Goal: Task Accomplishment & Management: Manage account settings

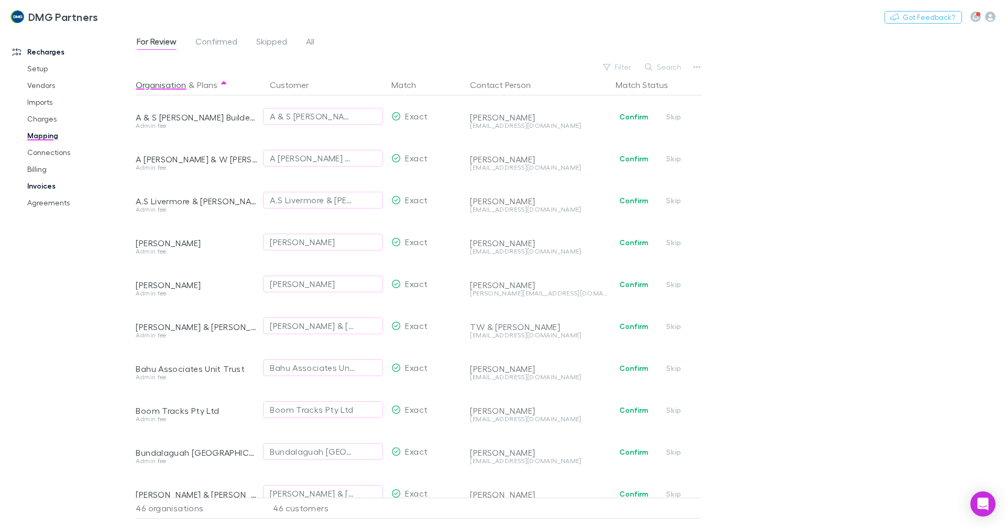
click at [42, 187] on link "Invoices" at bounding box center [79, 186] width 125 height 17
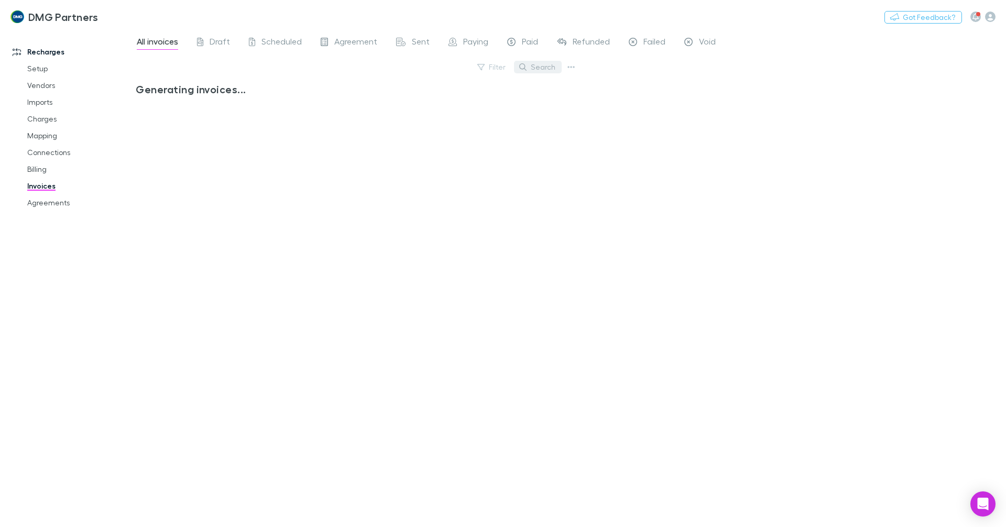
click at [527, 68] on icon "button" at bounding box center [522, 66] width 7 height 7
click at [529, 64] on input "text" at bounding box center [520, 67] width 52 height 15
type input "**********"
click at [515, 63] on input "**********" at bounding box center [520, 67] width 52 height 15
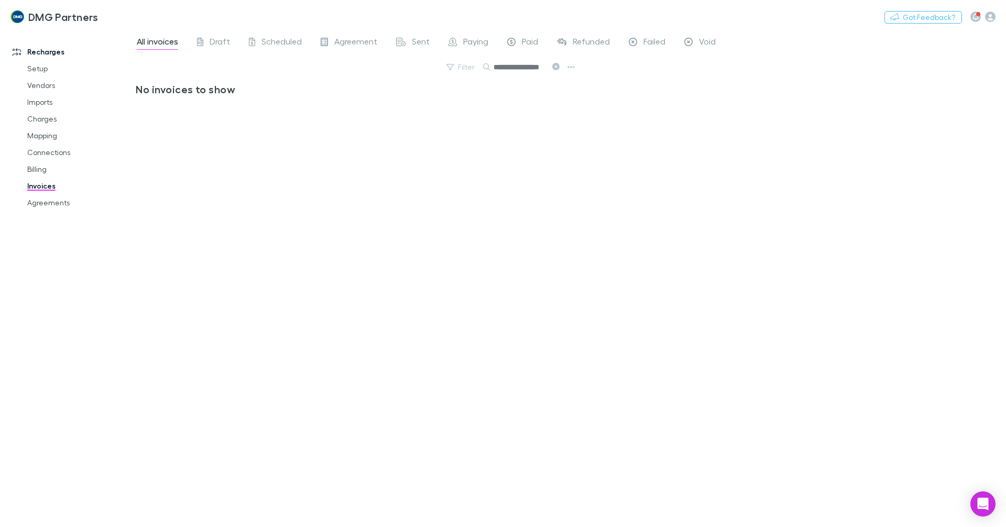
click at [511, 64] on input "**********" at bounding box center [520, 67] width 52 height 15
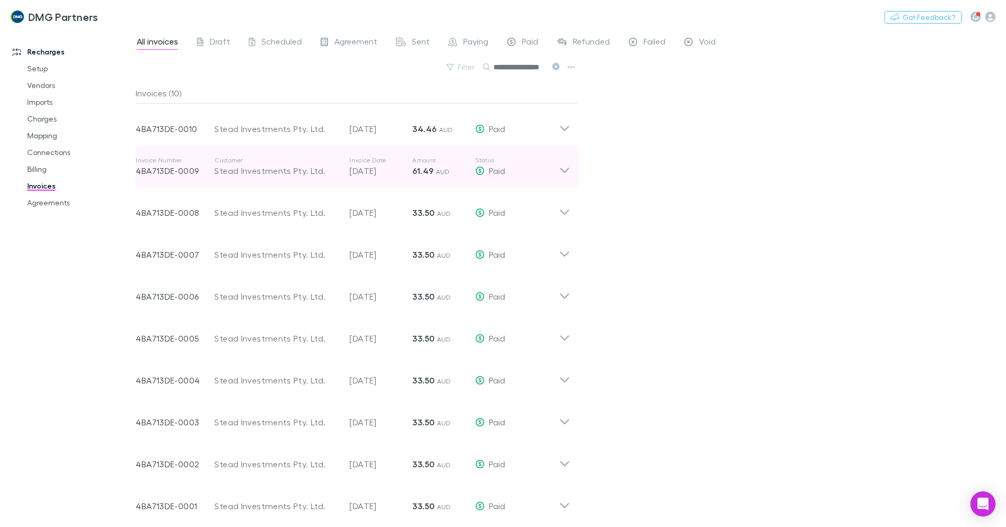
click at [566, 175] on icon at bounding box center [564, 166] width 11 height 21
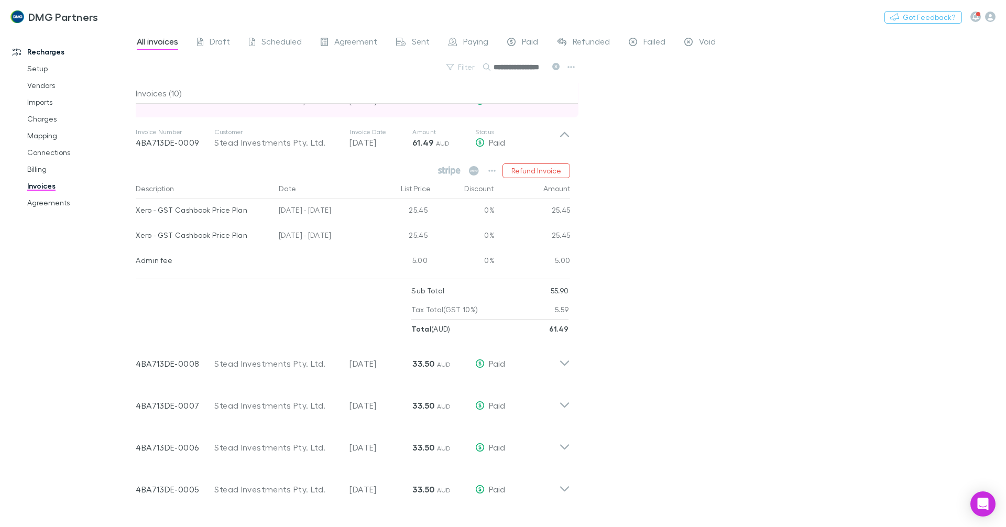
scroll to position [52, 0]
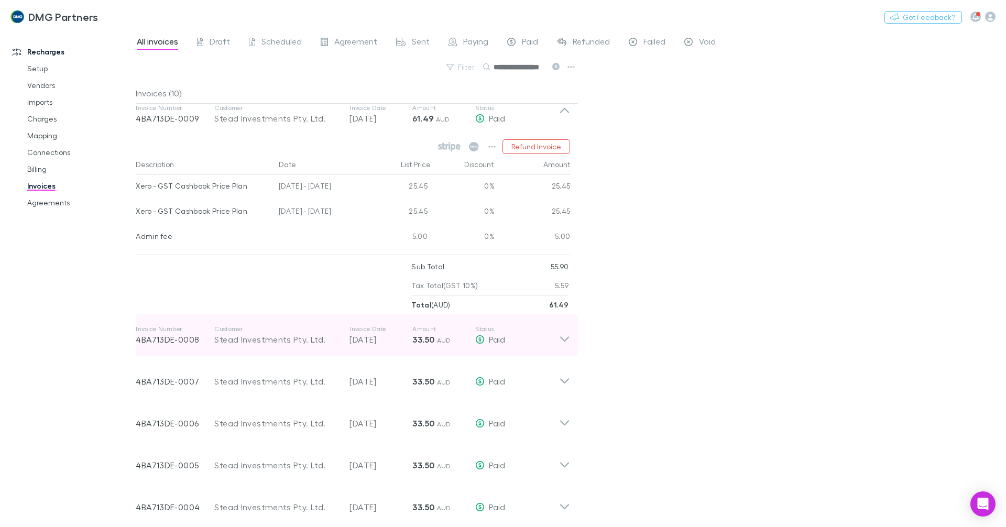
click at [562, 346] on div "Invoice Number 4BA713DE-0008 Customer Stead Investments Pty. Ltd. Invoice Date …" at bounding box center [352, 336] width 451 height 42
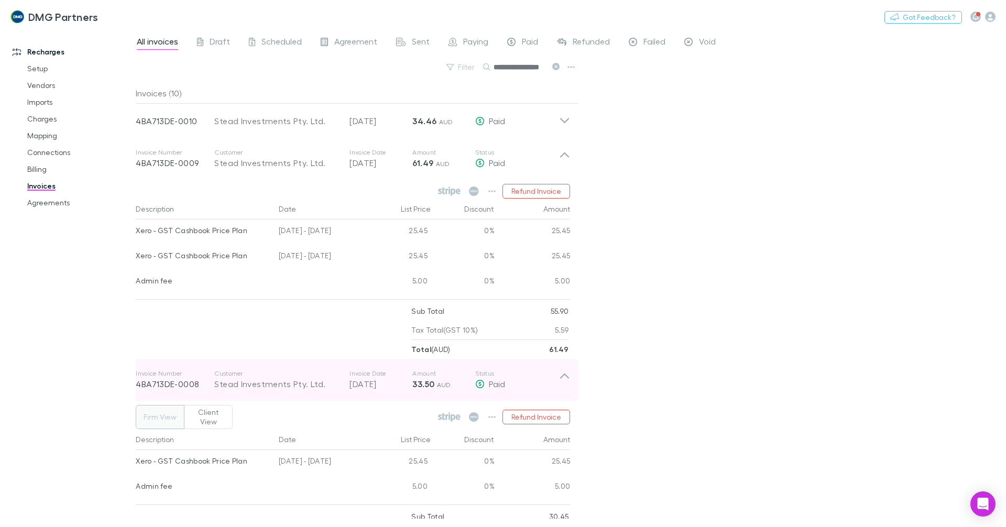
scroll to position [0, 0]
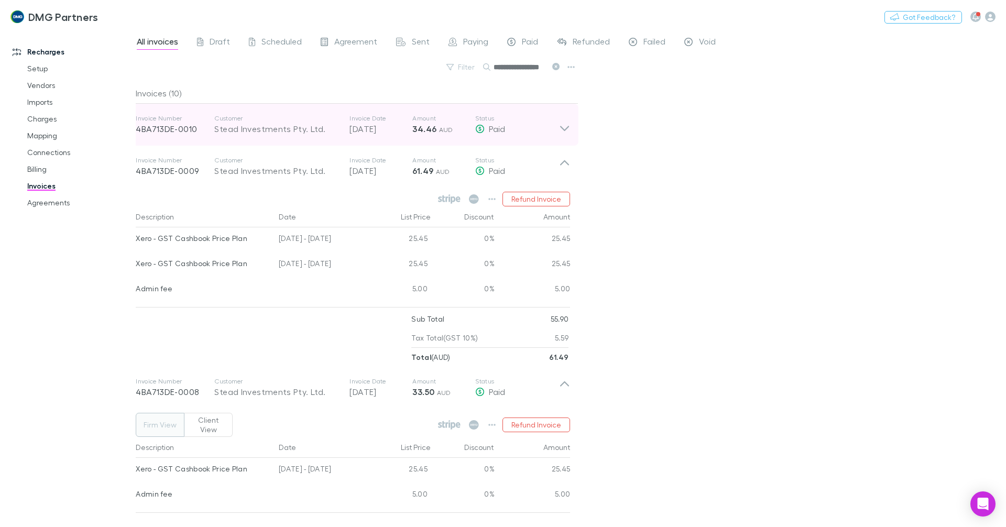
click at [562, 128] on icon at bounding box center [564, 128] width 9 height 5
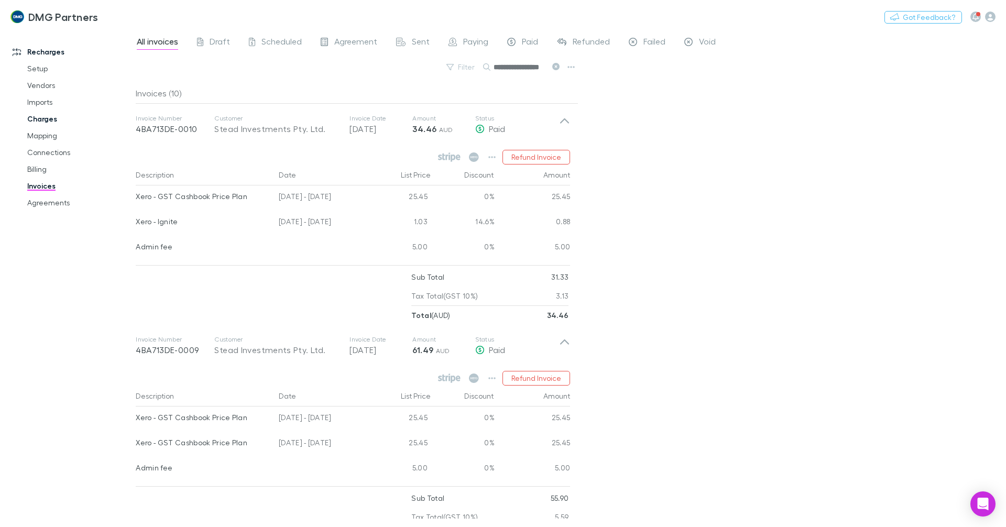
click at [39, 118] on link "Charges" at bounding box center [79, 119] width 125 height 17
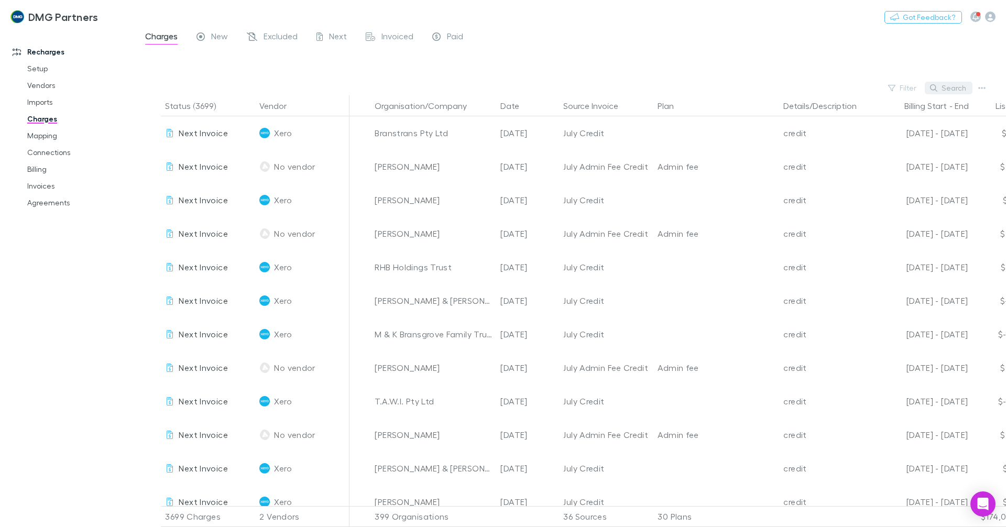
click at [788, 84] on button "Search" at bounding box center [949, 88] width 48 height 13
type input "*"
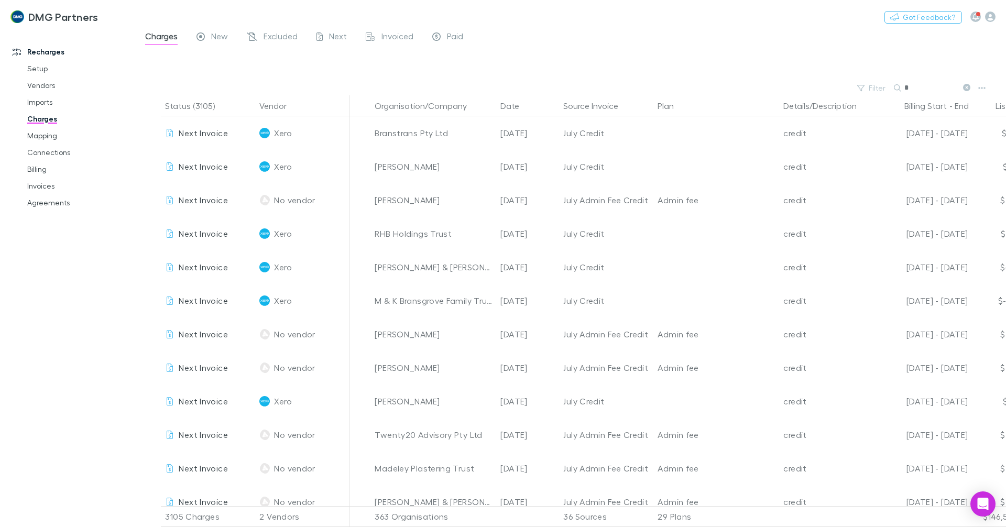
click at [788, 84] on input "*" at bounding box center [931, 88] width 52 height 15
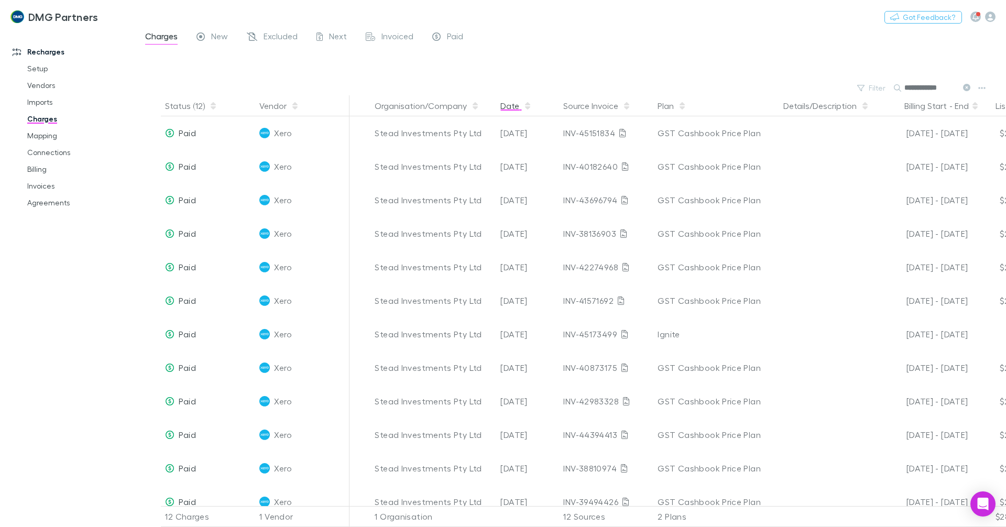
type input "**********"
click at [527, 103] on icon "button" at bounding box center [527, 103] width 5 height 3
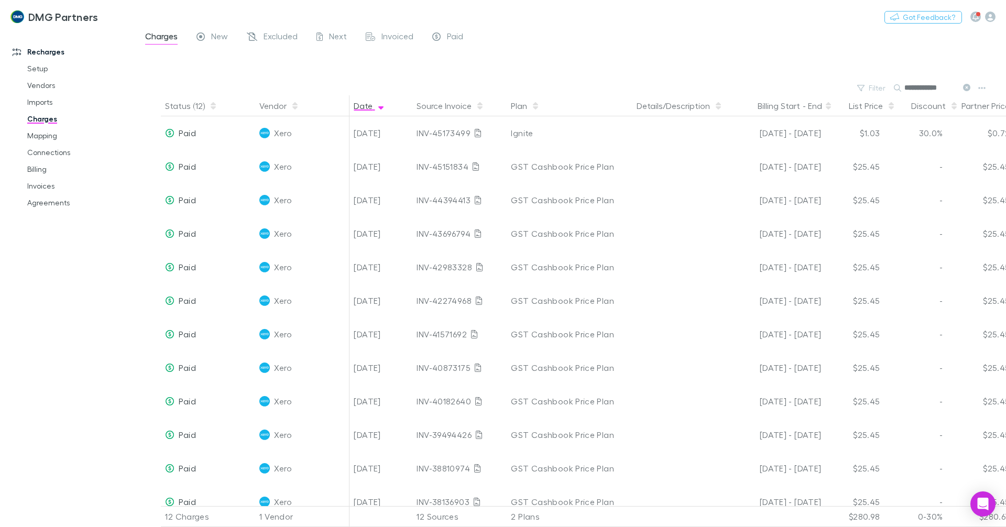
scroll to position [0, 194]
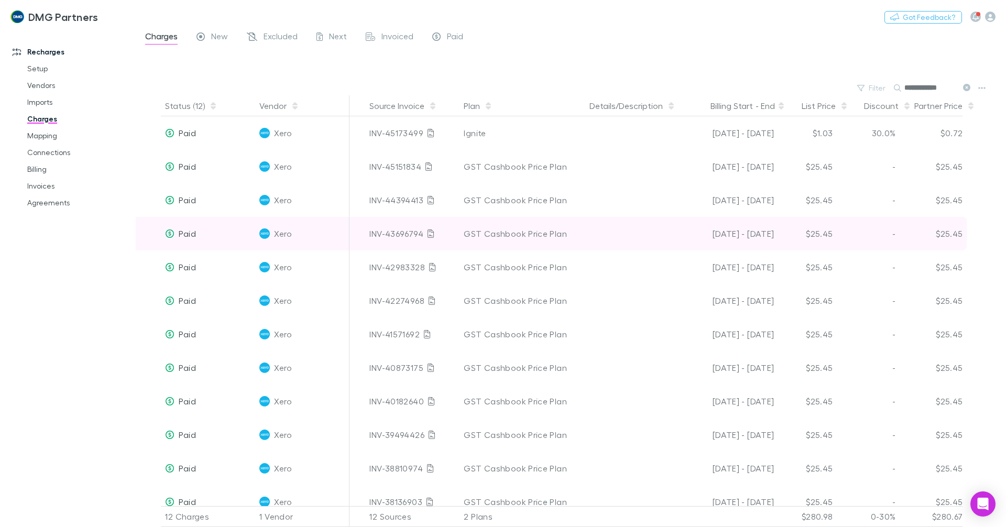
drag, startPoint x: 614, startPoint y: 235, endPoint x: 382, endPoint y: 232, distance: 232.8
click at [382, 232] on div "Paid Xero Stead Investments Pty Ltd [DATE] INV-43696794 GST Cashbook Price Plan…" at bounding box center [454, 234] width 1025 height 34
click at [392, 231] on div "INV-43696794" at bounding box center [413, 234] width 86 height 34
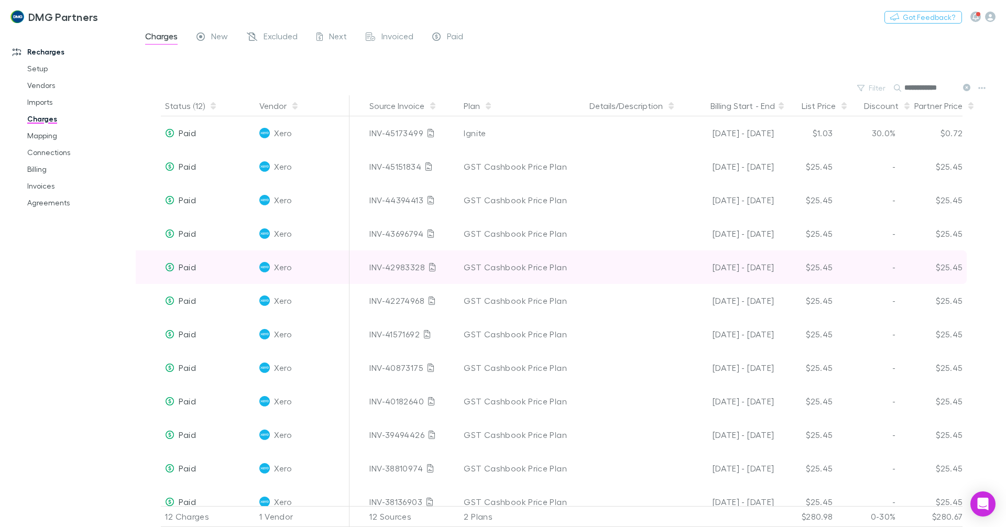
click at [674, 263] on div at bounding box center [633, 268] width 94 height 34
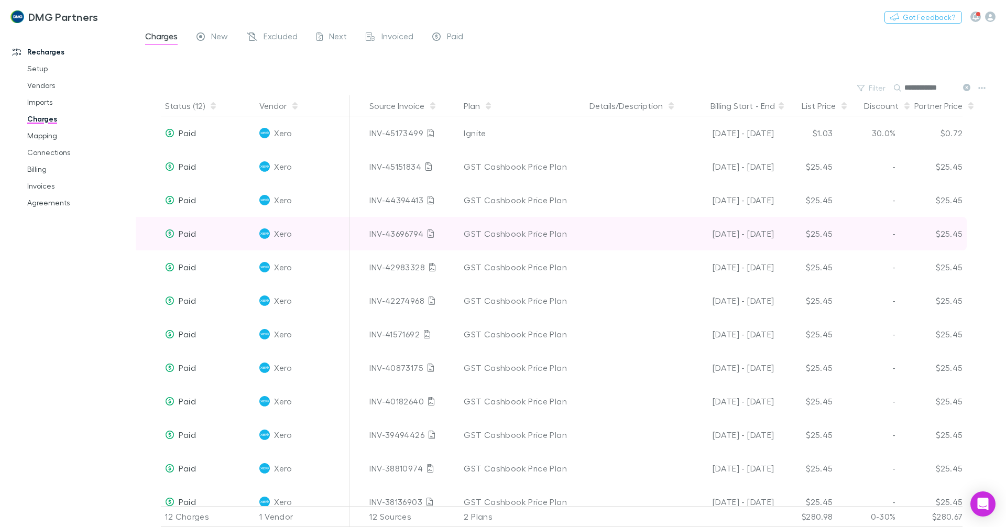
click at [677, 237] on div at bounding box center [633, 234] width 94 height 34
click at [706, 235] on div "[DATE] - [DATE]" at bounding box center [729, 234] width 90 height 34
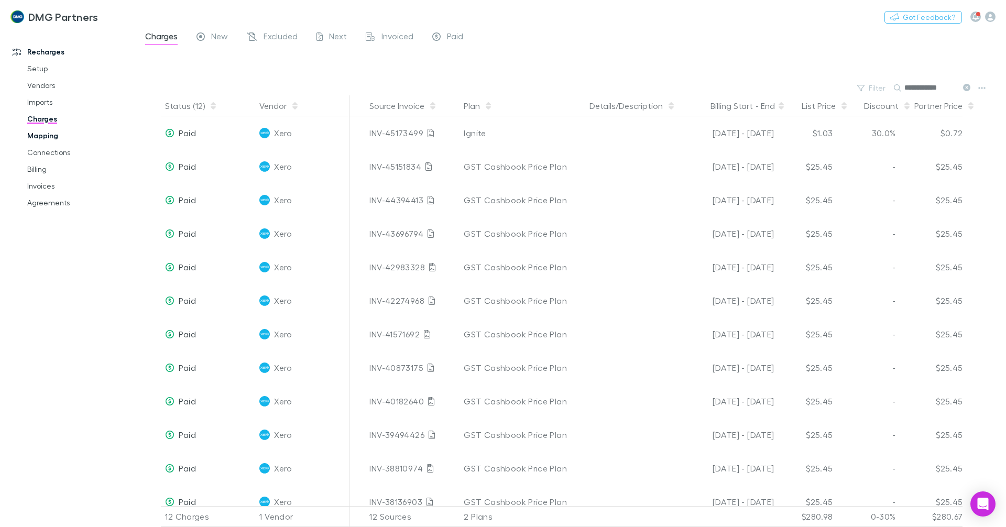
drag, startPoint x: 37, startPoint y: 127, endPoint x: 34, endPoint y: 134, distance: 7.5
click at [34, 134] on link "Mapping" at bounding box center [79, 135] width 125 height 17
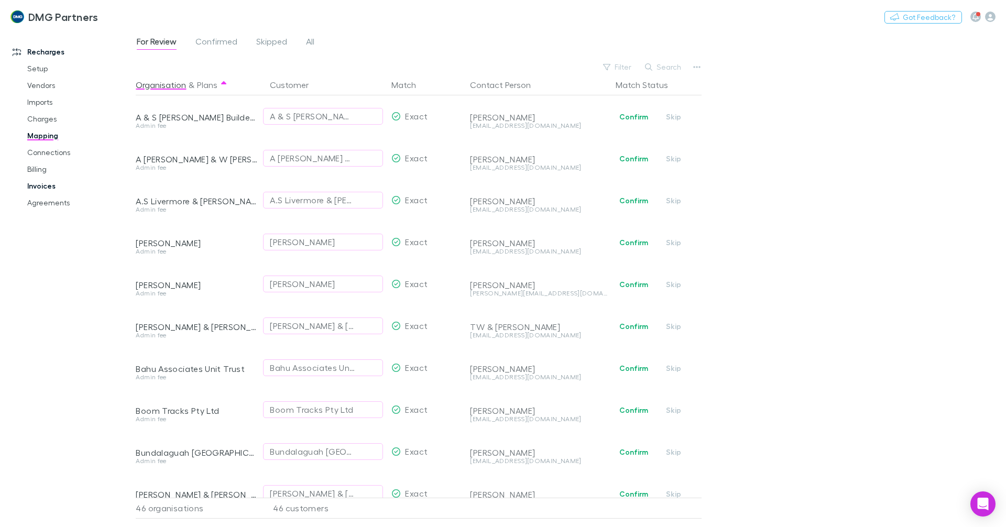
click at [23, 189] on link "Invoices" at bounding box center [79, 186] width 125 height 17
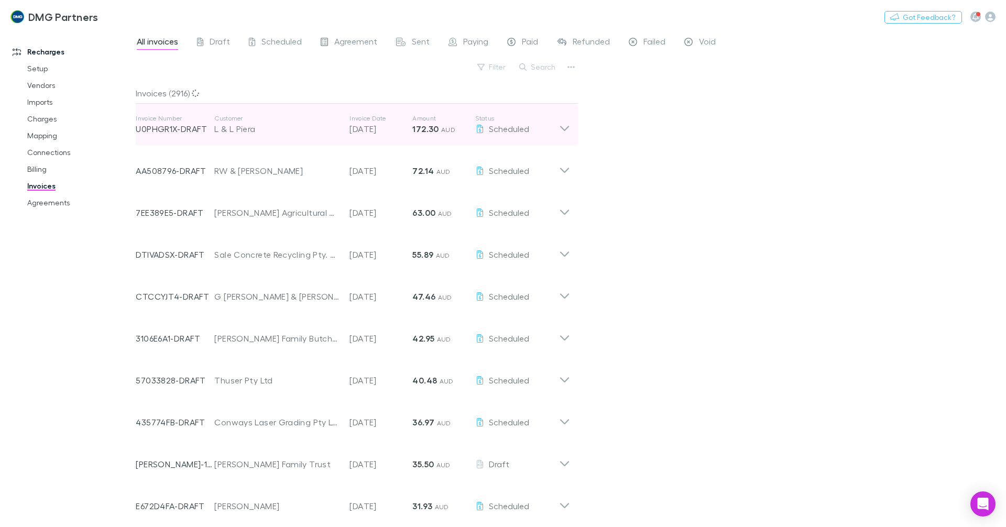
click at [561, 127] on icon at bounding box center [564, 128] width 9 height 5
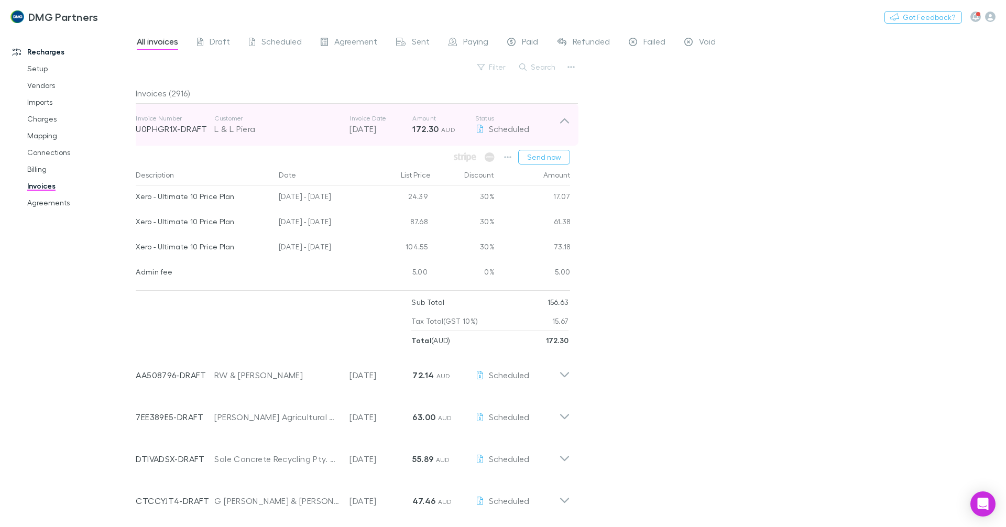
drag, startPoint x: 565, startPoint y: 124, endPoint x: 426, endPoint y: 124, distance: 138.4
click at [564, 124] on icon at bounding box center [564, 124] width 11 height 21
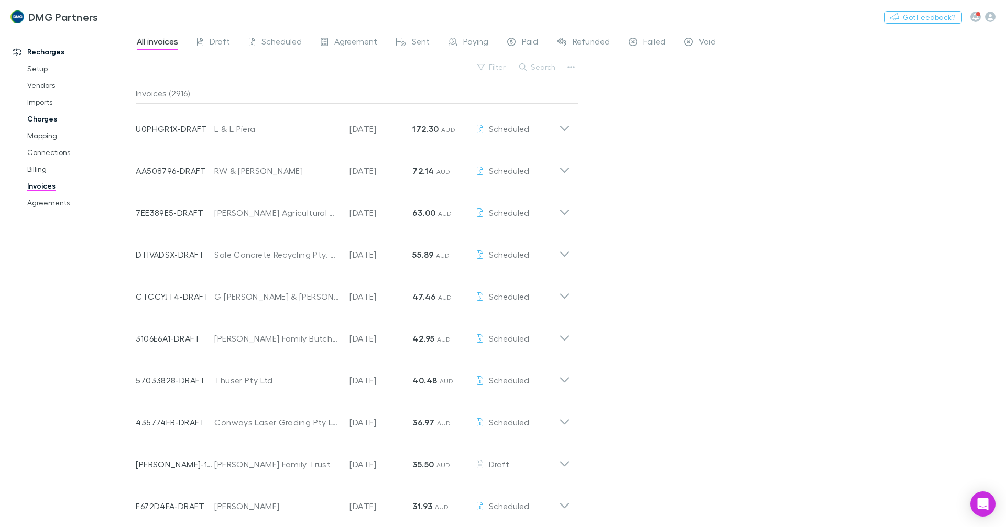
click at [35, 123] on link "Charges" at bounding box center [79, 119] width 125 height 17
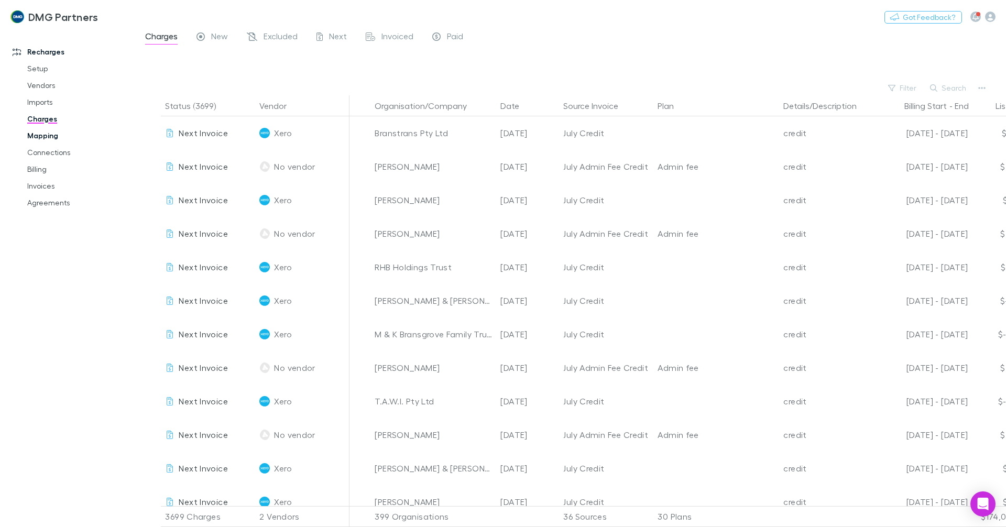
click at [36, 139] on link "Mapping" at bounding box center [79, 135] width 125 height 17
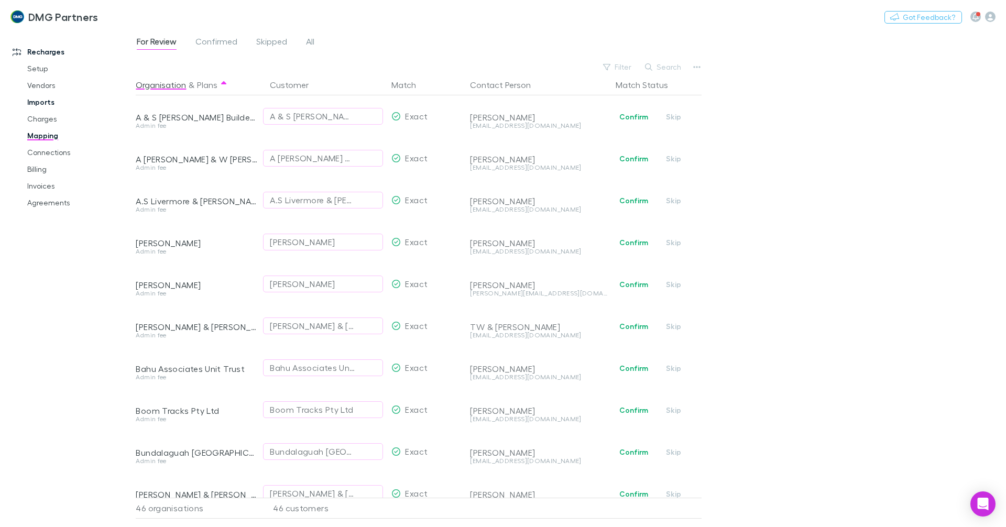
click at [26, 102] on link "Imports" at bounding box center [79, 102] width 125 height 17
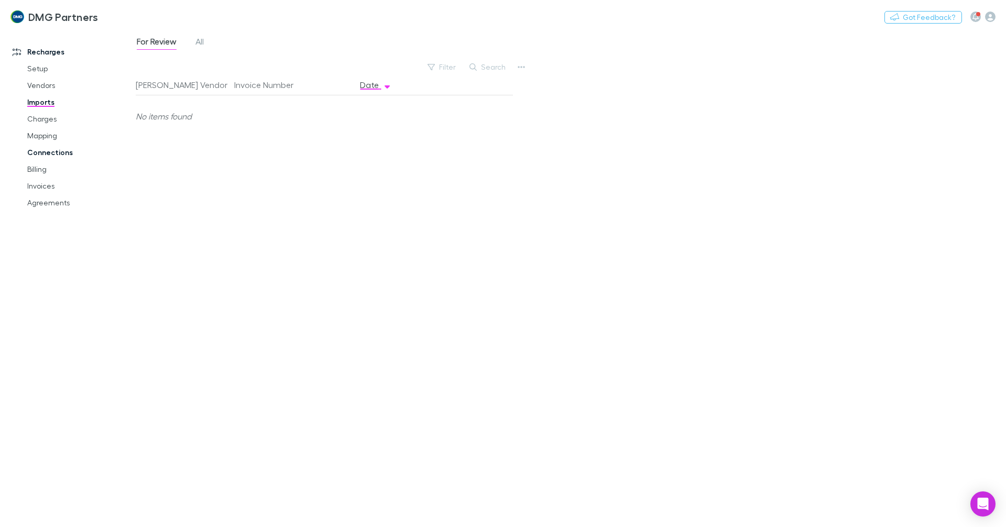
click at [30, 154] on link "Connections" at bounding box center [79, 152] width 125 height 17
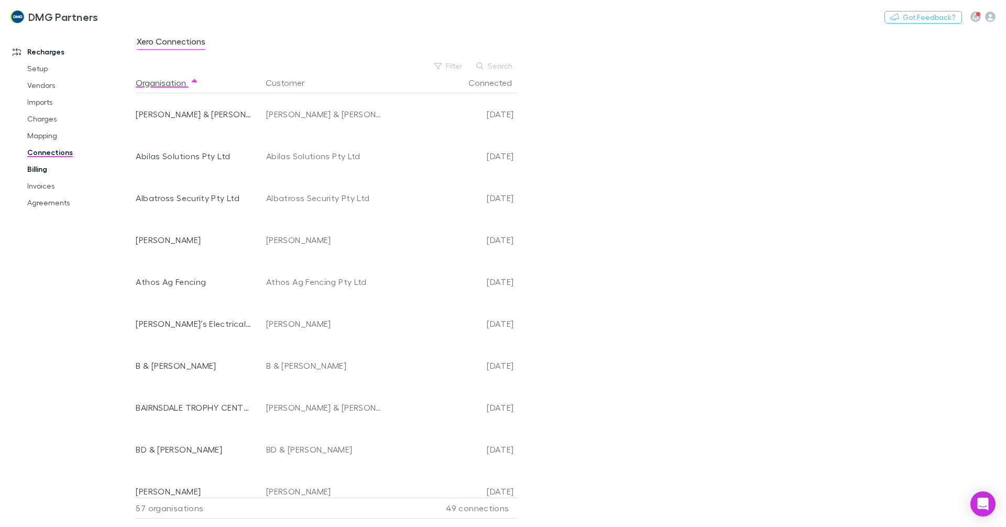
click at [27, 170] on link "Billing" at bounding box center [79, 169] width 125 height 17
click at [38, 184] on link "Invoices" at bounding box center [79, 186] width 125 height 17
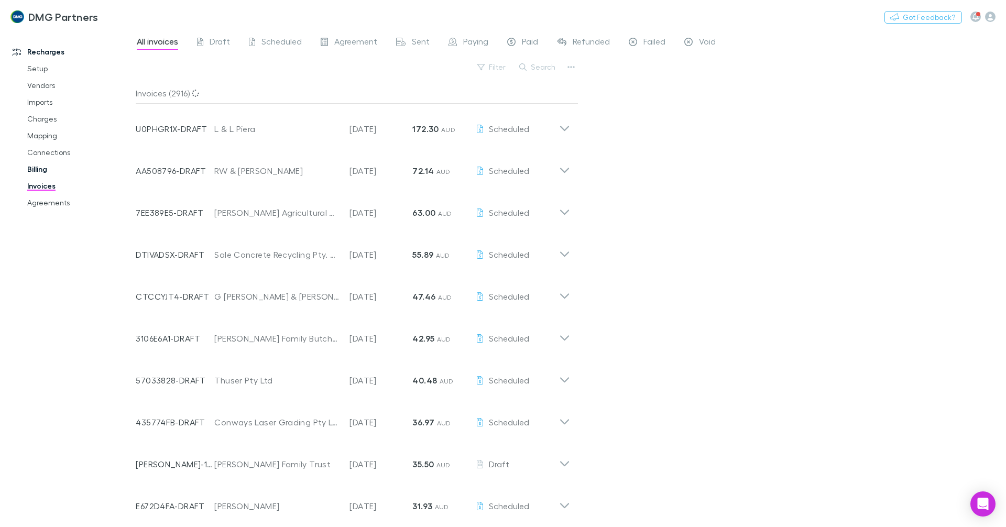
click at [40, 166] on link "Billing" at bounding box center [79, 169] width 125 height 17
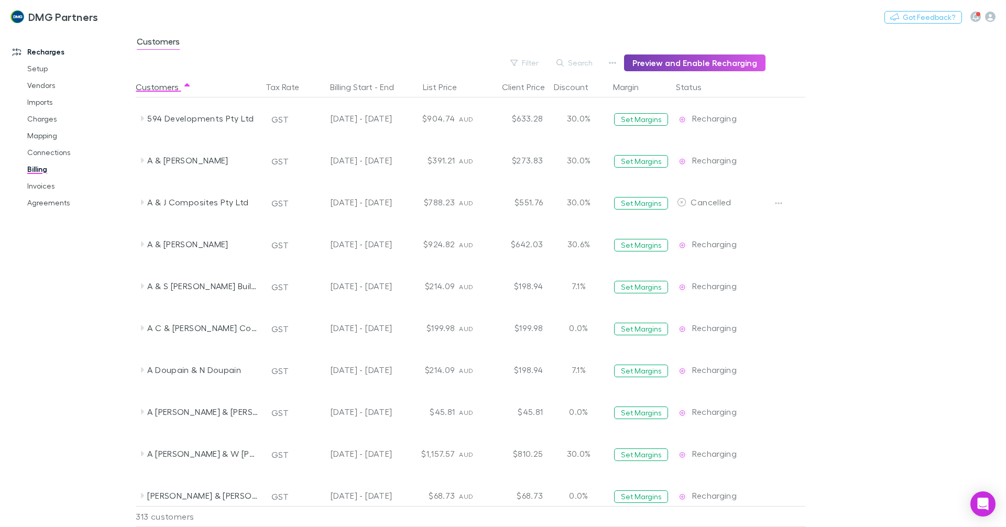
click at [671, 63] on button "Preview and Enable Recharging" at bounding box center [695, 63] width 142 height 17
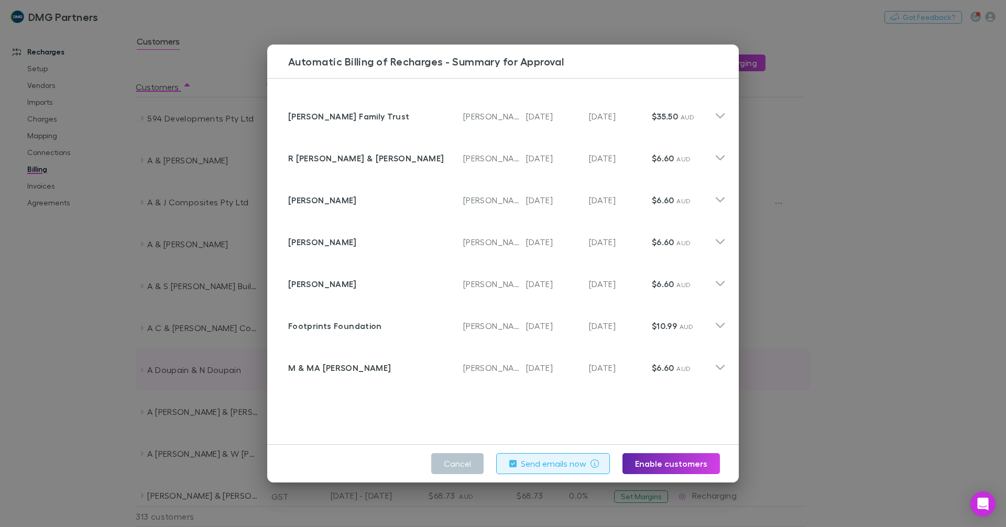
drag, startPoint x: 475, startPoint y: 460, endPoint x: 443, endPoint y: 375, distance: 90.6
click at [474, 460] on button "Cancel" at bounding box center [457, 463] width 52 height 21
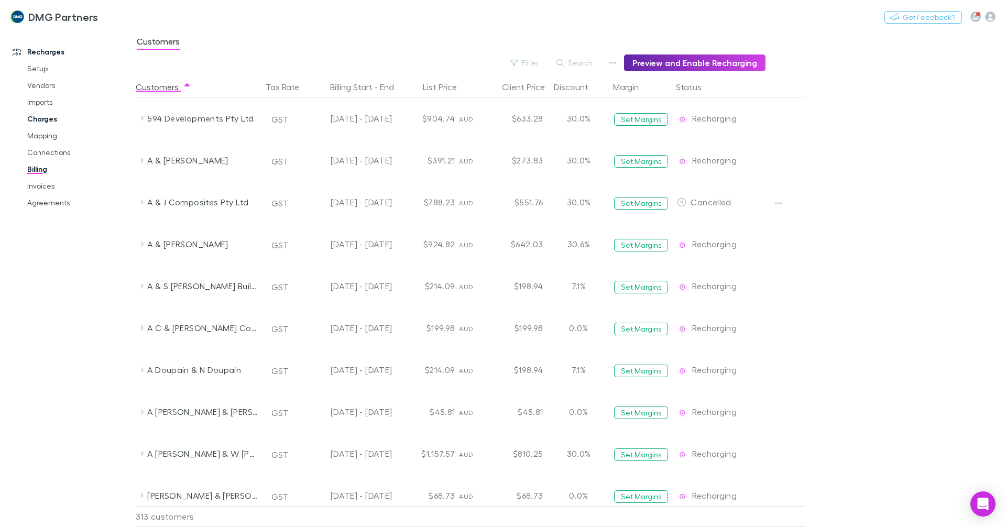
click at [46, 121] on link "Charges" at bounding box center [79, 119] width 125 height 17
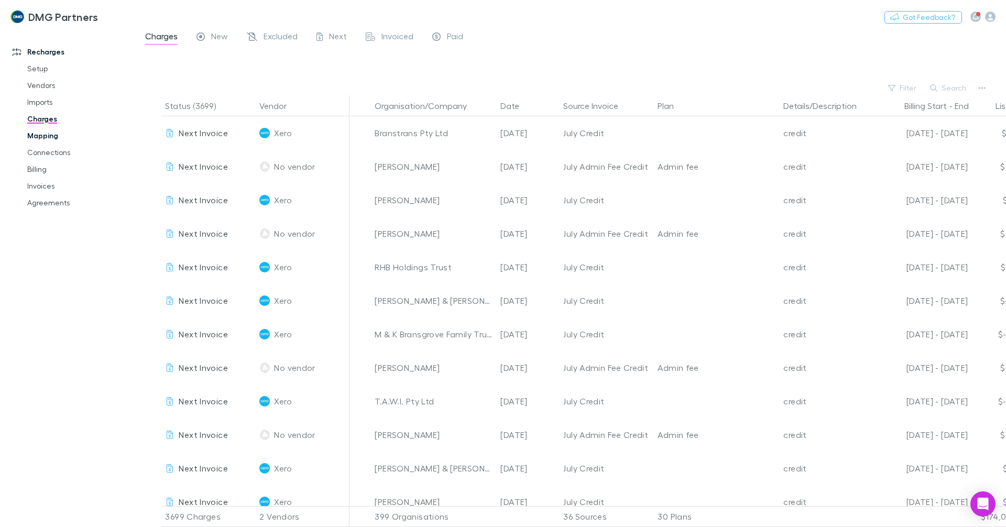
click at [56, 137] on link "Mapping" at bounding box center [79, 135] width 125 height 17
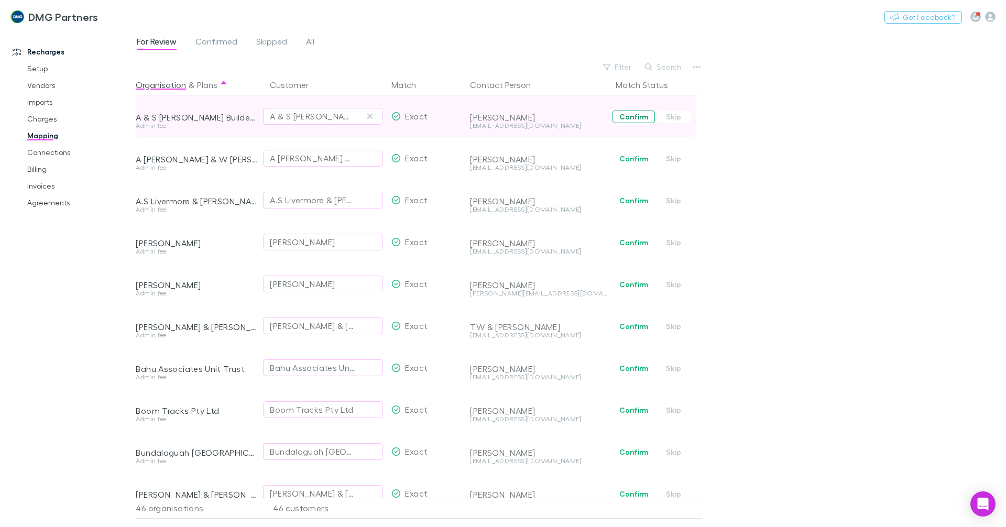
click at [636, 117] on button "Confirm" at bounding box center [634, 117] width 42 height 13
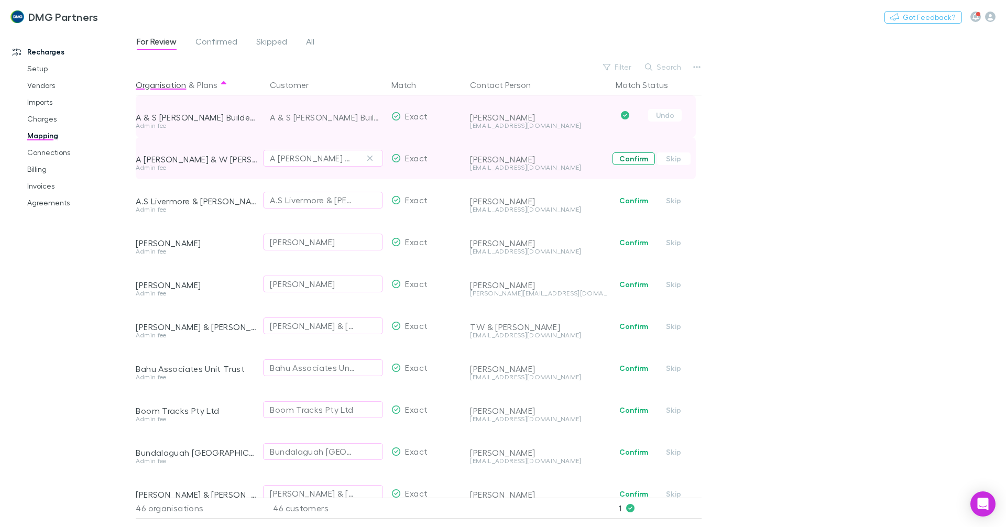
click at [627, 160] on button "Confirm" at bounding box center [634, 159] width 42 height 13
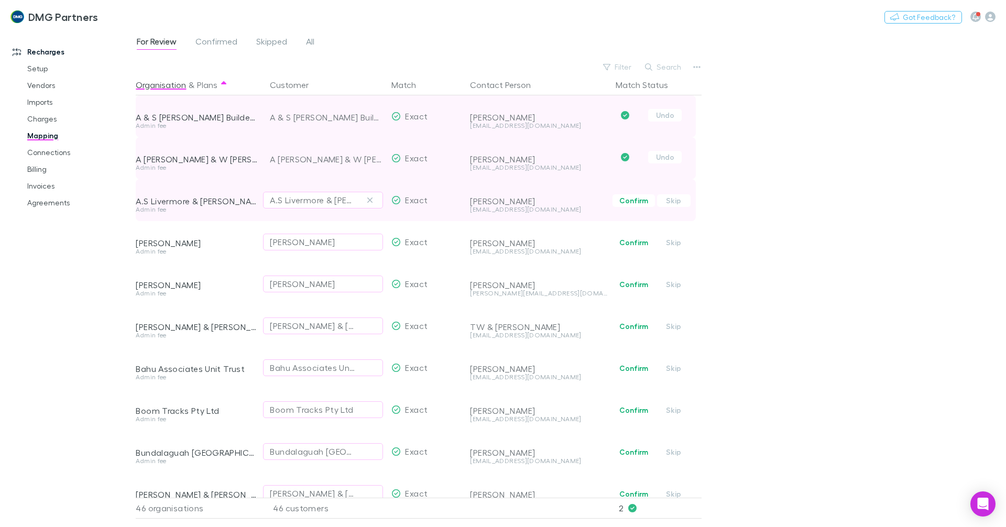
drag, startPoint x: 640, startPoint y: 203, endPoint x: 638, endPoint y: 216, distance: 13.7
click at [640, 203] on button "Confirm" at bounding box center [634, 200] width 42 height 13
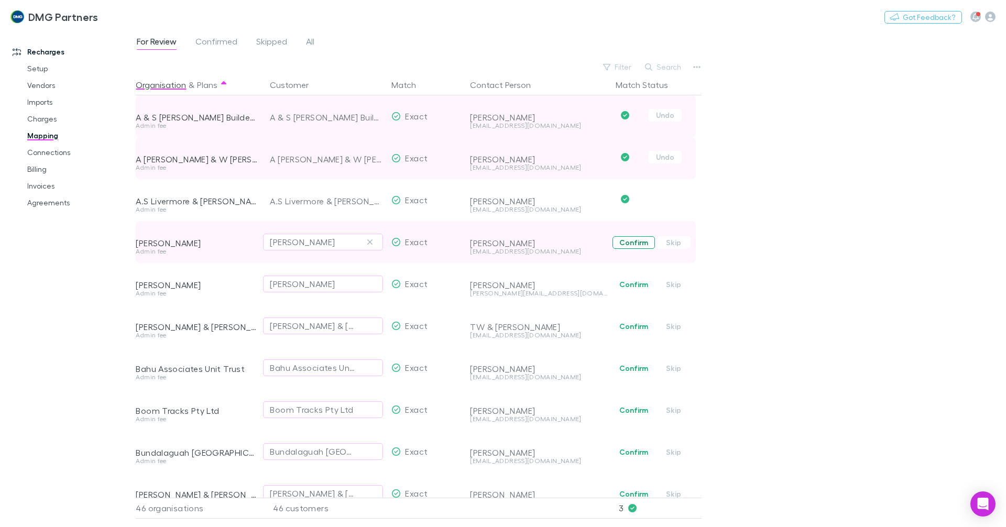
click at [630, 240] on button "Confirm" at bounding box center [634, 242] width 42 height 13
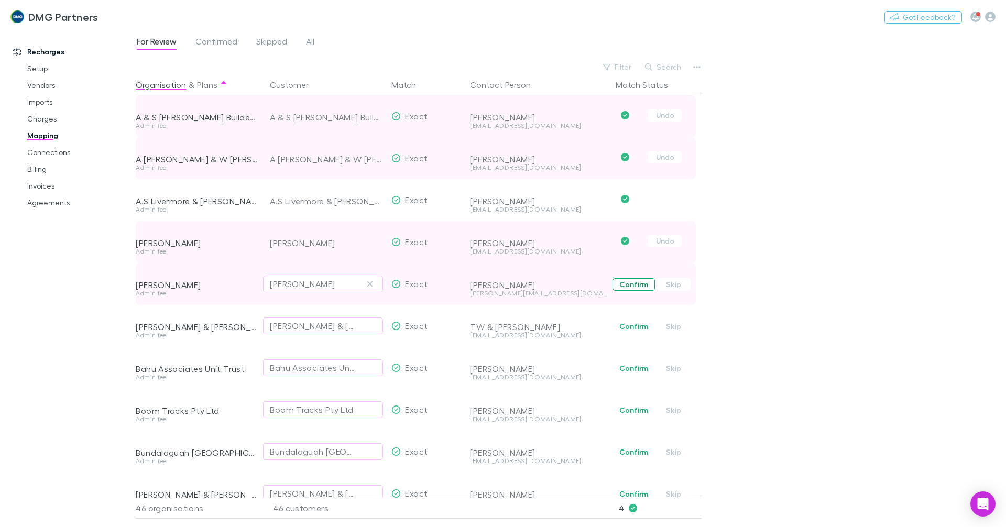
click at [628, 279] on button "Confirm" at bounding box center [634, 284] width 42 height 13
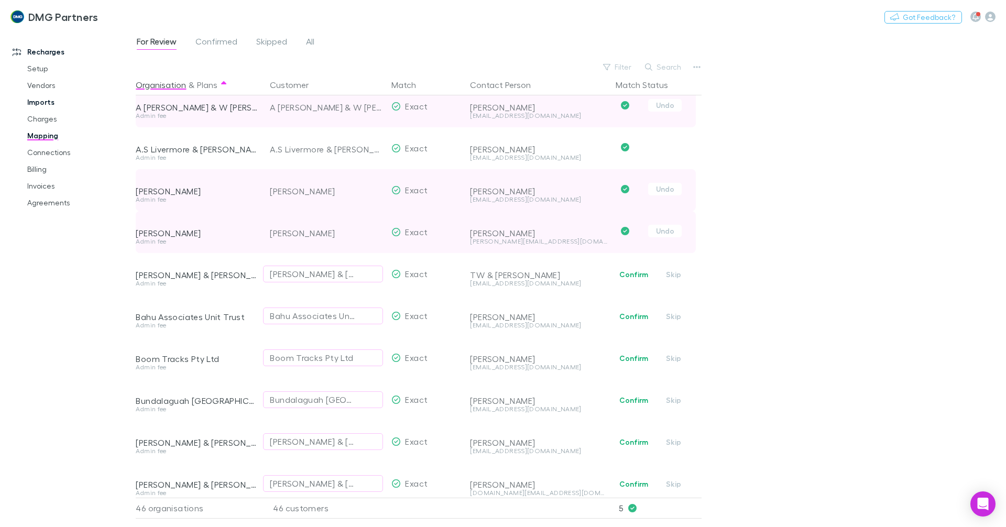
scroll to position [52, 0]
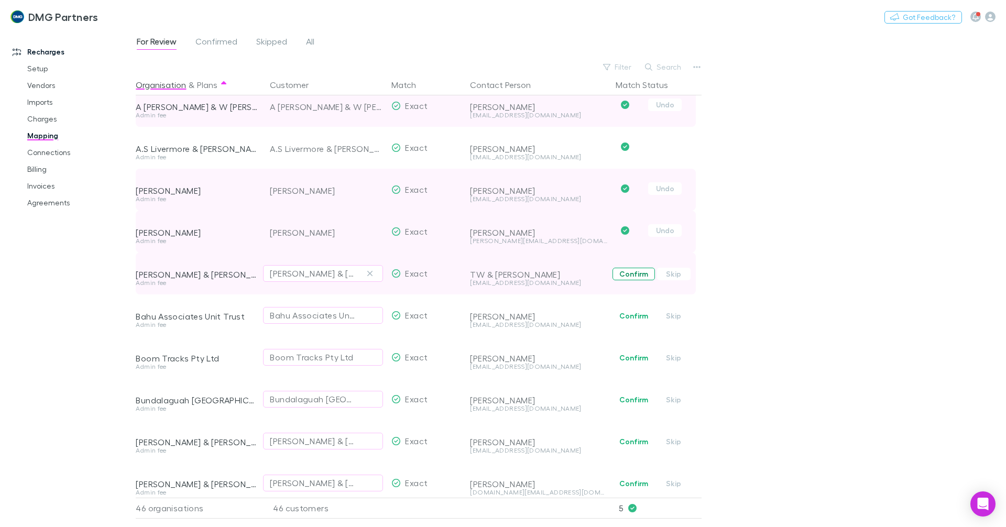
click at [632, 276] on button "Confirm" at bounding box center [634, 274] width 42 height 13
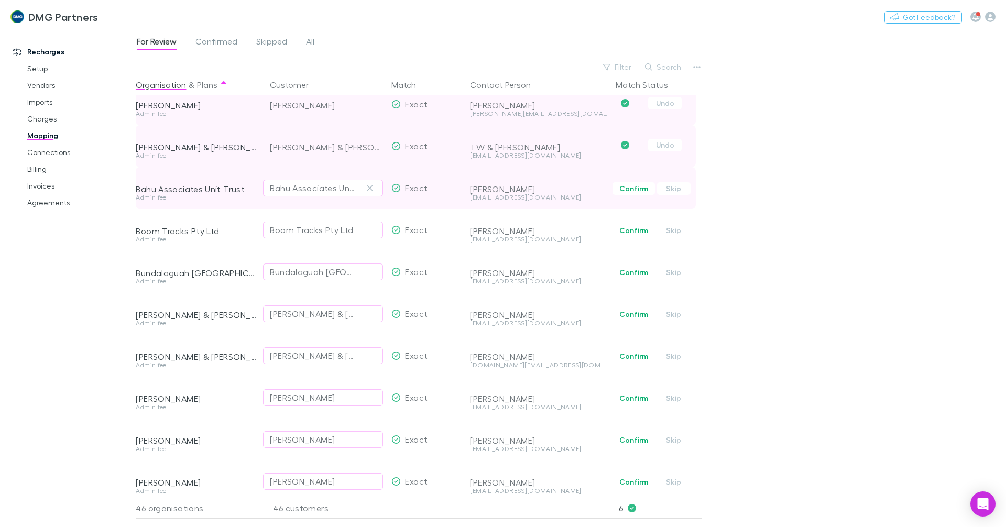
scroll to position [210, 0]
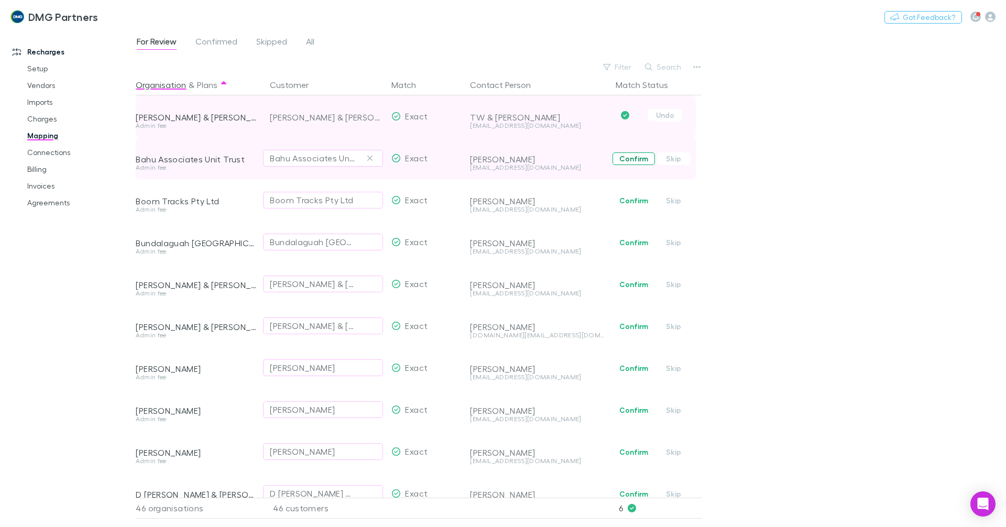
click at [622, 159] on button "Confirm" at bounding box center [634, 159] width 42 height 13
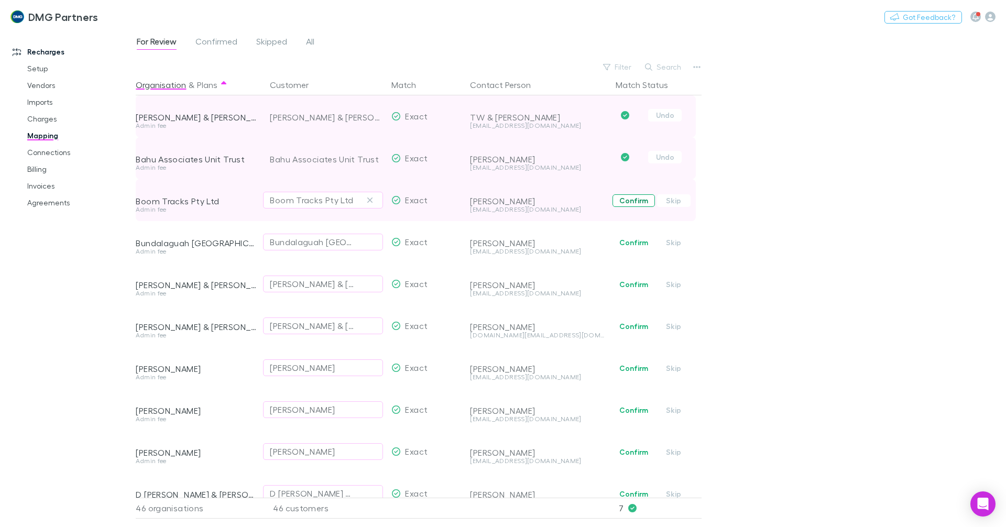
click at [631, 202] on button "Confirm" at bounding box center [634, 200] width 42 height 13
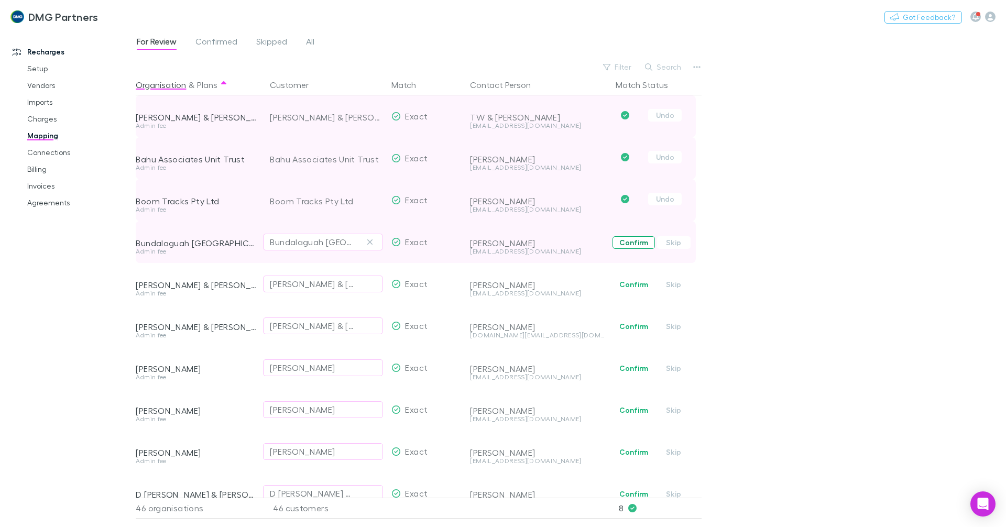
click at [633, 242] on button "Confirm" at bounding box center [634, 242] width 42 height 13
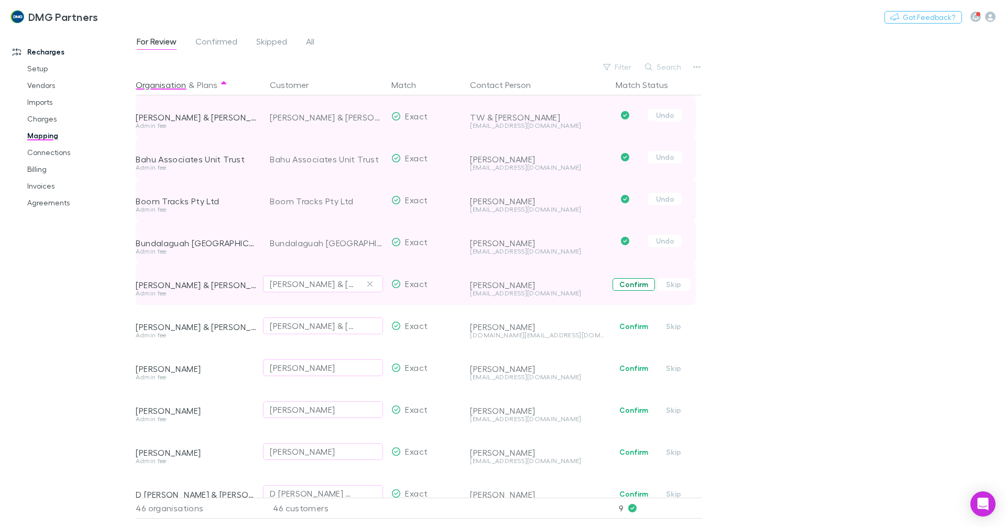
click at [626, 286] on button "Confirm" at bounding box center [634, 284] width 42 height 13
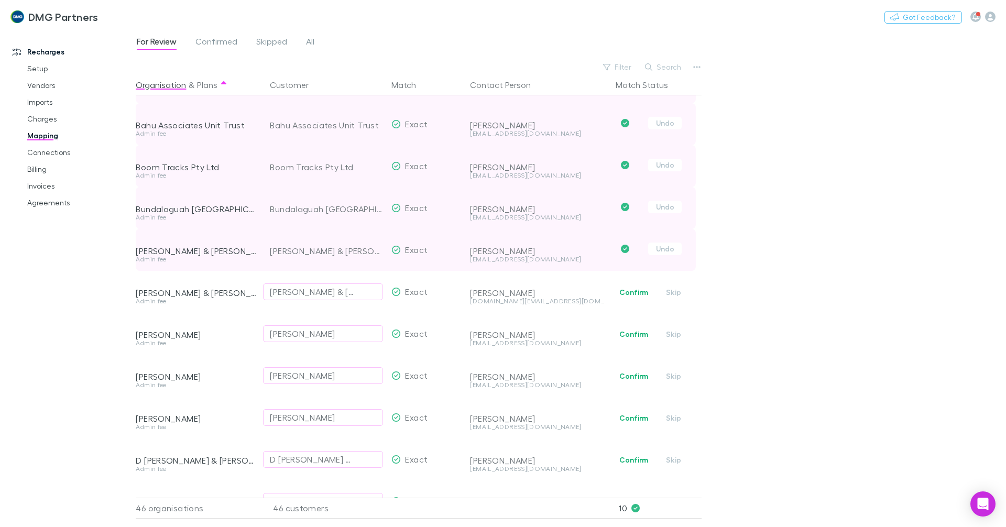
scroll to position [262, 0]
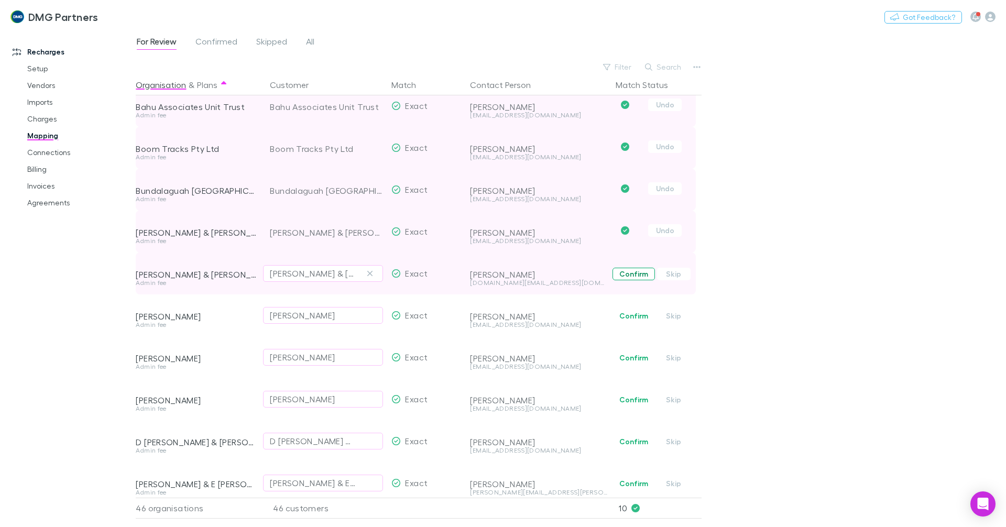
click at [625, 272] on button "Confirm" at bounding box center [634, 274] width 42 height 13
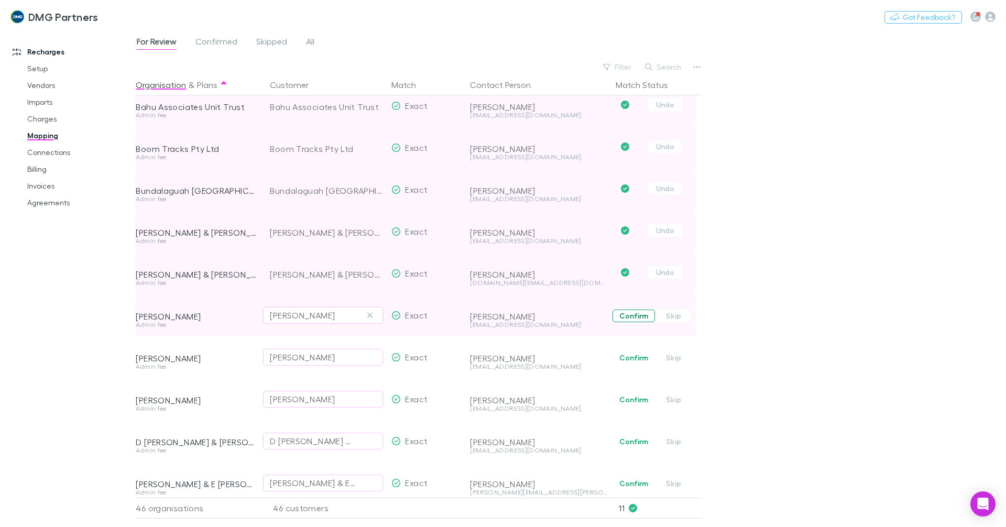
click at [635, 317] on button "Confirm" at bounding box center [634, 316] width 42 height 13
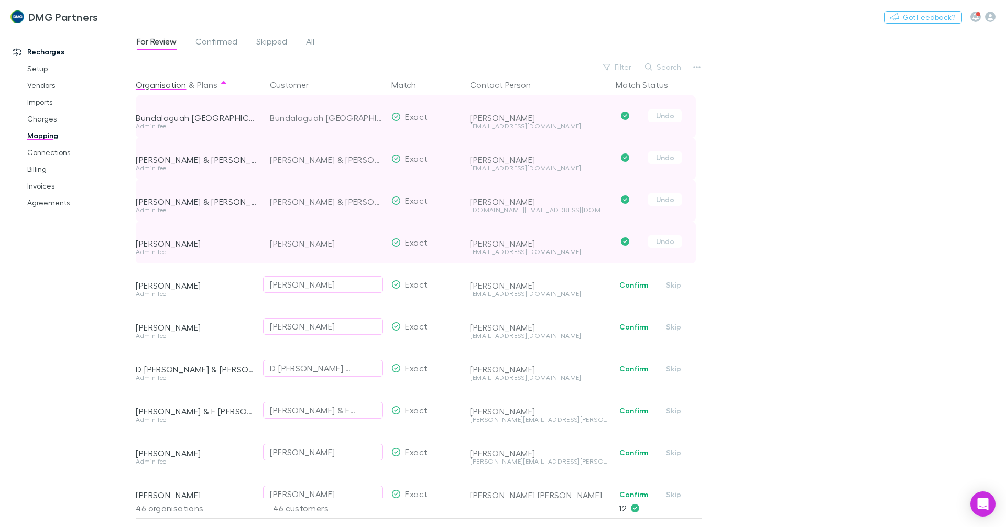
scroll to position [367, 0]
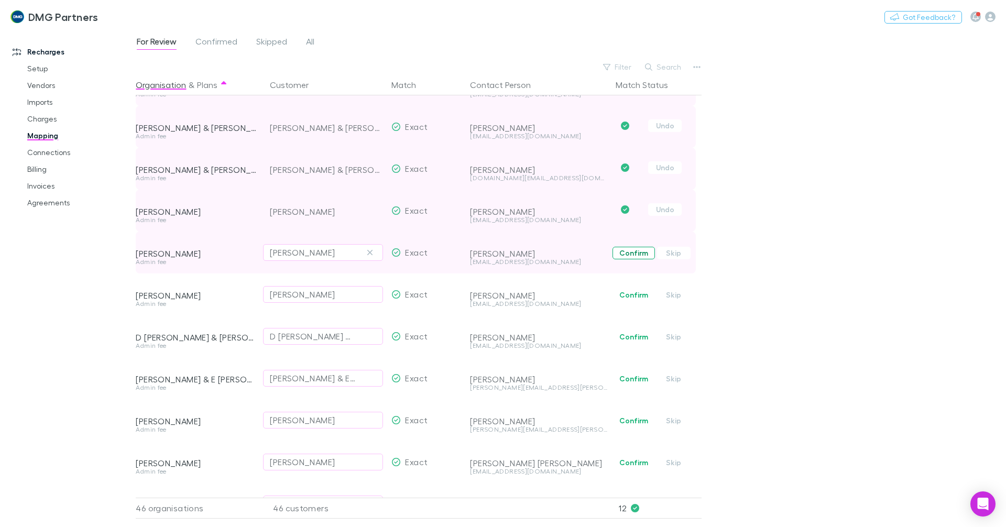
click at [632, 253] on button "Confirm" at bounding box center [634, 253] width 42 height 13
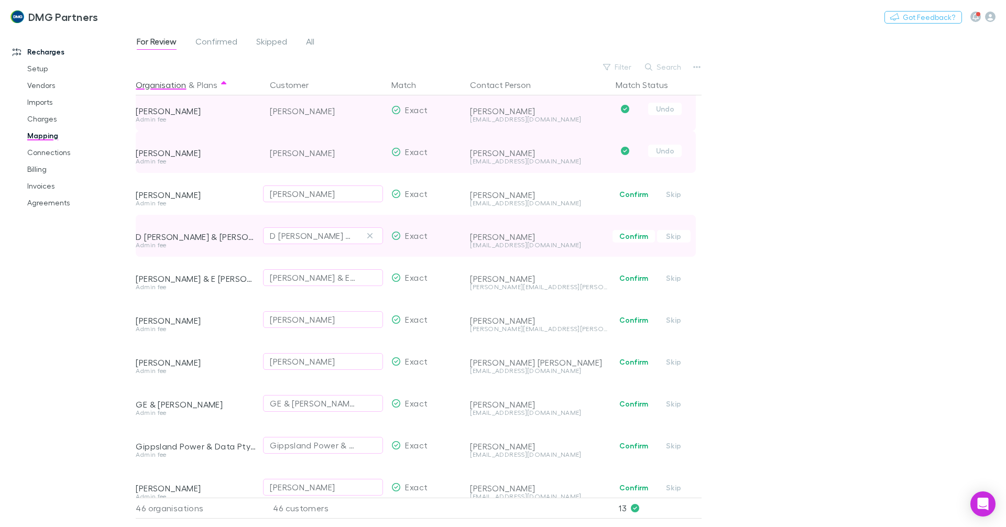
scroll to position [472, 0]
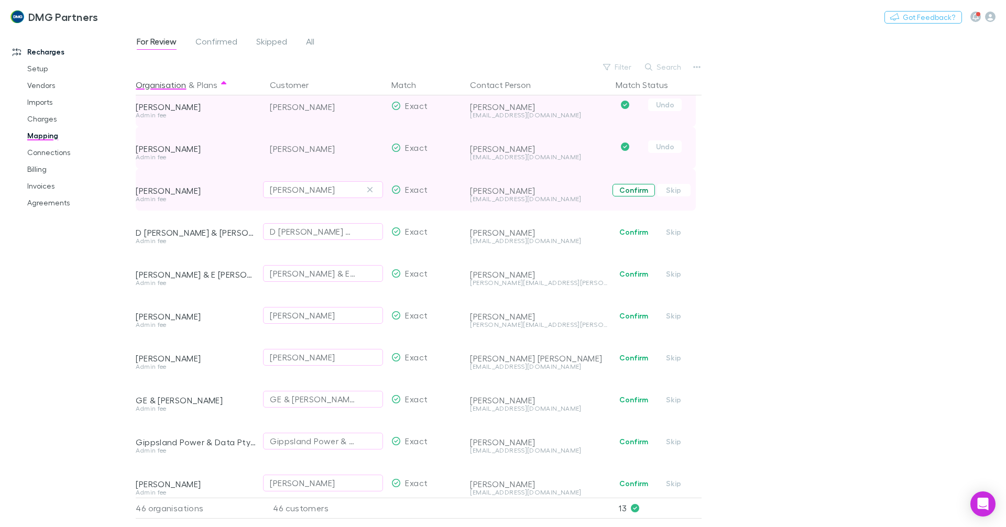
click at [635, 193] on button "Confirm" at bounding box center [634, 190] width 42 height 13
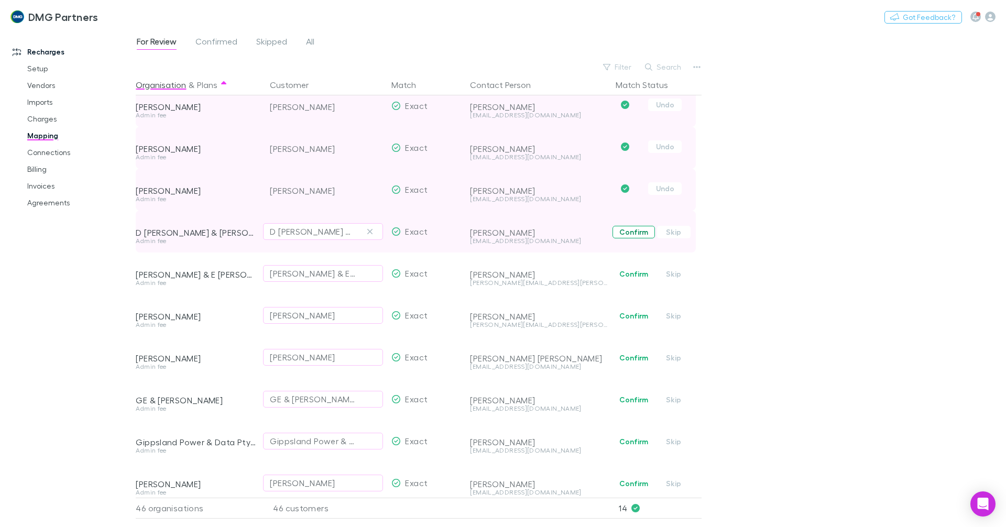
click at [638, 232] on button "Confirm" at bounding box center [634, 232] width 42 height 13
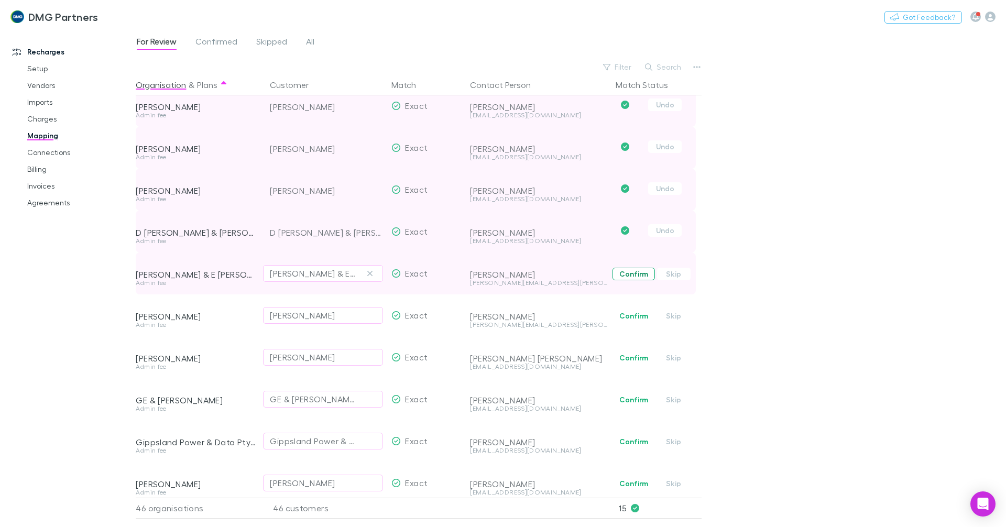
click at [628, 269] on button "Confirm" at bounding box center [634, 274] width 42 height 13
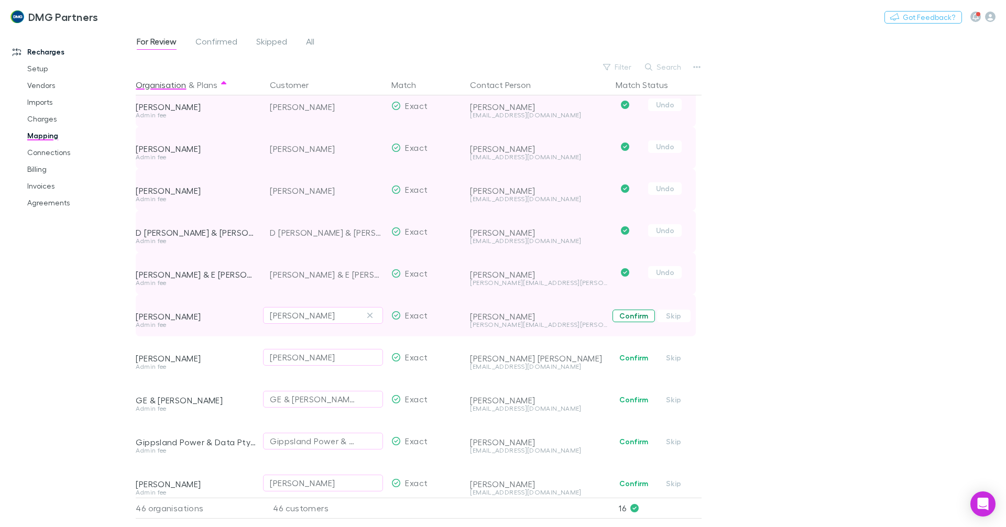
click at [629, 318] on button "Confirm" at bounding box center [634, 316] width 42 height 13
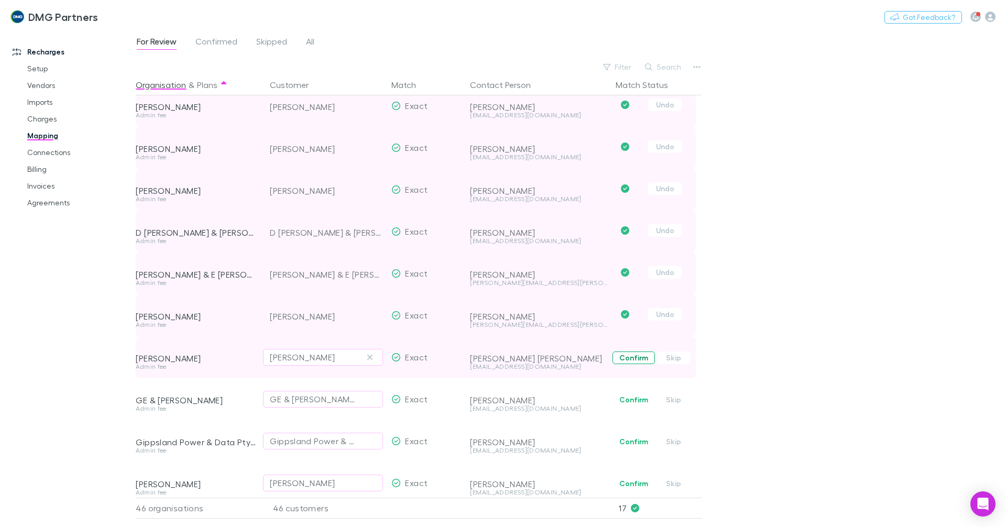
click at [630, 358] on button "Confirm" at bounding box center [634, 358] width 42 height 13
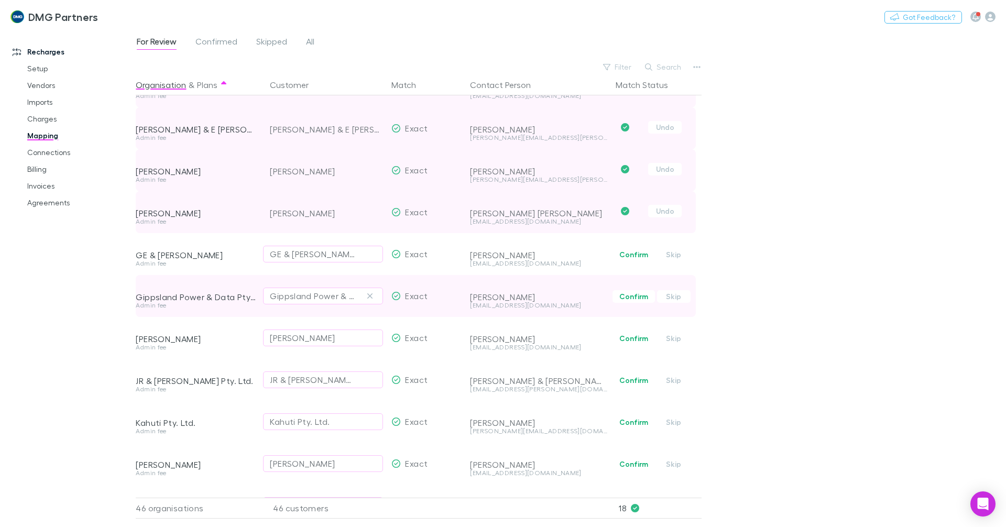
scroll to position [629, 0]
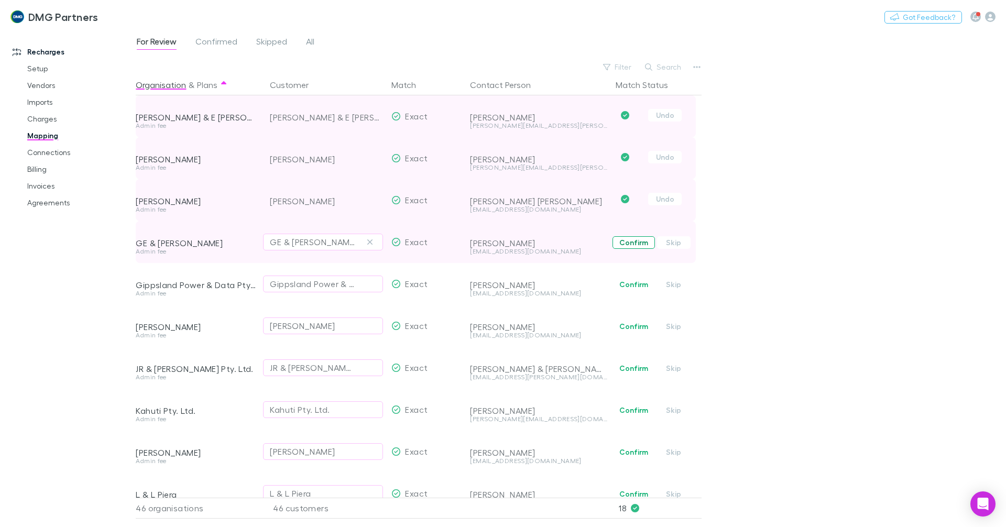
click at [630, 243] on button "Confirm" at bounding box center [634, 242] width 42 height 13
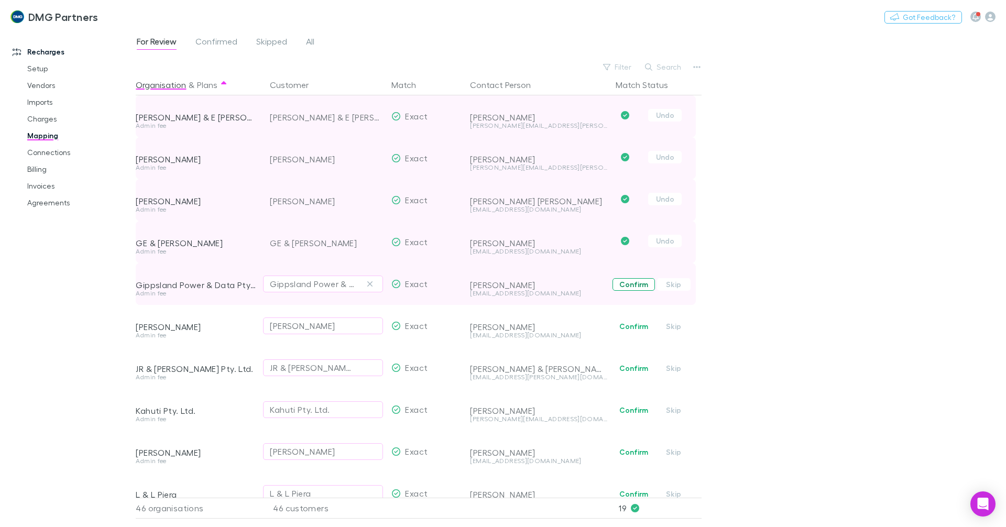
click at [636, 283] on button "Confirm" at bounding box center [634, 284] width 42 height 13
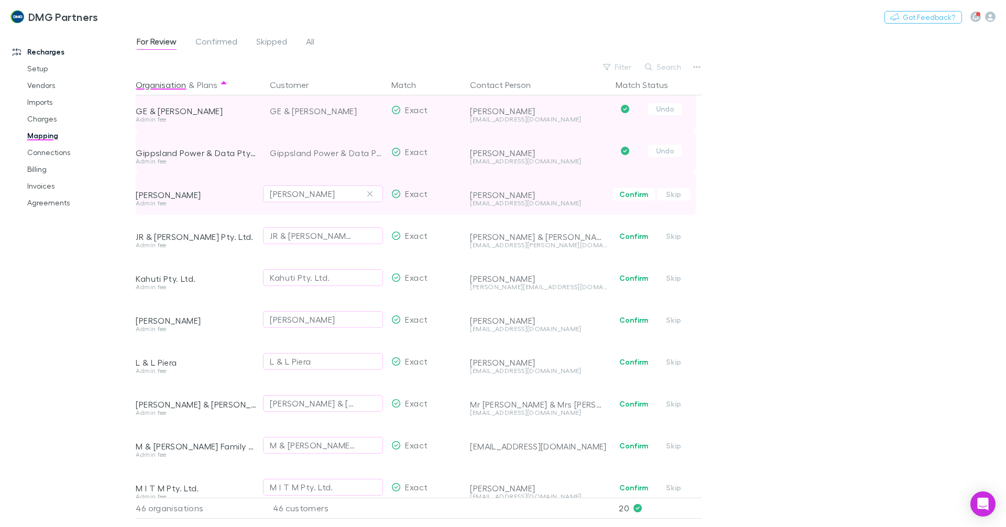
scroll to position [786, 0]
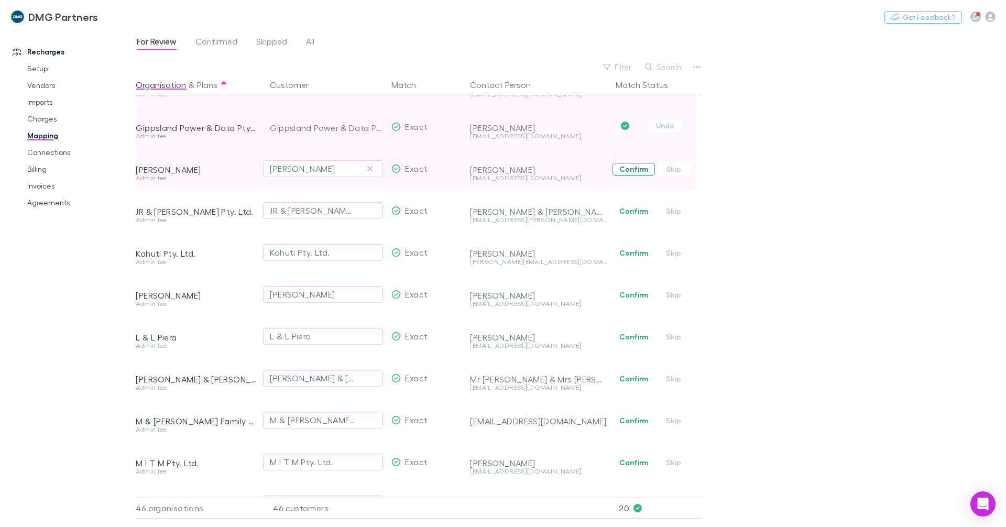
click at [638, 169] on button "Confirm" at bounding box center [634, 169] width 42 height 13
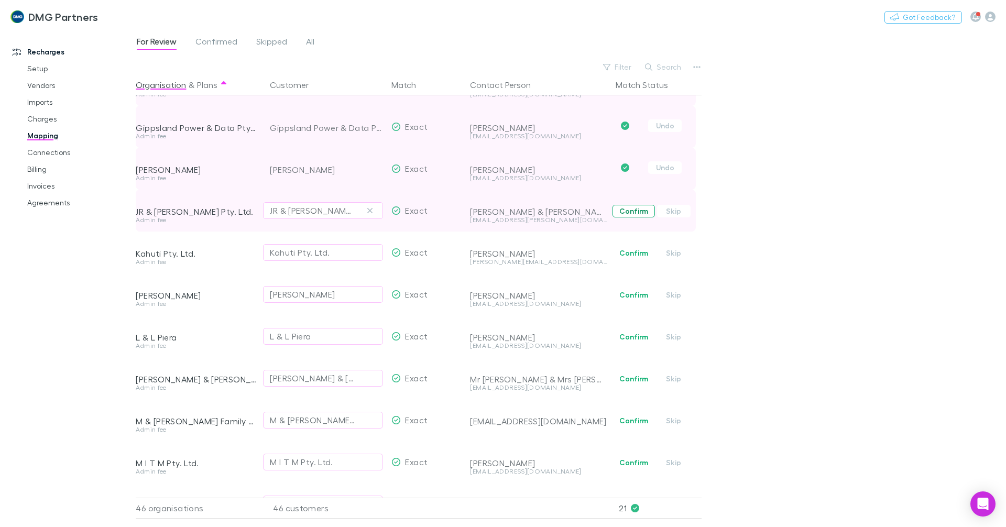
click at [633, 213] on button "Confirm" at bounding box center [634, 211] width 42 height 13
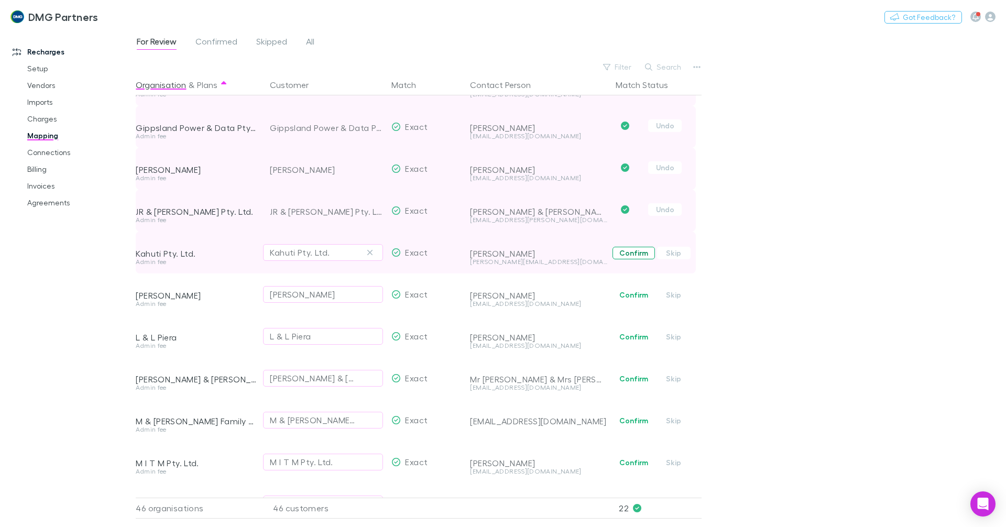
click at [636, 253] on button "Confirm" at bounding box center [634, 253] width 42 height 13
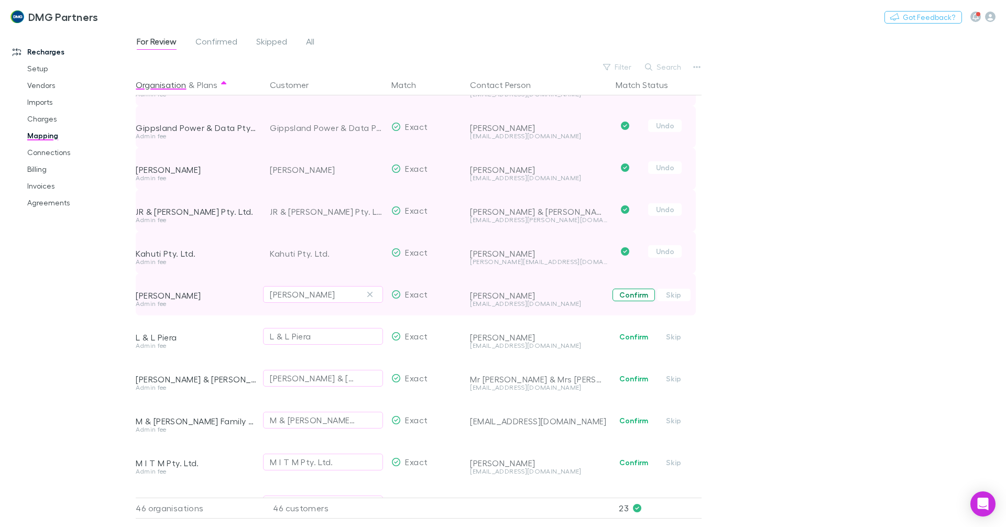
click at [631, 291] on button "Confirm" at bounding box center [634, 295] width 42 height 13
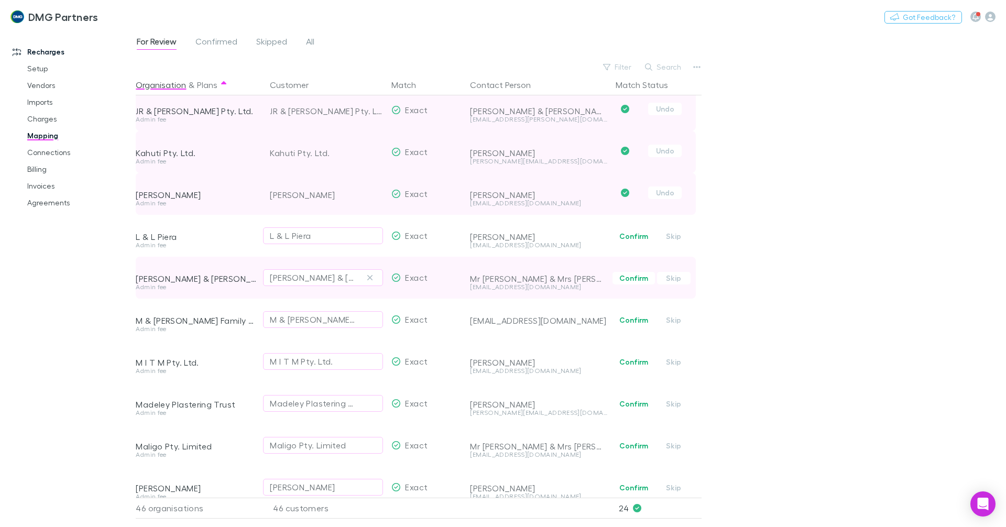
scroll to position [891, 0]
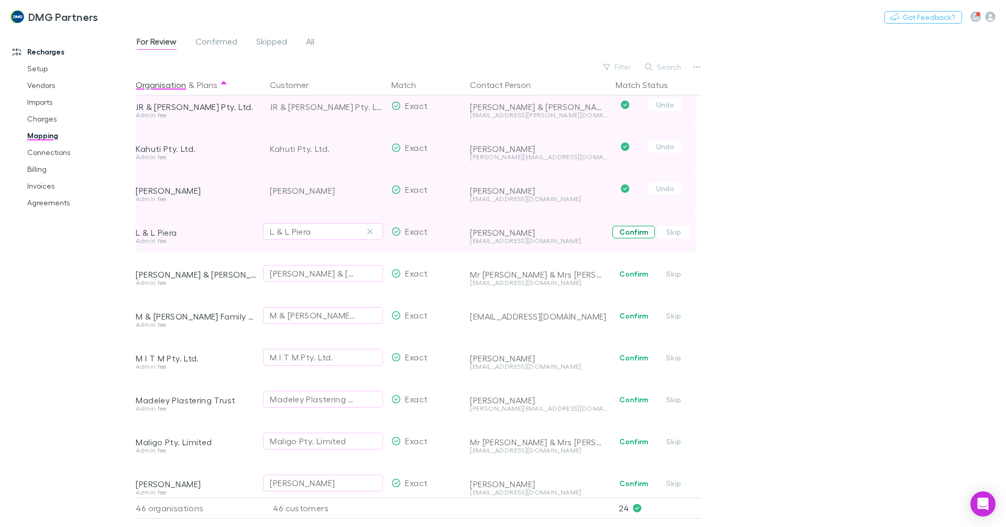
click at [629, 235] on button "Confirm" at bounding box center [634, 232] width 42 height 13
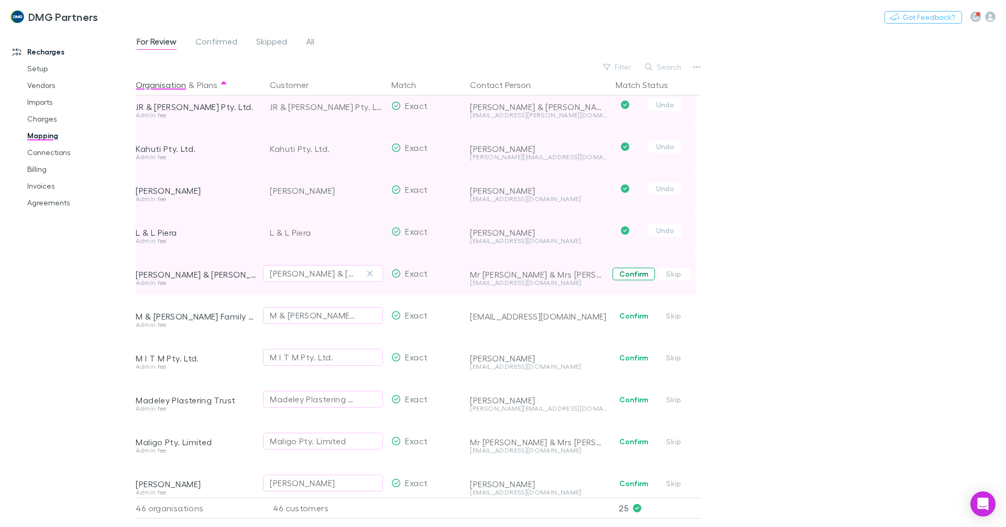
click at [622, 270] on button "Confirm" at bounding box center [634, 274] width 42 height 13
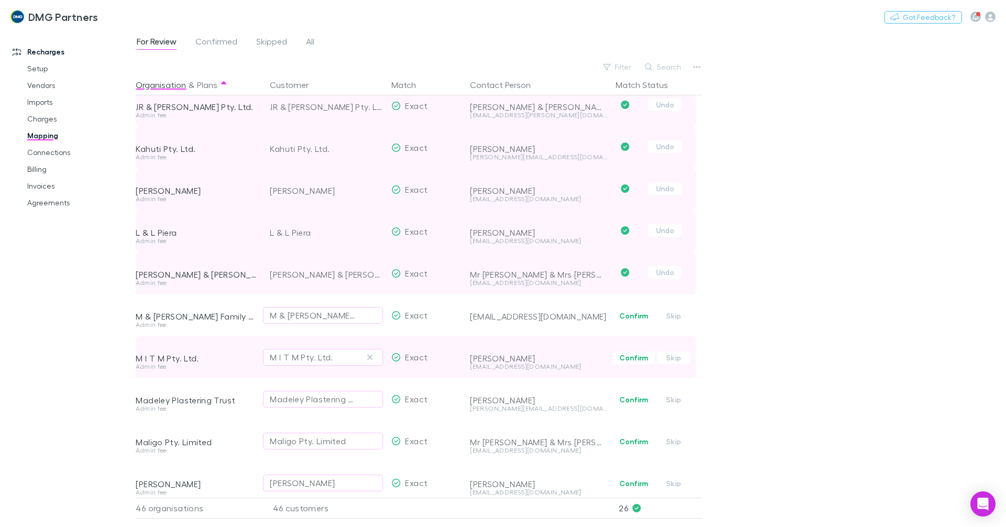
scroll to position [1048, 0]
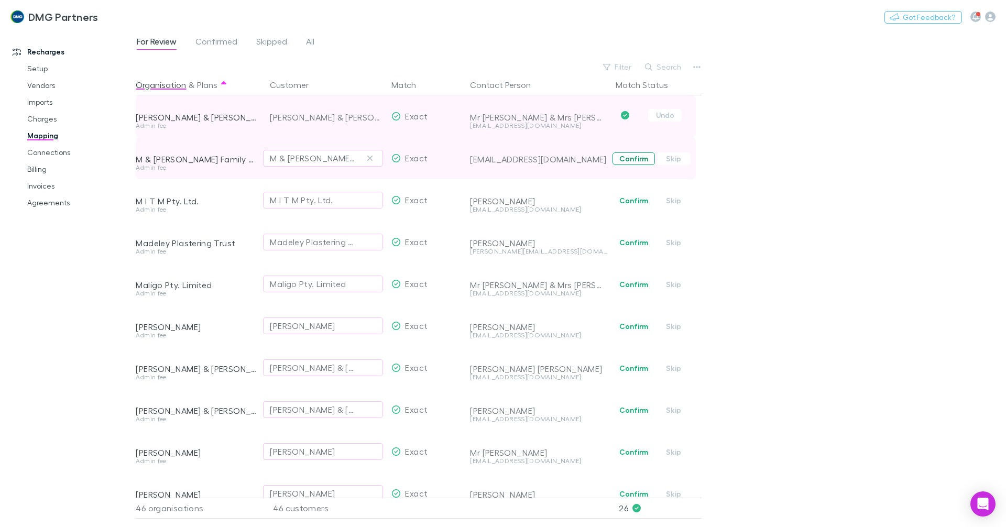
click at [634, 160] on button "Confirm" at bounding box center [634, 159] width 42 height 13
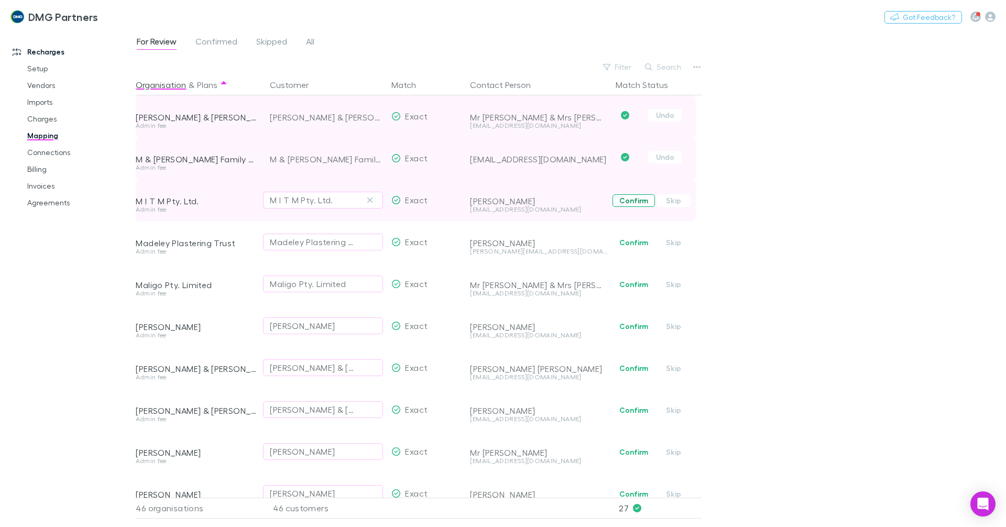
click at [633, 199] on button "Confirm" at bounding box center [634, 200] width 42 height 13
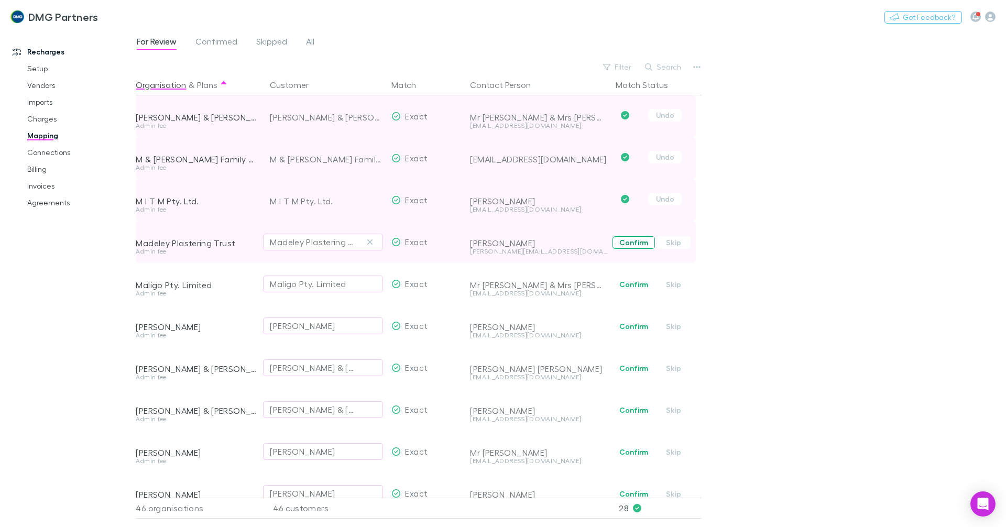
click at [631, 244] on button "Confirm" at bounding box center [634, 242] width 42 height 13
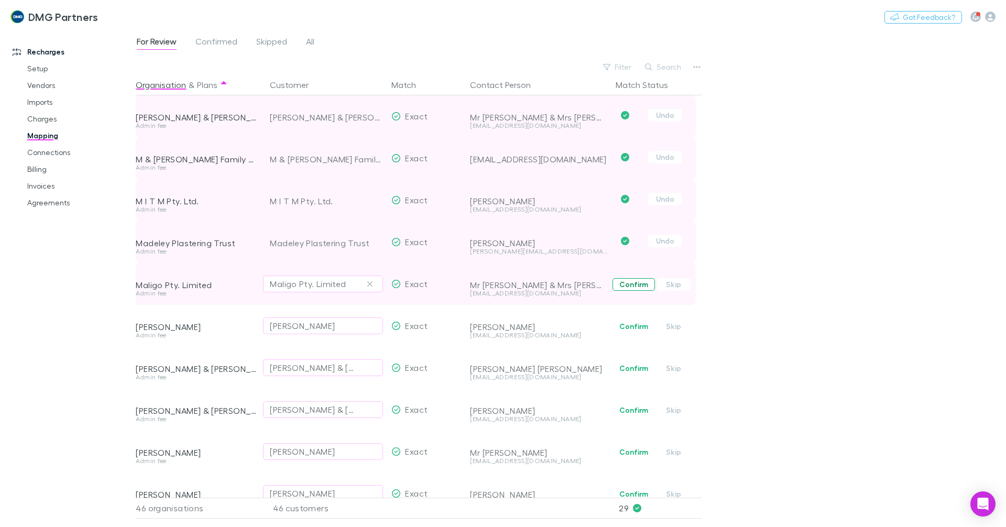
click at [627, 285] on button "Confirm" at bounding box center [634, 284] width 42 height 13
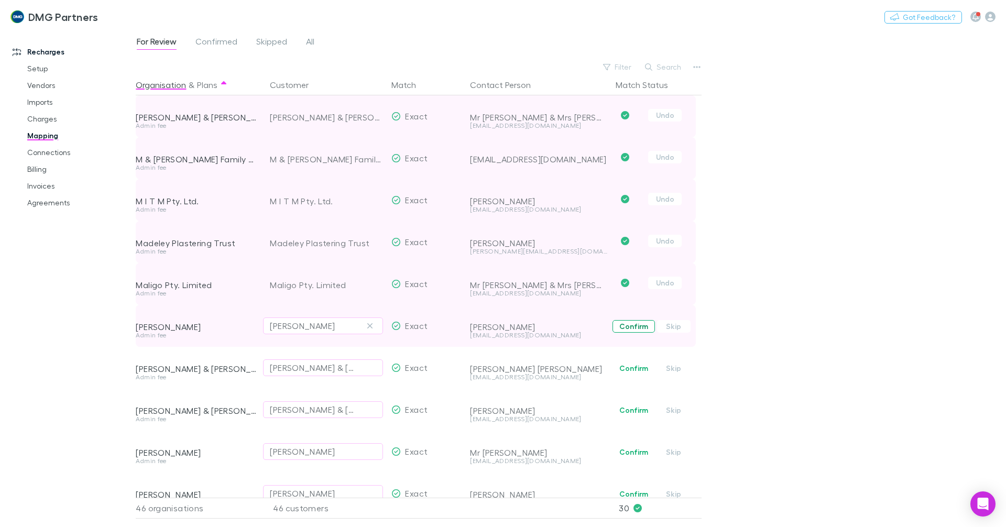
click at [628, 321] on button "Confirm" at bounding box center [634, 326] width 42 height 13
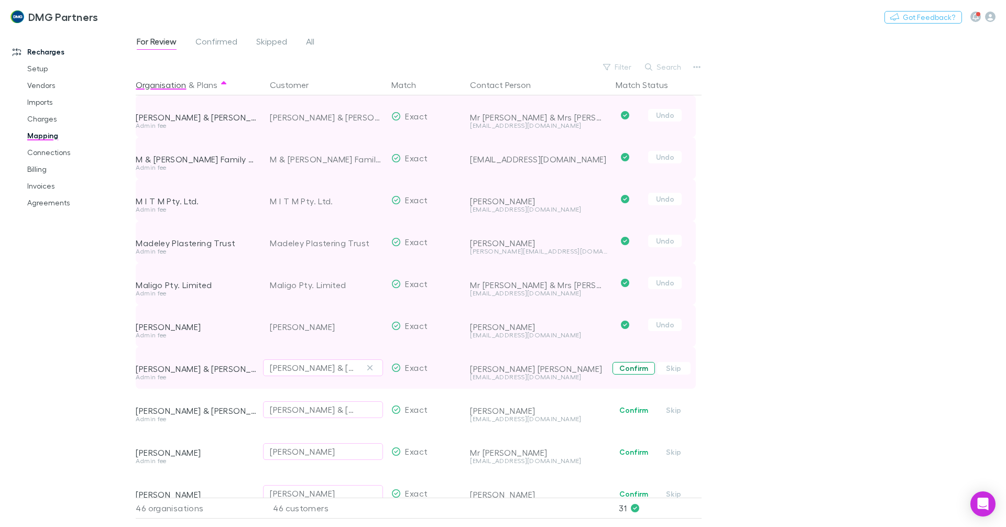
click at [629, 366] on button "Confirm" at bounding box center [634, 368] width 42 height 13
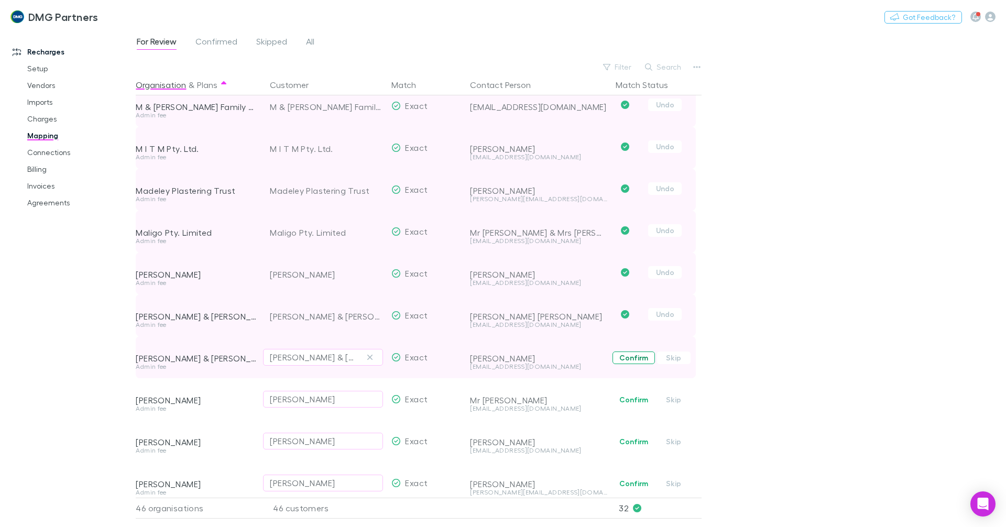
click at [638, 356] on button "Confirm" at bounding box center [634, 358] width 42 height 13
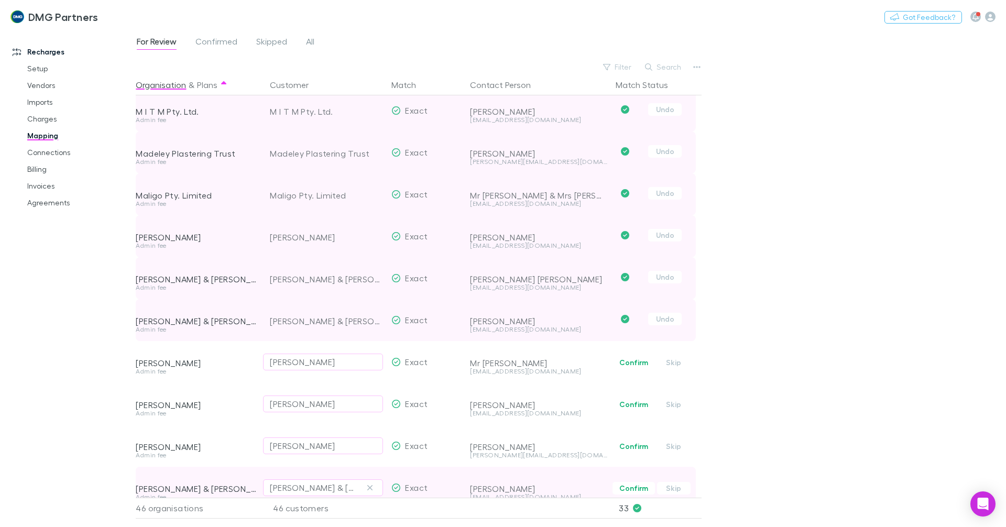
scroll to position [1258, 0]
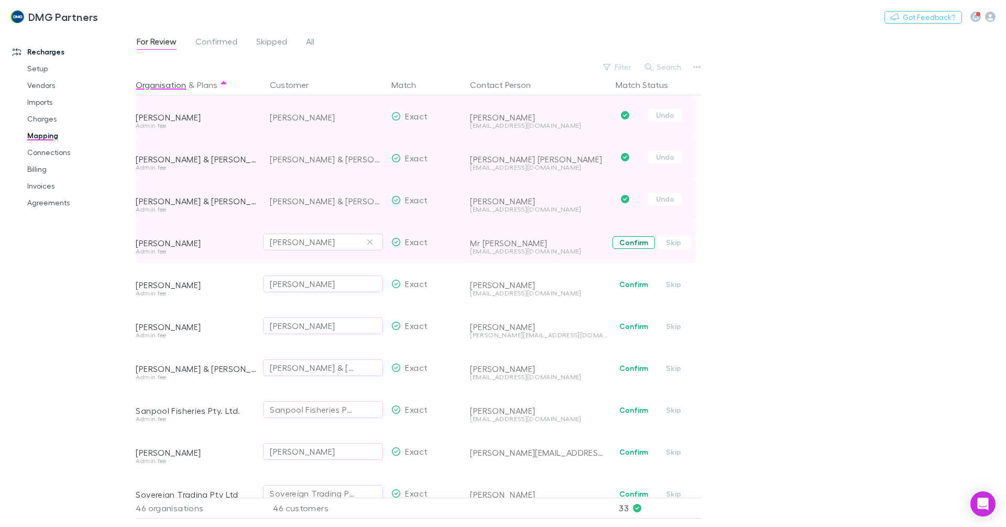
click at [628, 245] on button "Confirm" at bounding box center [634, 242] width 42 height 13
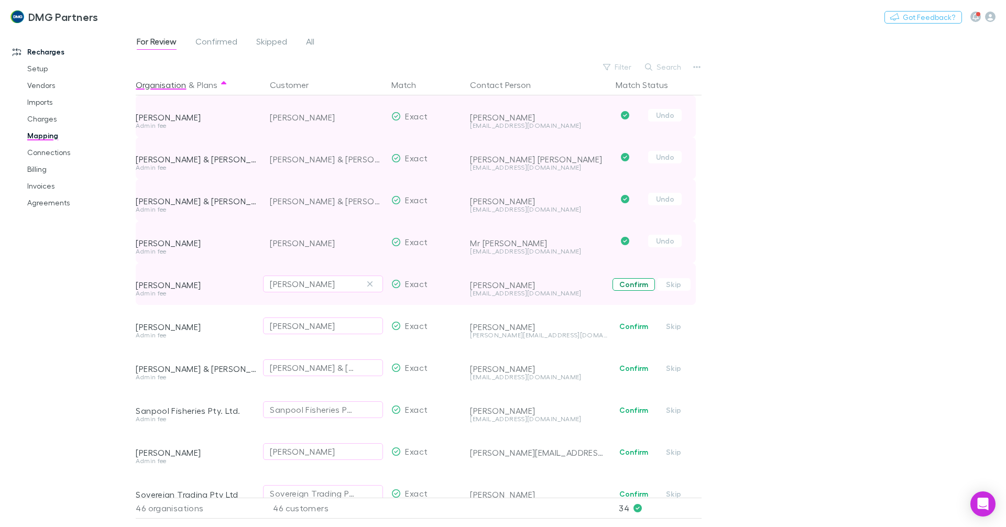
click at [633, 288] on button "Confirm" at bounding box center [634, 284] width 42 height 13
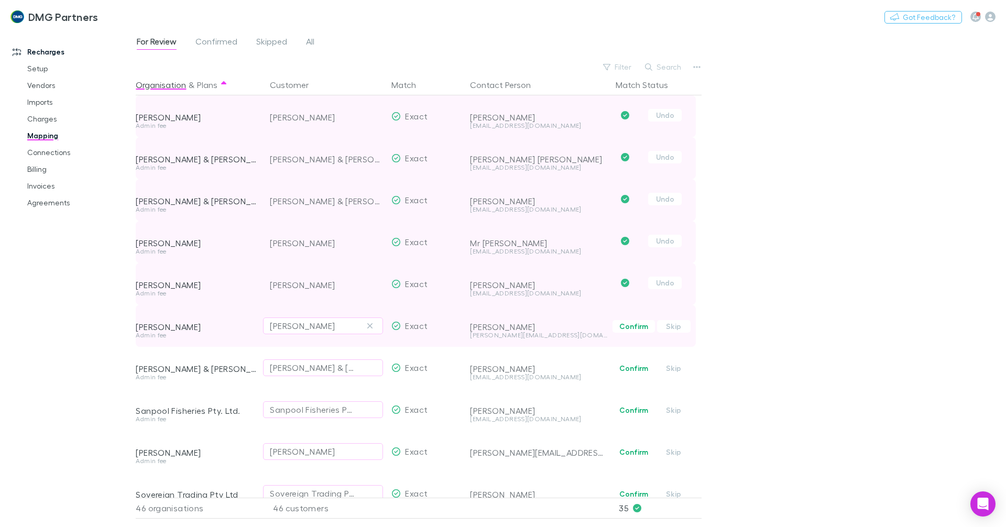
click at [632, 329] on button "Confirm" at bounding box center [634, 326] width 42 height 13
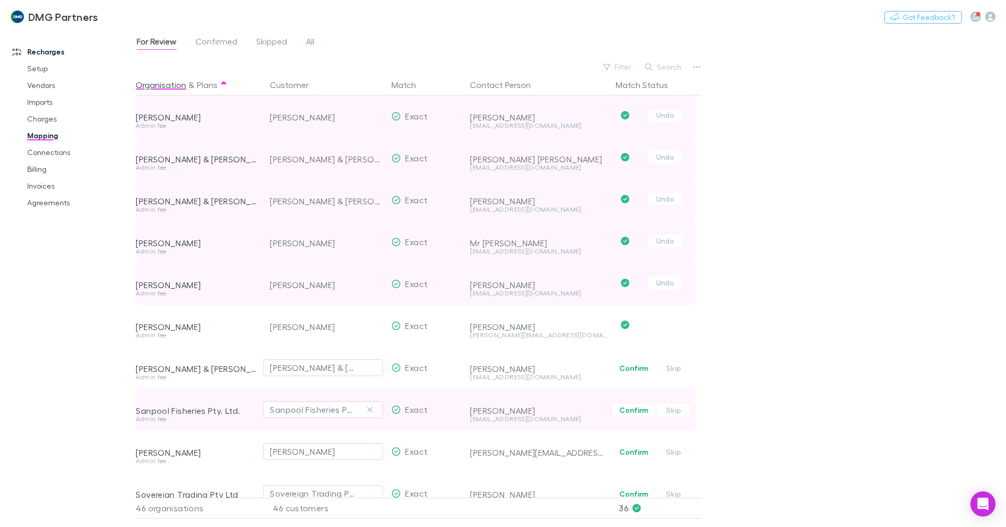
drag, startPoint x: 637, startPoint y: 416, endPoint x: 634, endPoint y: 397, distance: 19.1
click at [637, 416] on button "Confirm" at bounding box center [634, 410] width 42 height 13
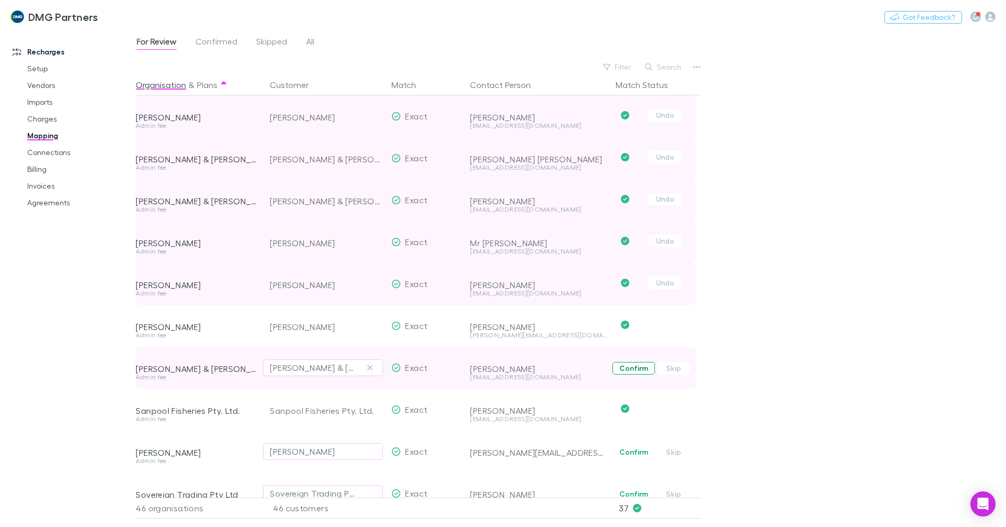
click at [626, 370] on button "Confirm" at bounding box center [634, 368] width 42 height 13
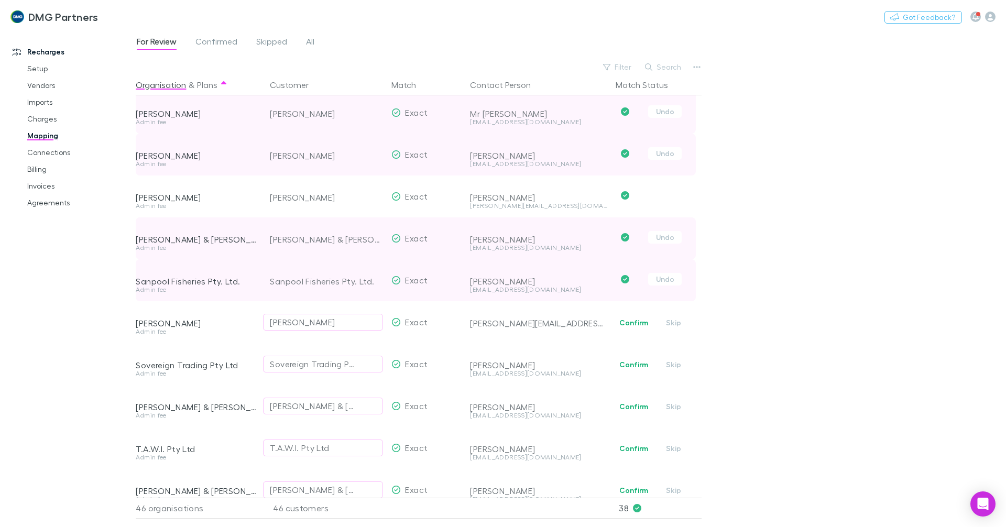
scroll to position [1415, 0]
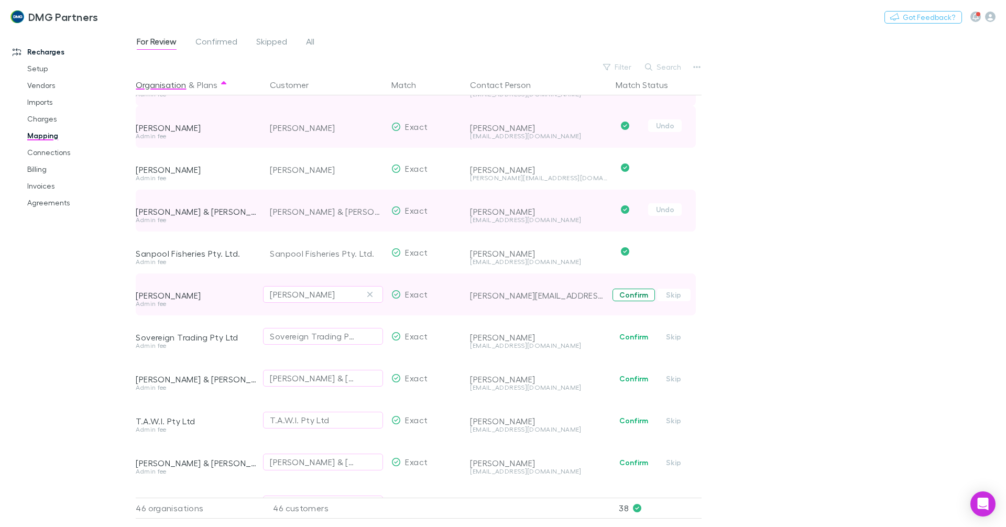
click at [631, 290] on button "Confirm" at bounding box center [634, 295] width 42 height 13
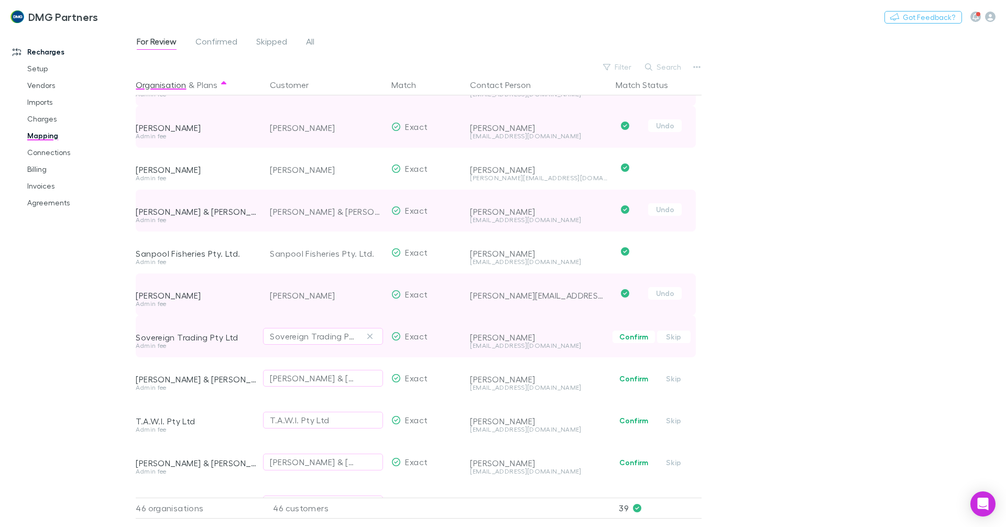
drag, startPoint x: 636, startPoint y: 335, endPoint x: 612, endPoint y: 356, distance: 31.6
click at [636, 335] on button "Confirm" at bounding box center [634, 337] width 42 height 13
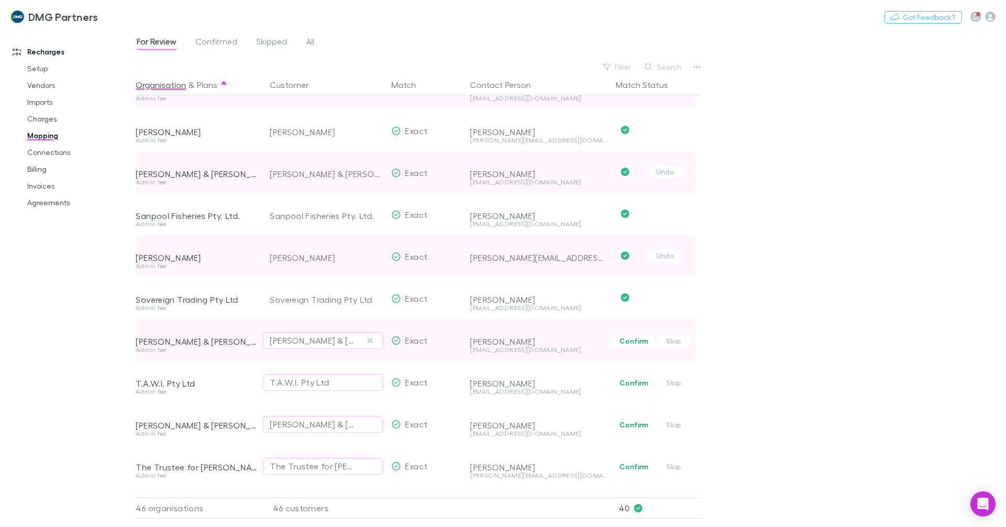
scroll to position [1468, 0]
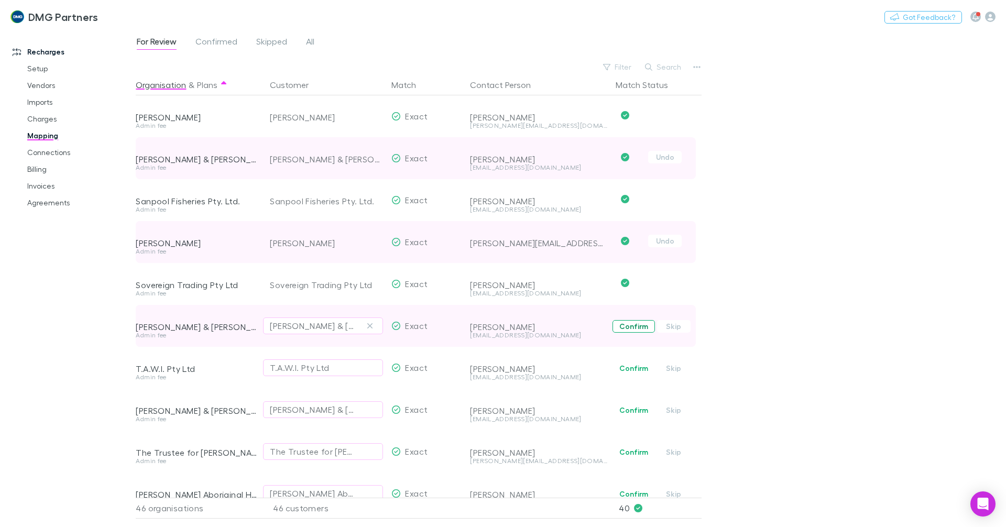
click at [633, 330] on button "Confirm" at bounding box center [634, 326] width 42 height 13
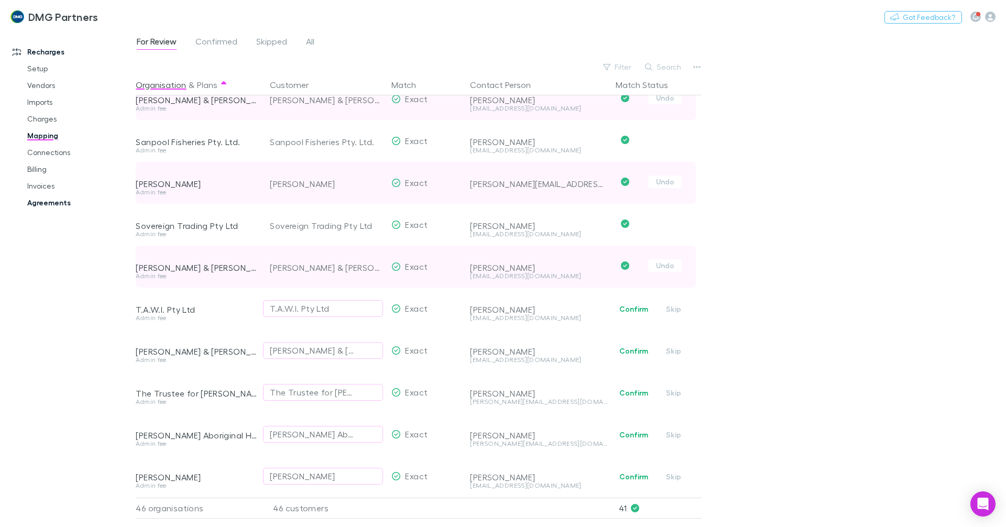
scroll to position [1535, 0]
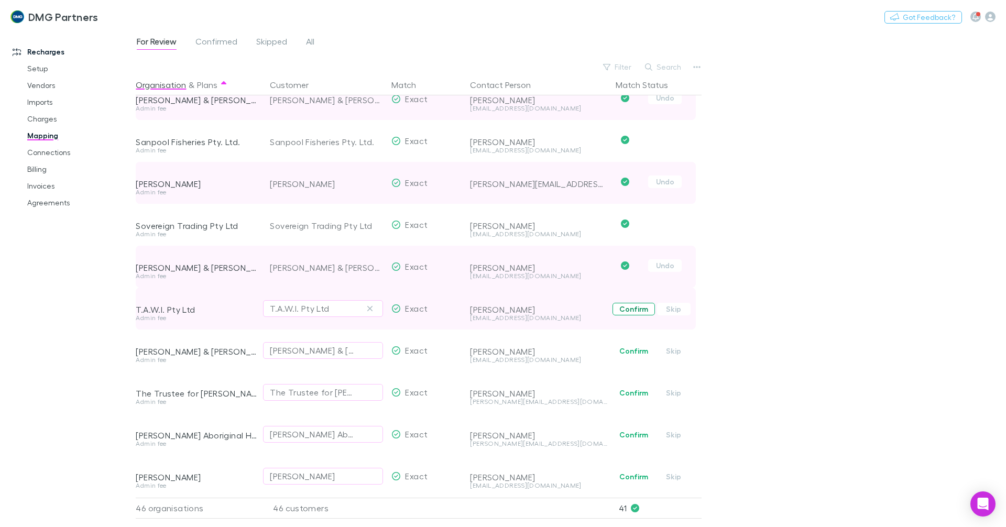
click at [627, 303] on button "Confirm" at bounding box center [634, 309] width 42 height 13
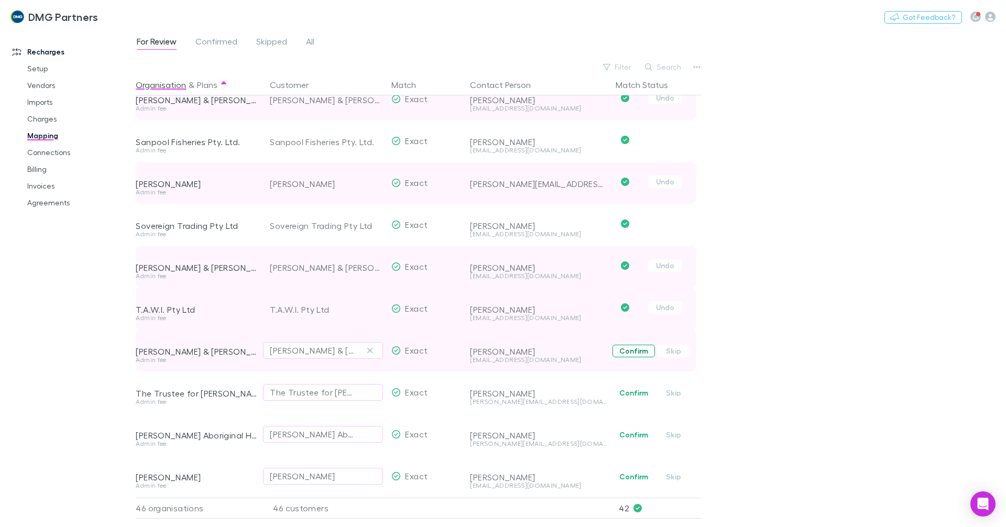
click at [634, 345] on button "Confirm" at bounding box center [634, 351] width 42 height 13
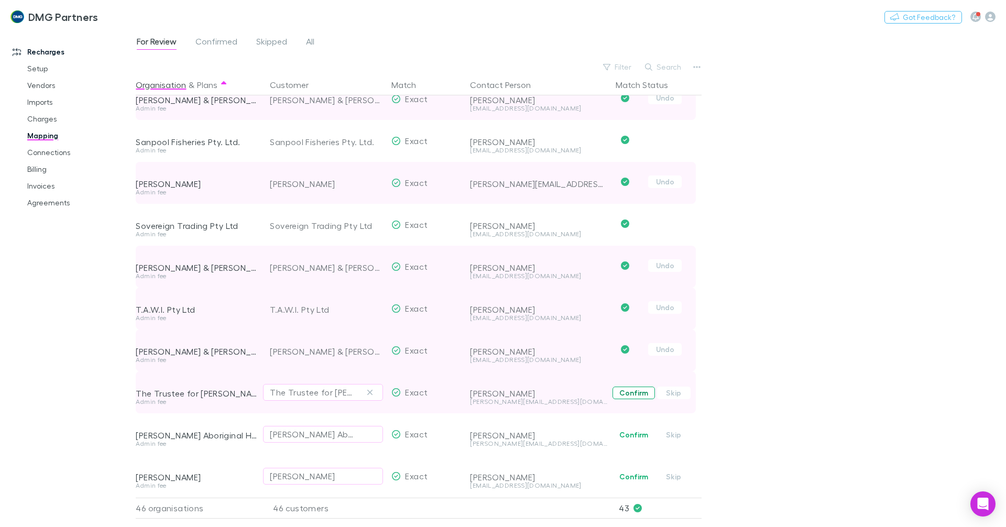
click at [633, 387] on button "Confirm" at bounding box center [634, 393] width 42 height 13
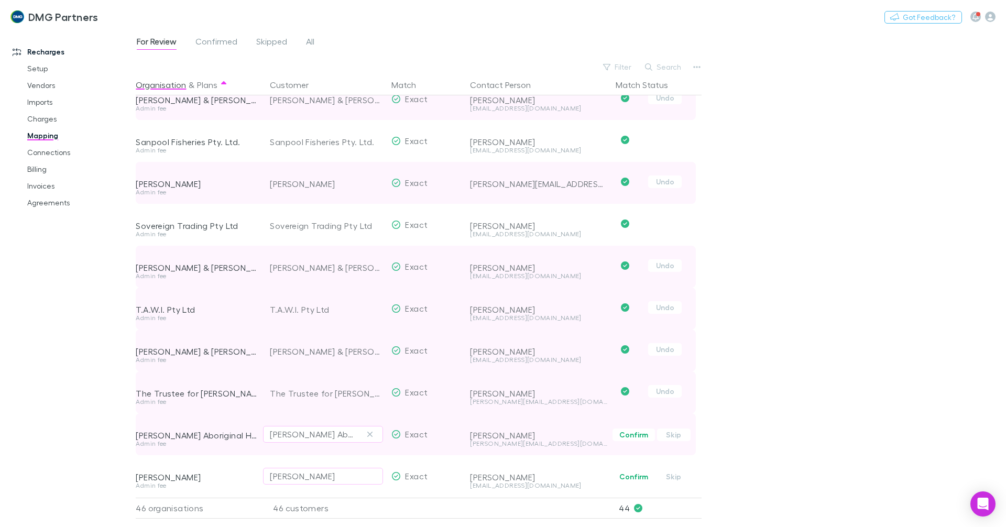
drag, startPoint x: 636, startPoint y: 426, endPoint x: 600, endPoint y: 446, distance: 41.3
click at [636, 429] on button "Confirm" at bounding box center [634, 435] width 42 height 13
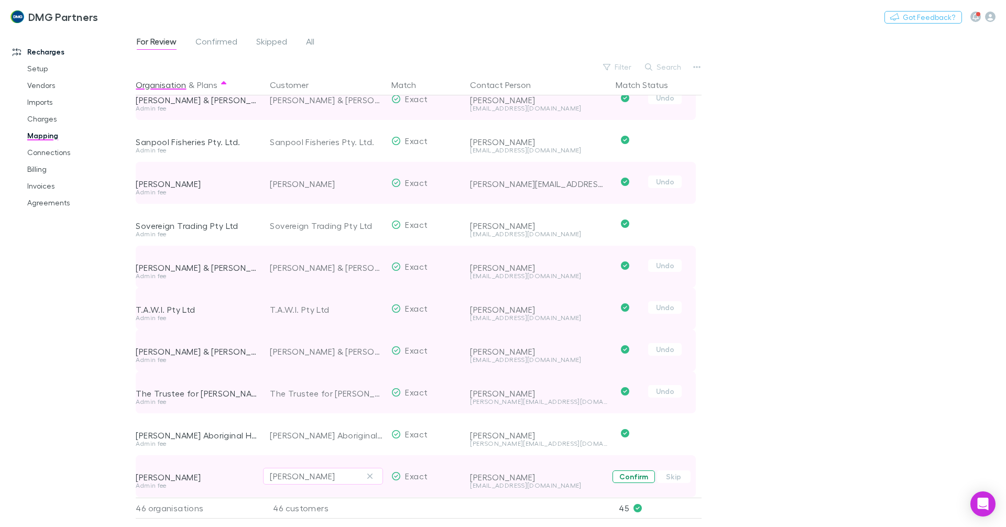
click at [623, 472] on button "Confirm" at bounding box center [634, 477] width 42 height 13
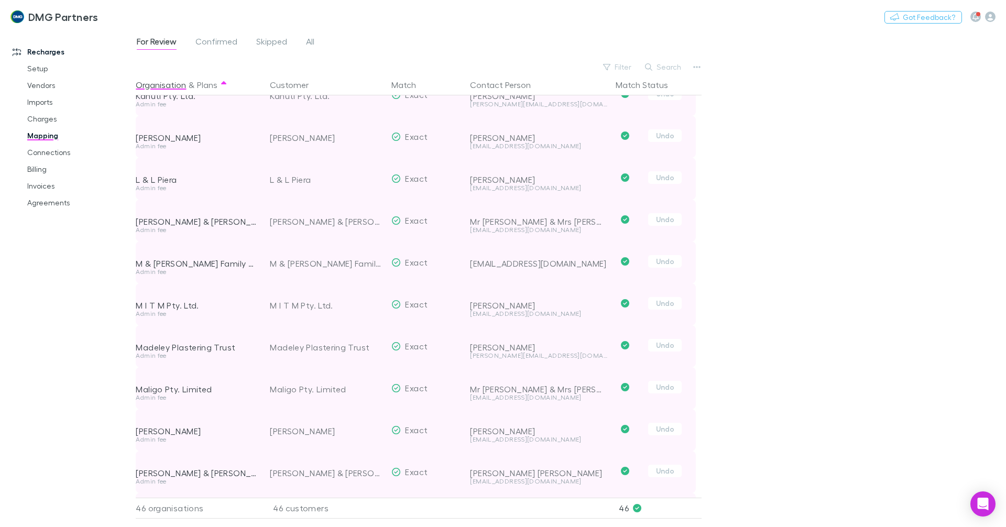
scroll to position [1273, 0]
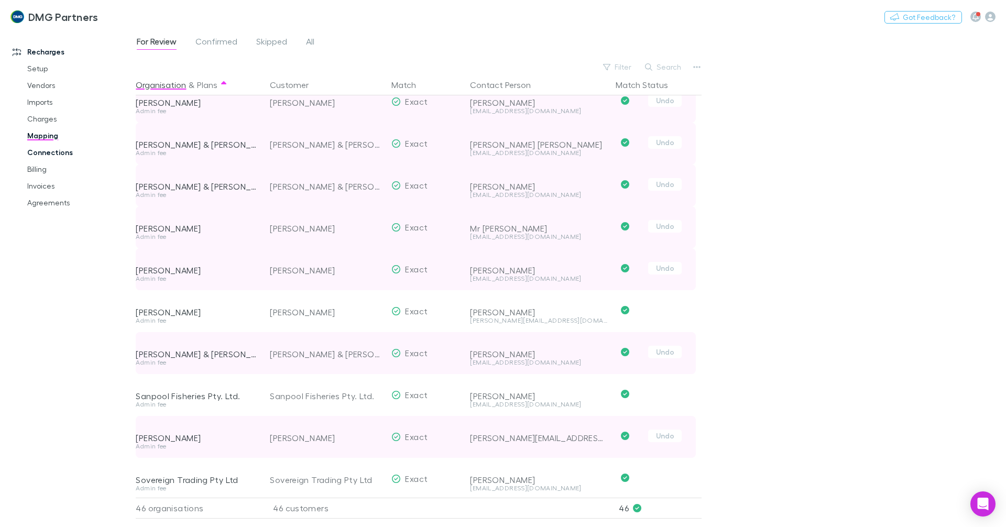
click at [28, 153] on link "Connections" at bounding box center [79, 152] width 125 height 17
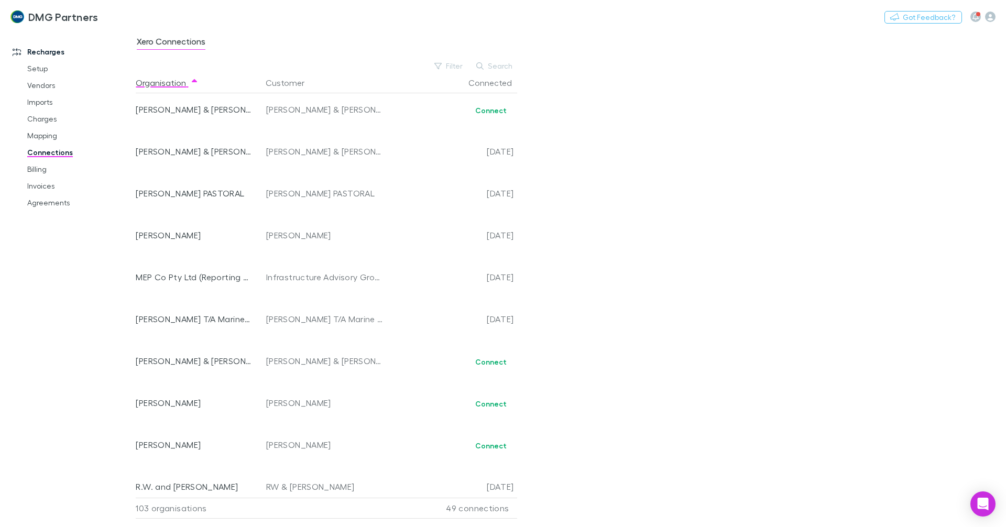
scroll to position [2374, 0]
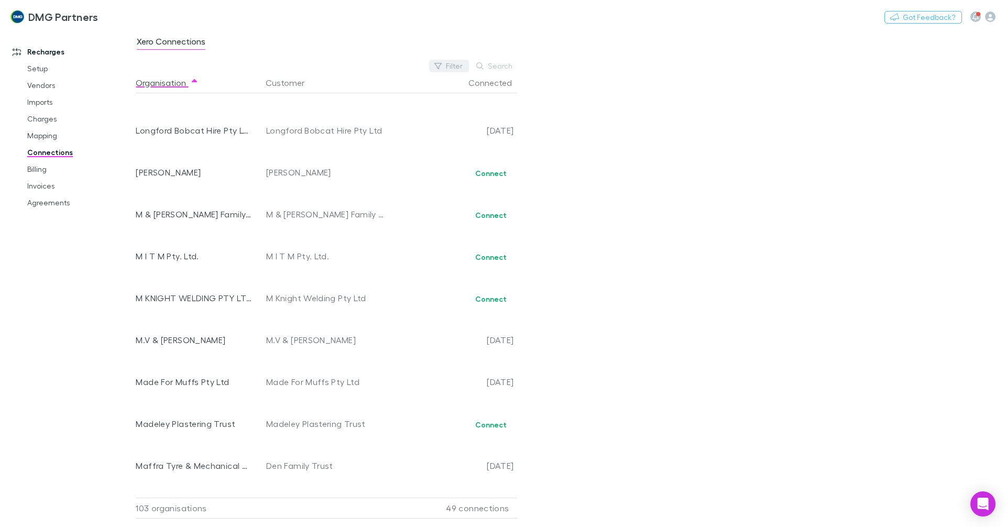
drag, startPoint x: 481, startPoint y: 67, endPoint x: 470, endPoint y: 68, distance: 11.0
click at [481, 67] on icon "button" at bounding box center [479, 65] width 7 height 7
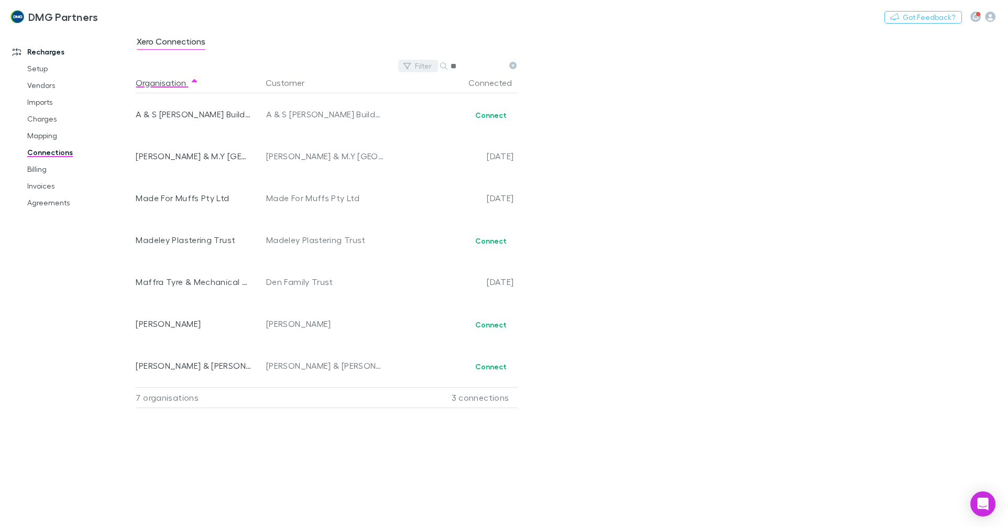
scroll to position [0, 0]
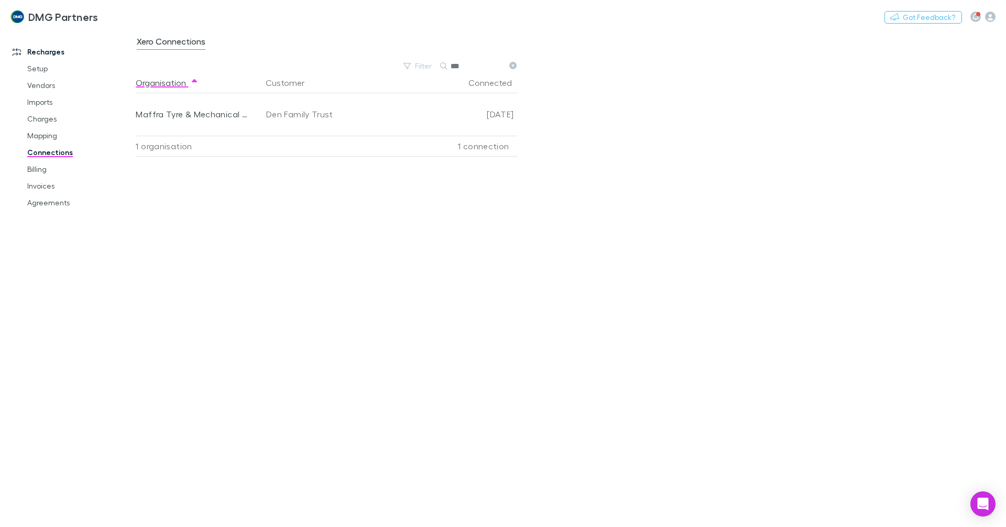
type input "***"
click at [512, 63] on icon at bounding box center [513, 65] width 7 height 7
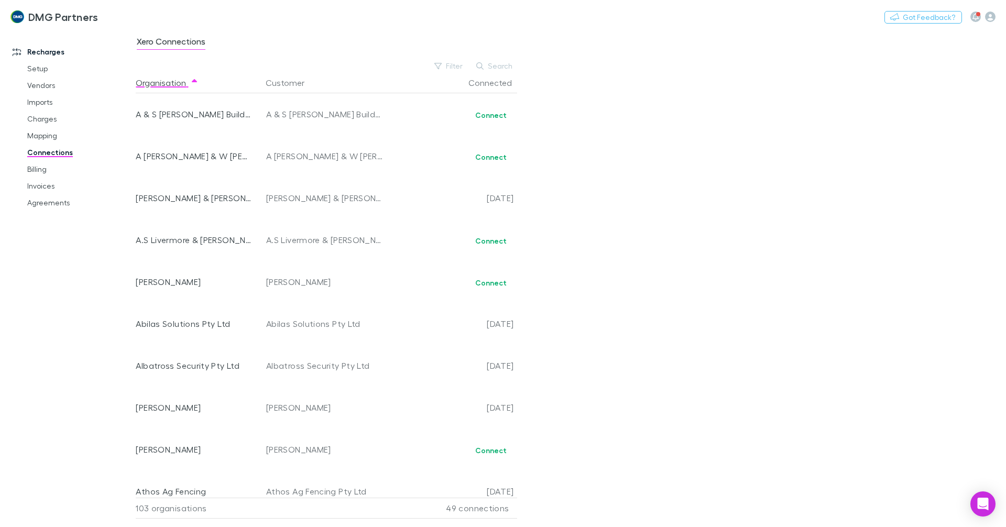
drag, startPoint x: 492, startPoint y: 113, endPoint x: 719, endPoint y: 107, distance: 227.6
click at [719, 107] on div "Xero Connections Filter Search Organisation Customer Connected A & S [PERSON_NA…" at bounding box center [571, 278] width 871 height 498
click at [49, 196] on link "Agreements" at bounding box center [79, 202] width 125 height 17
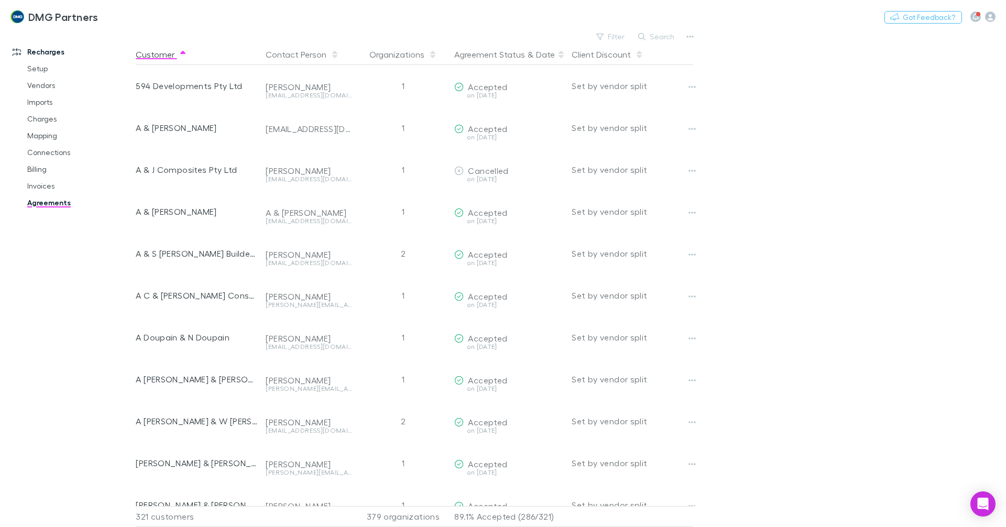
click at [559, 56] on icon at bounding box center [561, 54] width 5 height 8
click at [532, 51] on div "Agreement Status & Date" at bounding box center [508, 54] width 109 height 21
click at [471, 52] on button "Agreement Status" at bounding box center [489, 54] width 71 height 21
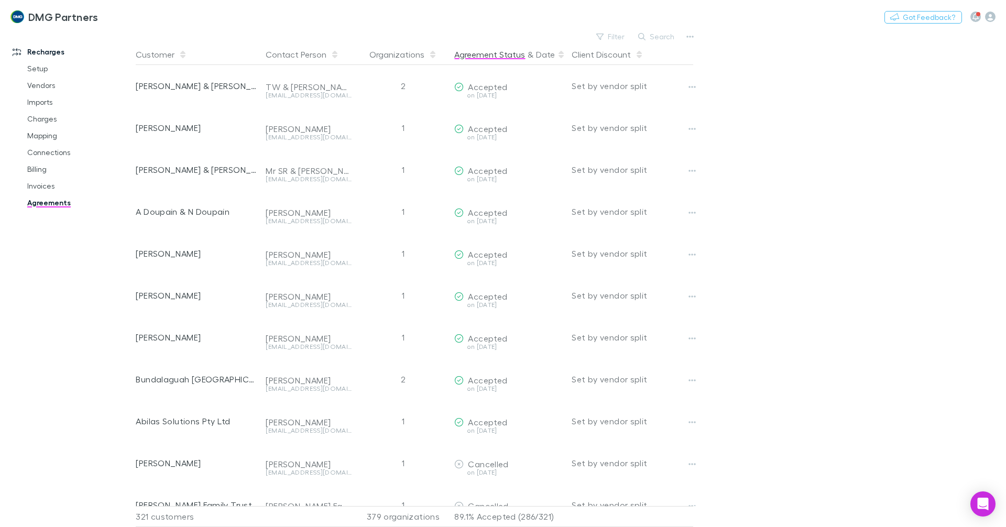
click at [472, 52] on button "Agreement Status" at bounding box center [489, 54] width 71 height 21
click at [531, 52] on div "Agreement Status & Date" at bounding box center [508, 54] width 109 height 21
drag, startPoint x: 463, startPoint y: 60, endPoint x: 475, endPoint y: 56, distance: 12.3
click at [465, 58] on button "Agreement Status" at bounding box center [489, 54] width 71 height 21
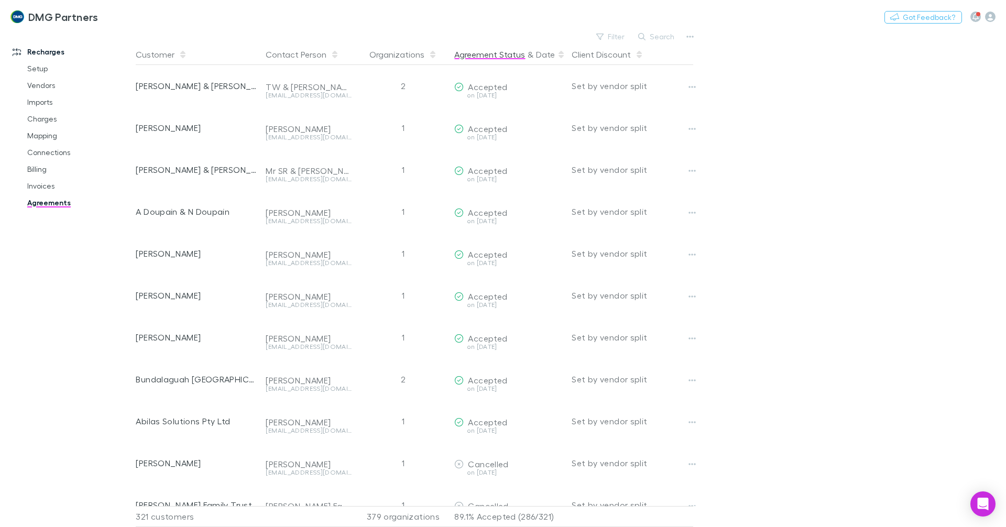
click at [475, 56] on button "Agreement Status" at bounding box center [489, 54] width 71 height 21
click at [557, 53] on span at bounding box center [561, 54] width 8 height 8
click at [557, 58] on span at bounding box center [561, 54] width 8 height 8
click at [513, 51] on button "Agreement Status" at bounding box center [489, 54] width 71 height 21
click at [539, 53] on button "Date" at bounding box center [545, 54] width 19 height 21
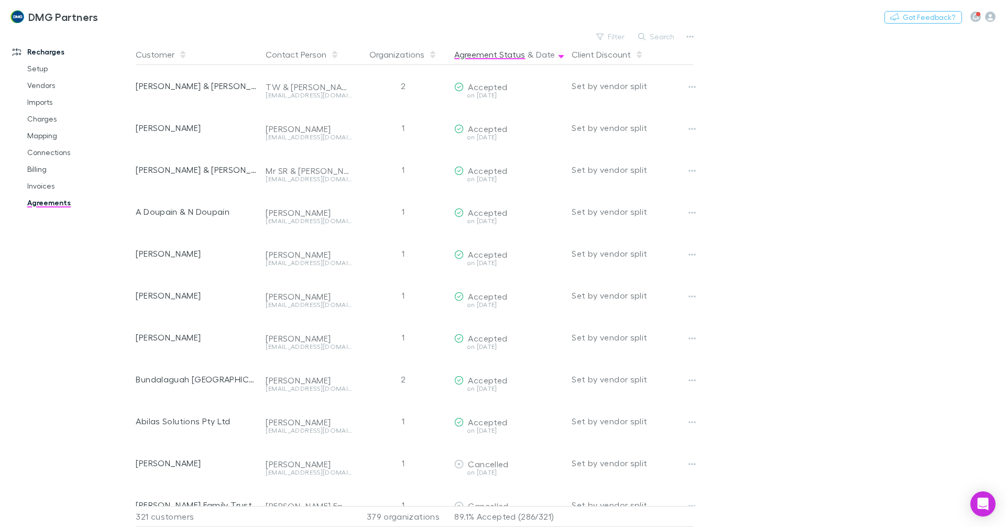
click at [489, 56] on button "Agreement Status" at bounding box center [489, 54] width 71 height 21
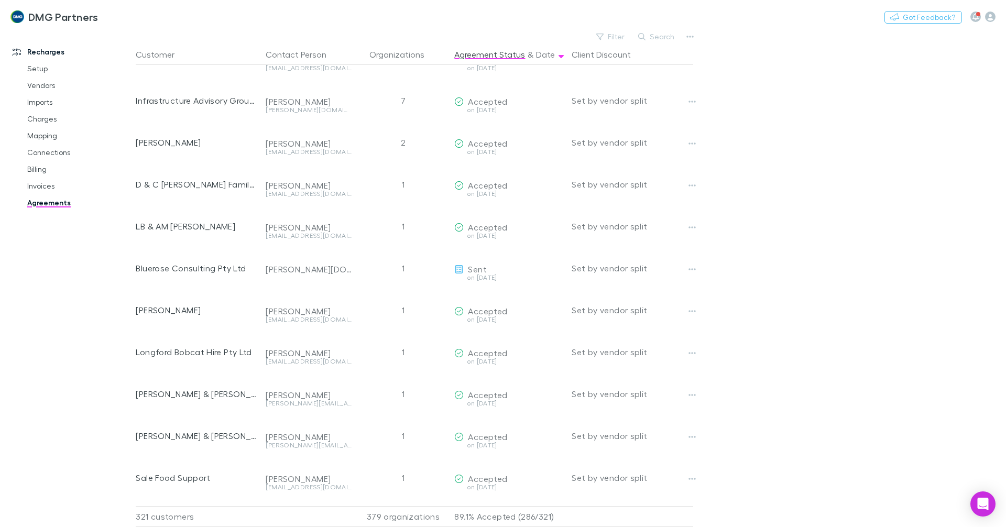
scroll to position [4456, 0]
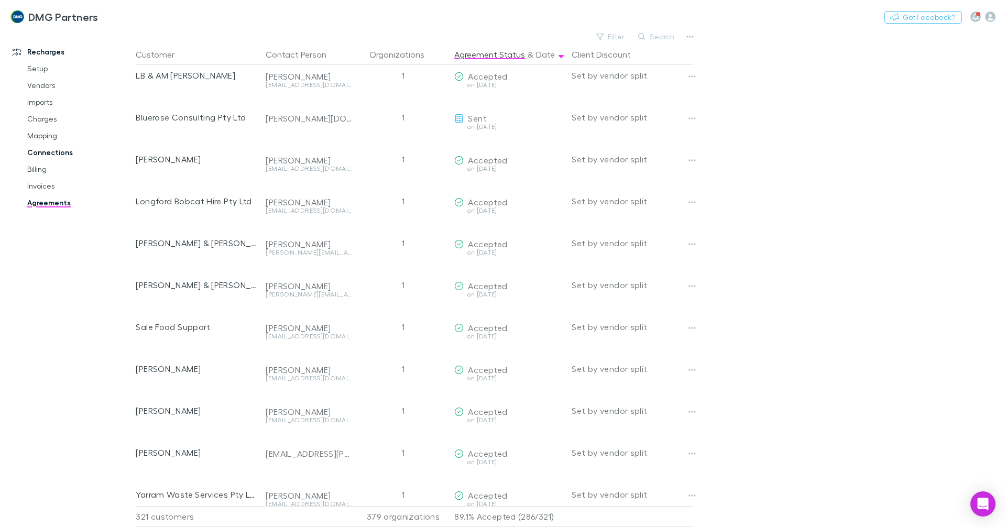
click at [37, 147] on link "Connections" at bounding box center [79, 152] width 125 height 17
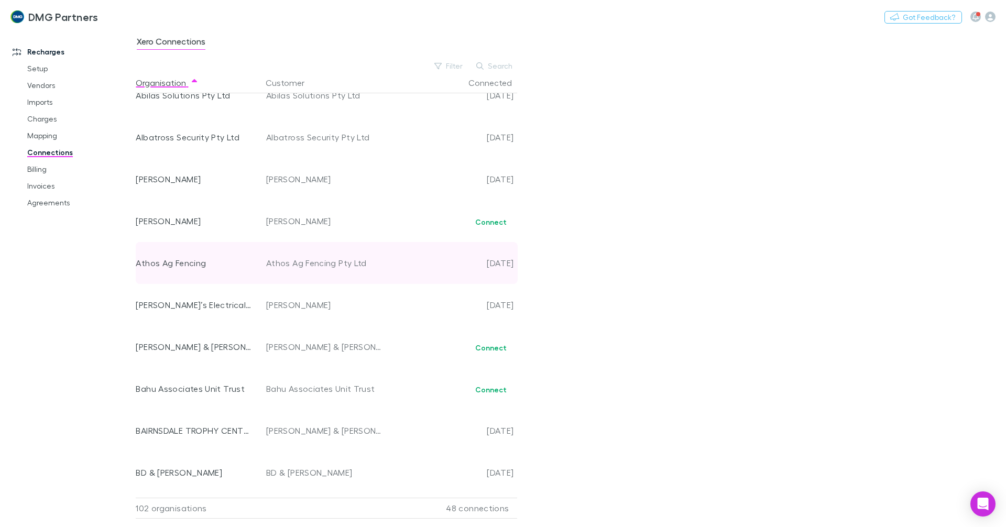
scroll to position [210, 0]
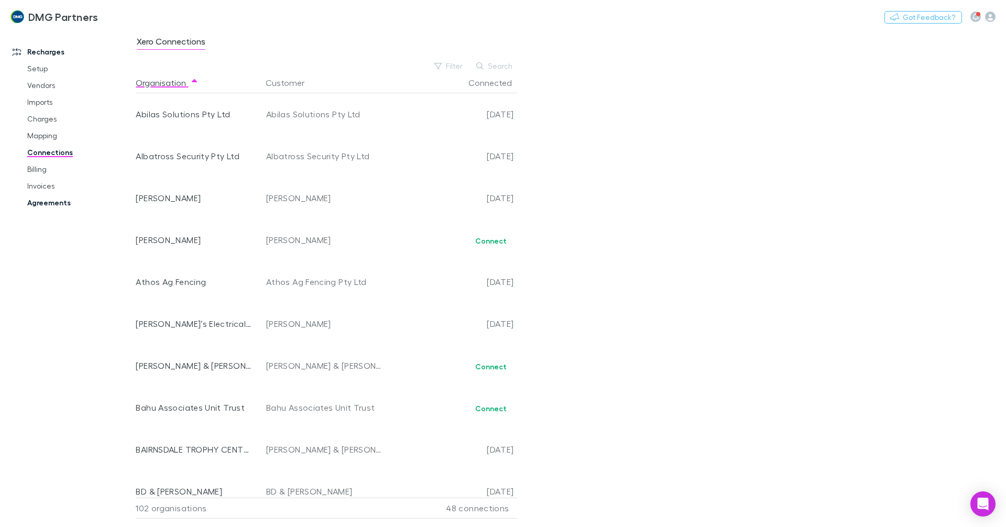
click at [53, 201] on link "Agreements" at bounding box center [79, 202] width 125 height 17
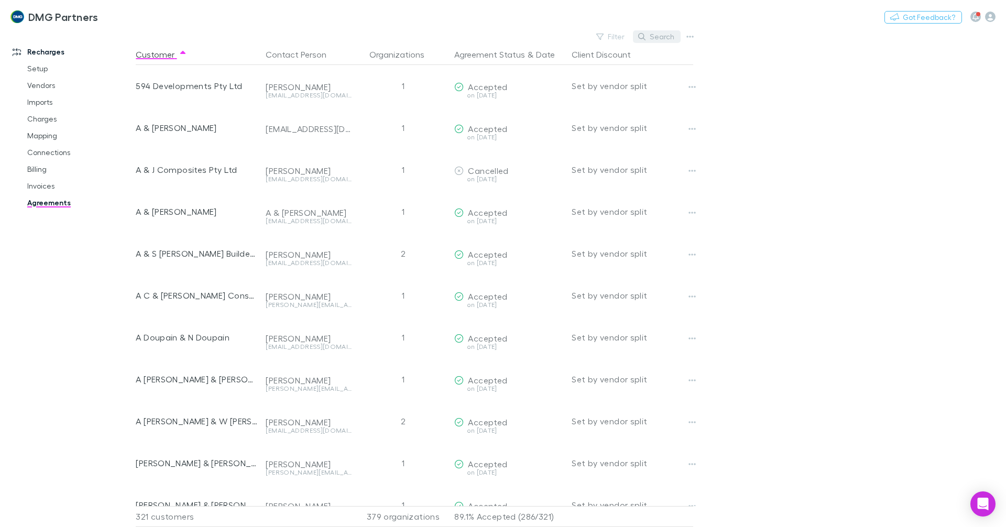
click at [654, 37] on button "Search" at bounding box center [657, 36] width 48 height 13
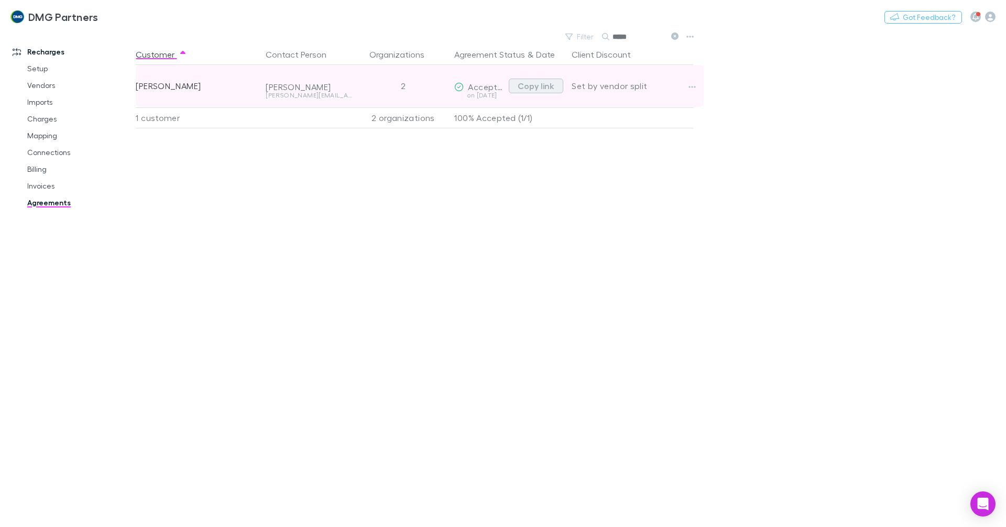
type input "*****"
click at [553, 86] on button "Copy link" at bounding box center [536, 86] width 55 height 15
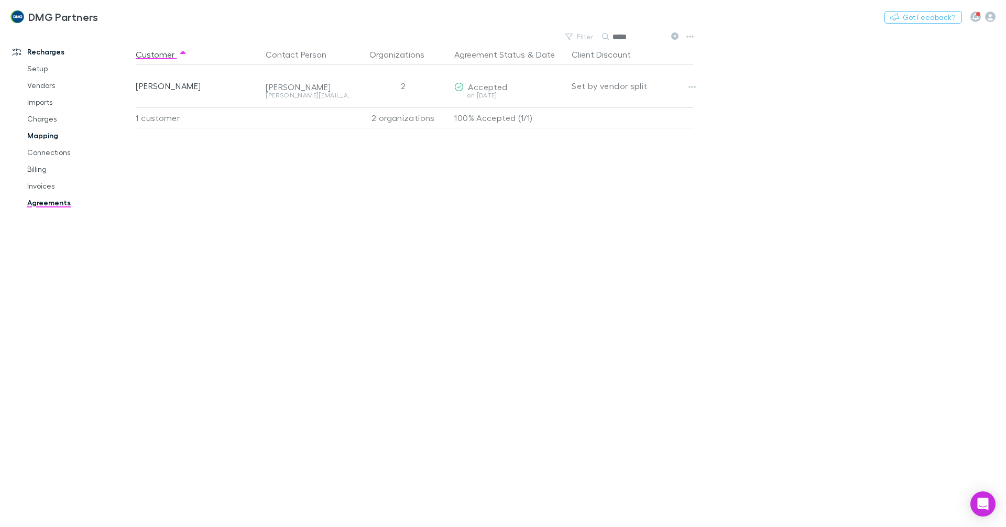
click at [43, 132] on link "Mapping" at bounding box center [79, 135] width 125 height 17
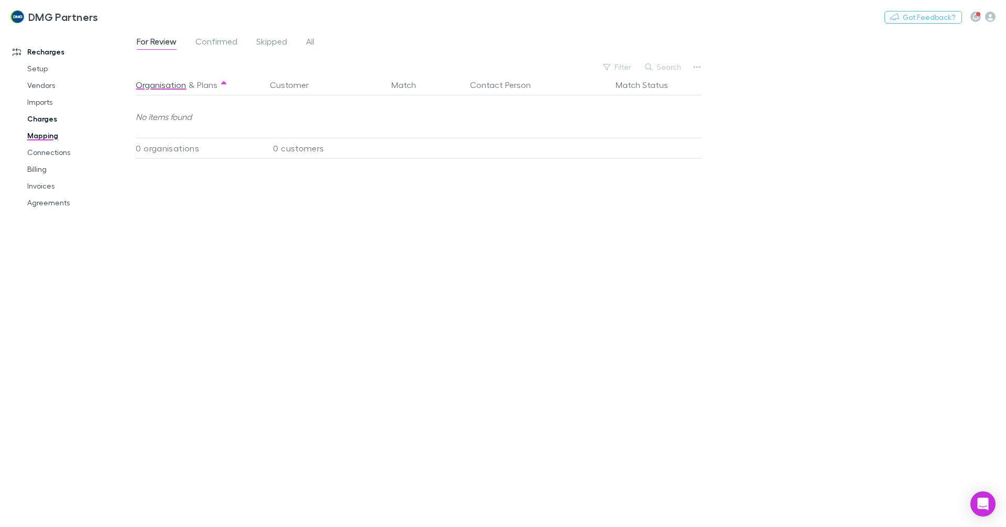
click at [29, 122] on link "Charges" at bounding box center [79, 119] width 125 height 17
click at [49, 153] on link "Connections" at bounding box center [79, 152] width 125 height 17
click at [39, 173] on link "Billing" at bounding box center [79, 169] width 125 height 17
click at [38, 166] on link "Billing" at bounding box center [79, 169] width 125 height 17
click at [36, 171] on link "Billing" at bounding box center [79, 169] width 125 height 17
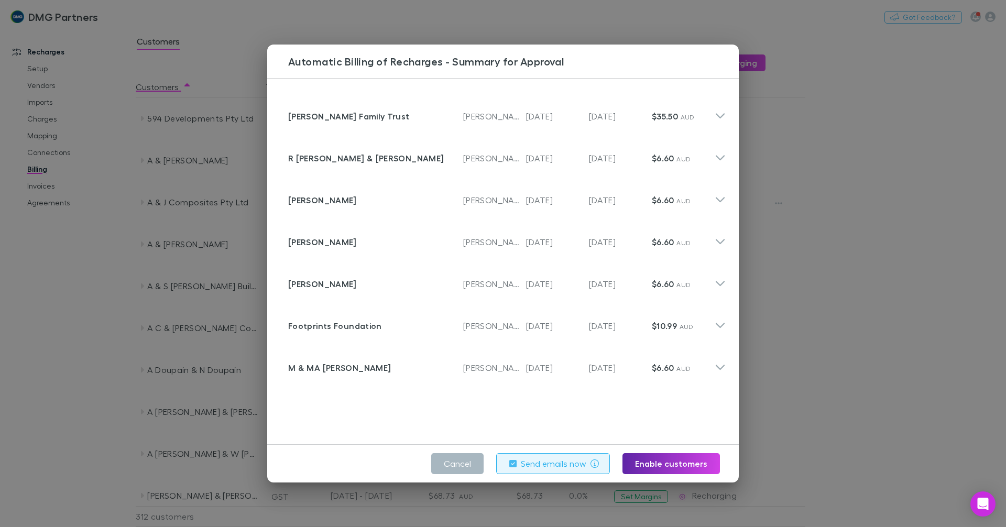
click at [460, 465] on button "Cancel" at bounding box center [457, 463] width 52 height 21
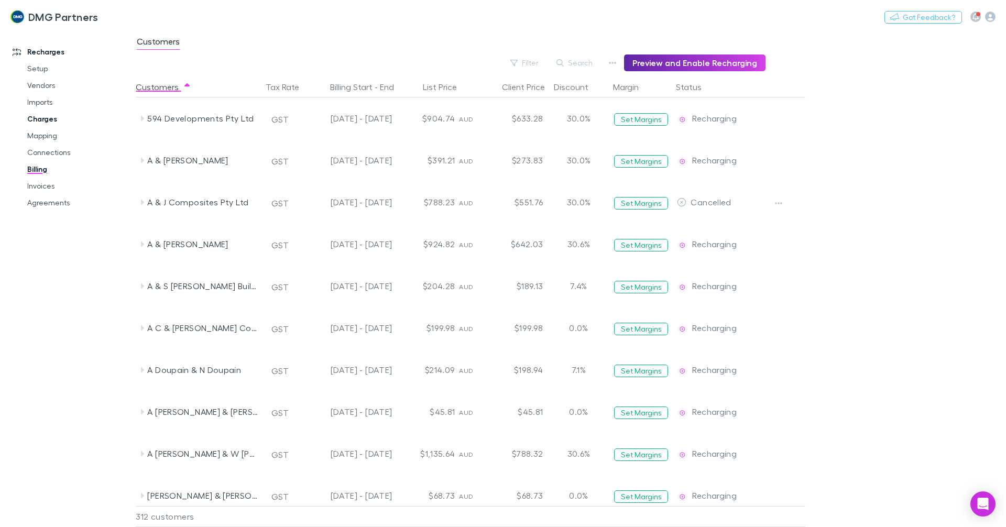
click at [36, 118] on link "Charges" at bounding box center [79, 119] width 125 height 17
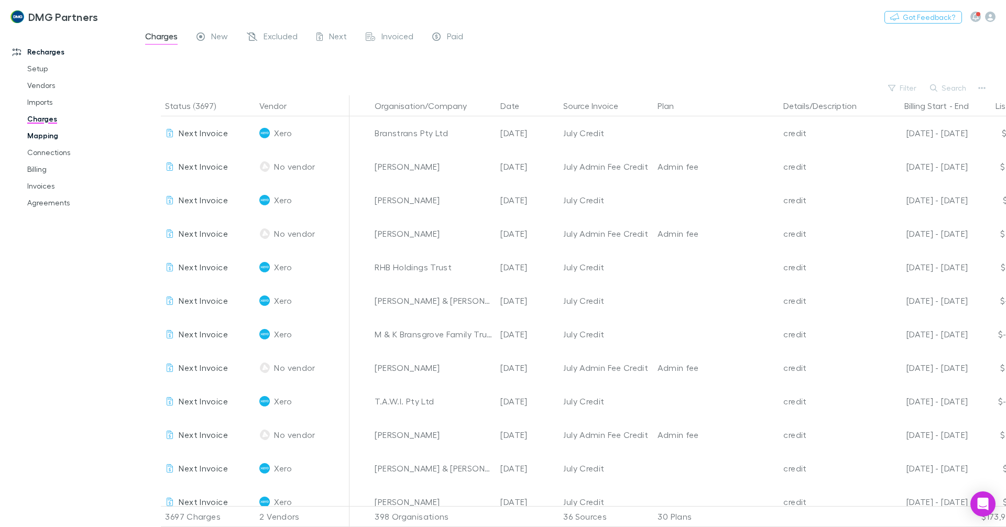
click at [45, 135] on link "Mapping" at bounding box center [79, 135] width 125 height 17
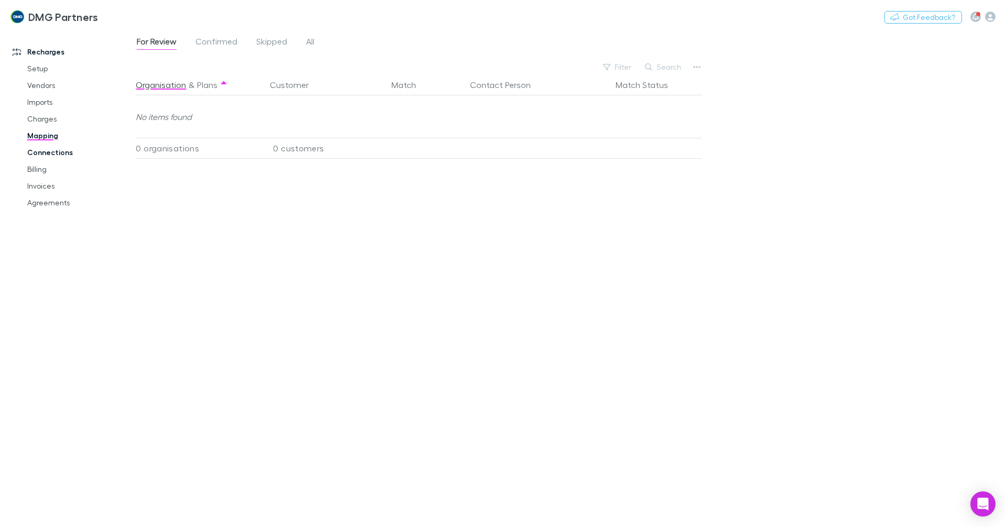
click at [39, 157] on link "Connections" at bounding box center [79, 152] width 125 height 17
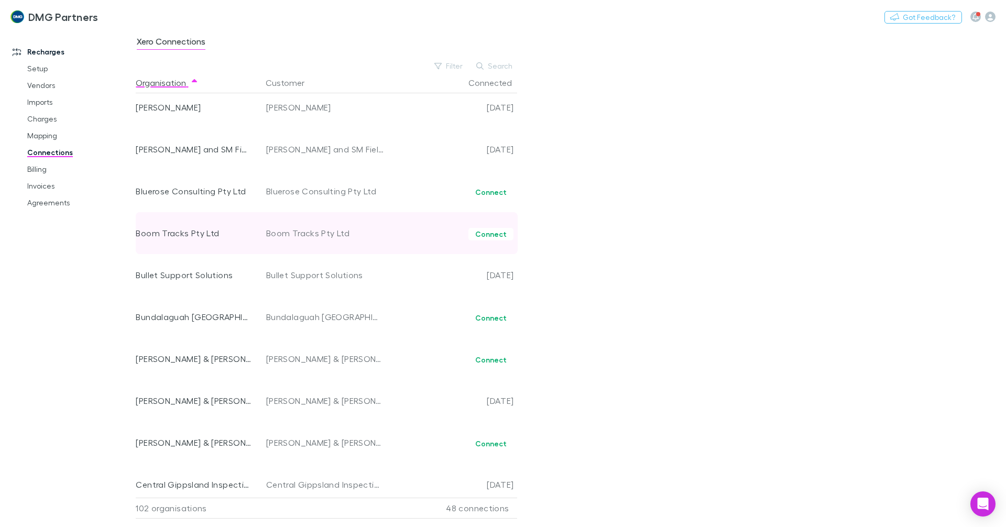
scroll to position [681, 0]
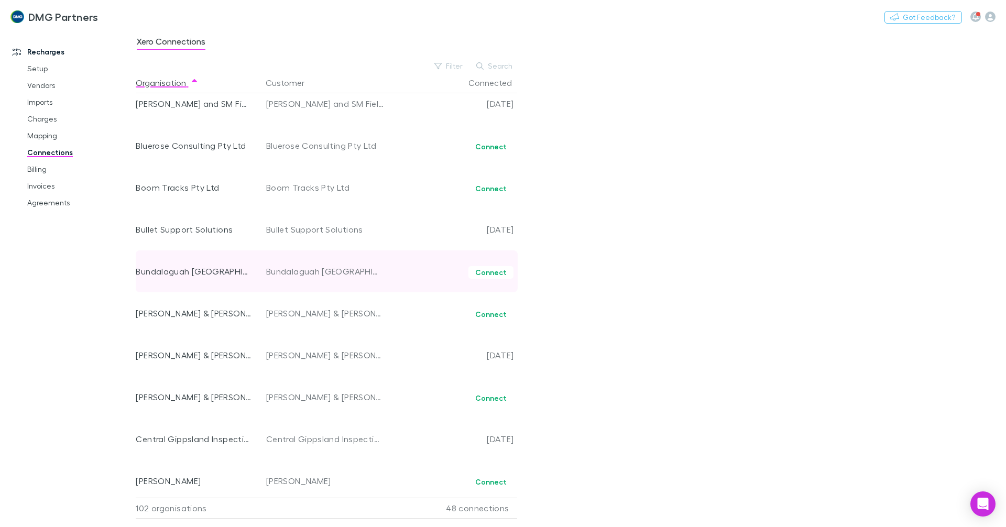
drag, startPoint x: 133, startPoint y: 270, endPoint x: 387, endPoint y: 279, distance: 254.4
click at [387, 279] on div "Recharges Setup Vendors Imports Charges Mapping Connections Billing Invoices Ag…" at bounding box center [503, 278] width 1006 height 498
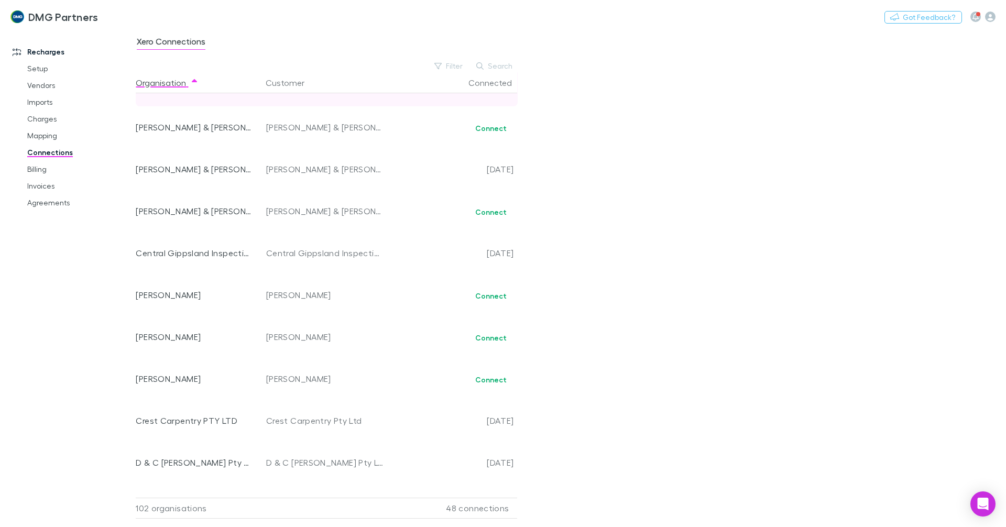
scroll to position [891, 0]
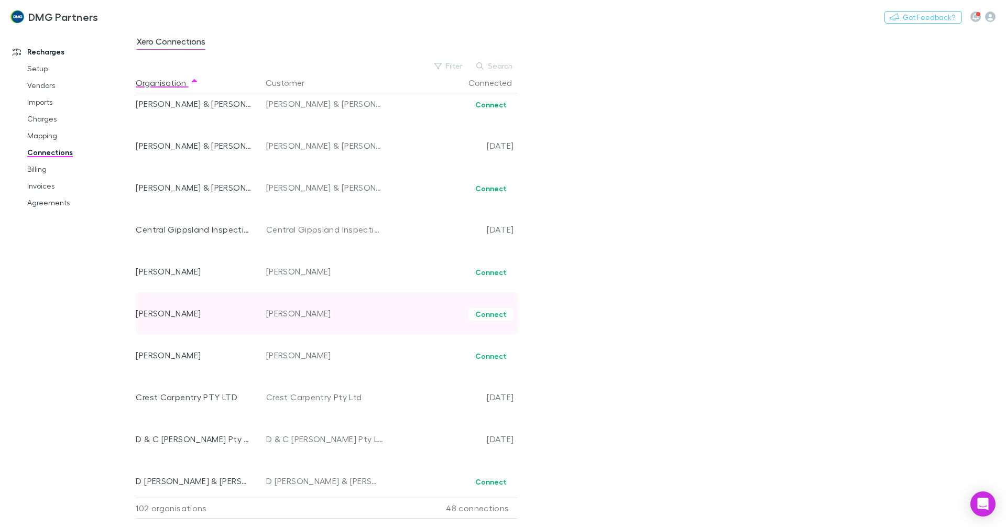
drag, startPoint x: 349, startPoint y: 315, endPoint x: 263, endPoint y: 322, distance: 86.3
click at [263, 322] on div "[PERSON_NAME]" at bounding box center [325, 313] width 126 height 42
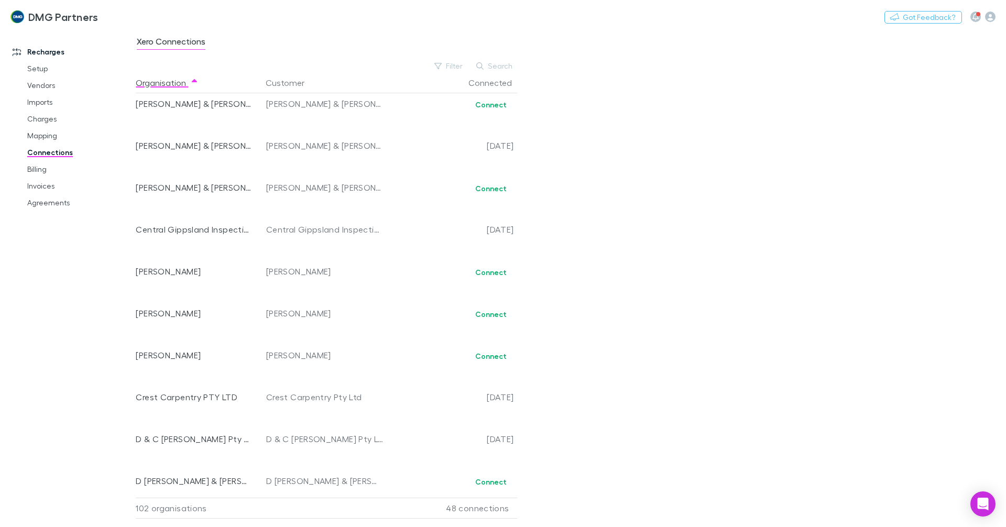
click at [599, 293] on div "Xero Connections Filter Search Organisation Customer Connected A & S [PERSON_NA…" at bounding box center [571, 278] width 871 height 498
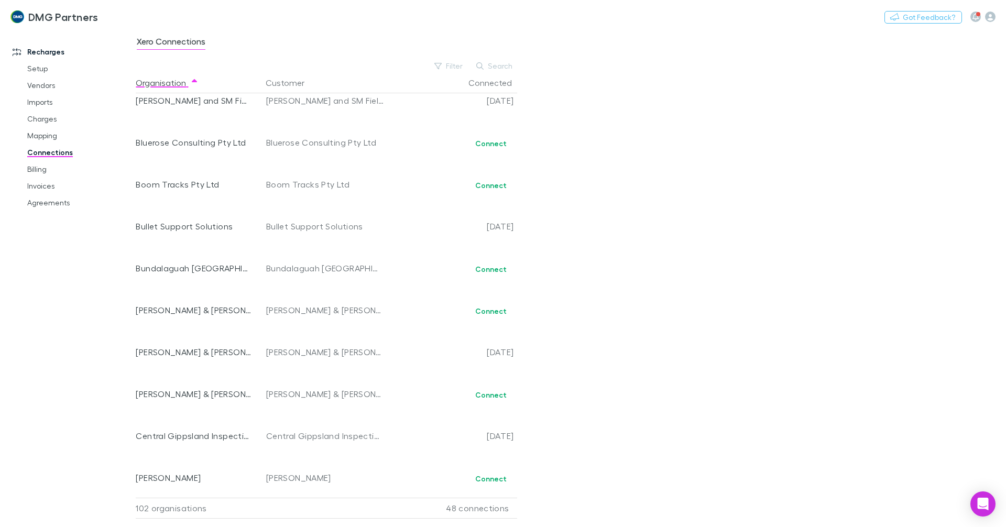
scroll to position [644, 0]
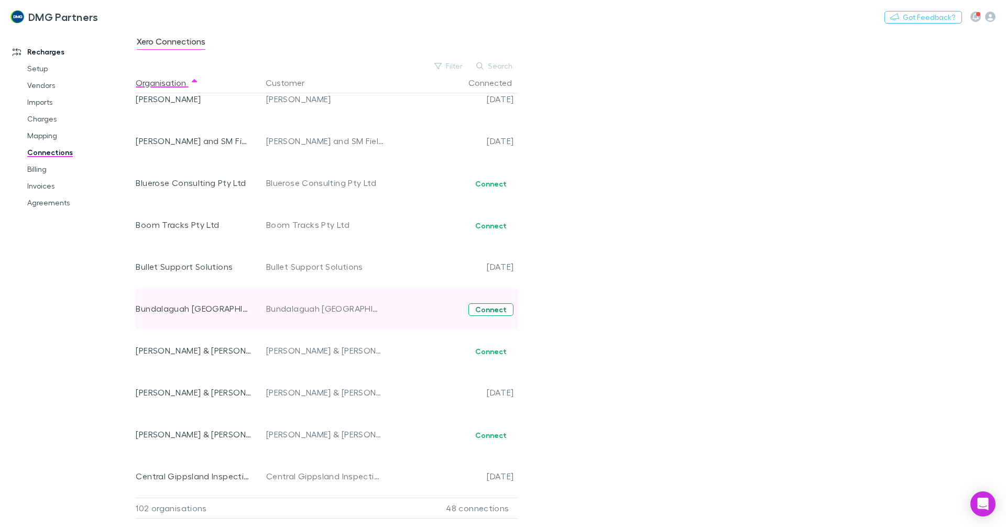
click at [497, 310] on button "Connect" at bounding box center [491, 310] width 45 height 13
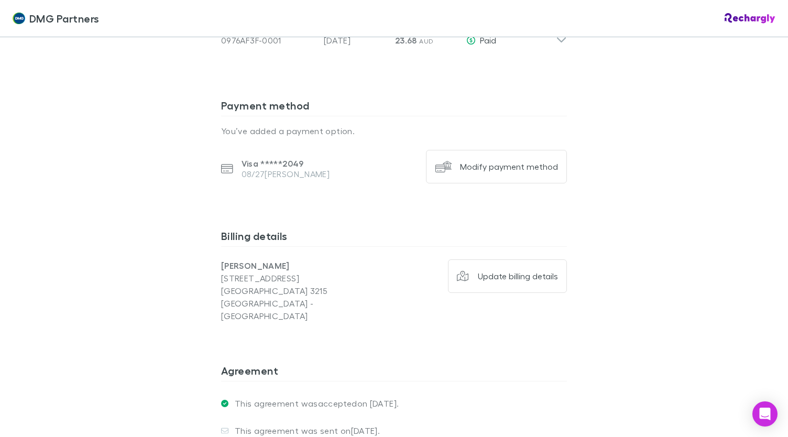
scroll to position [1101, 0]
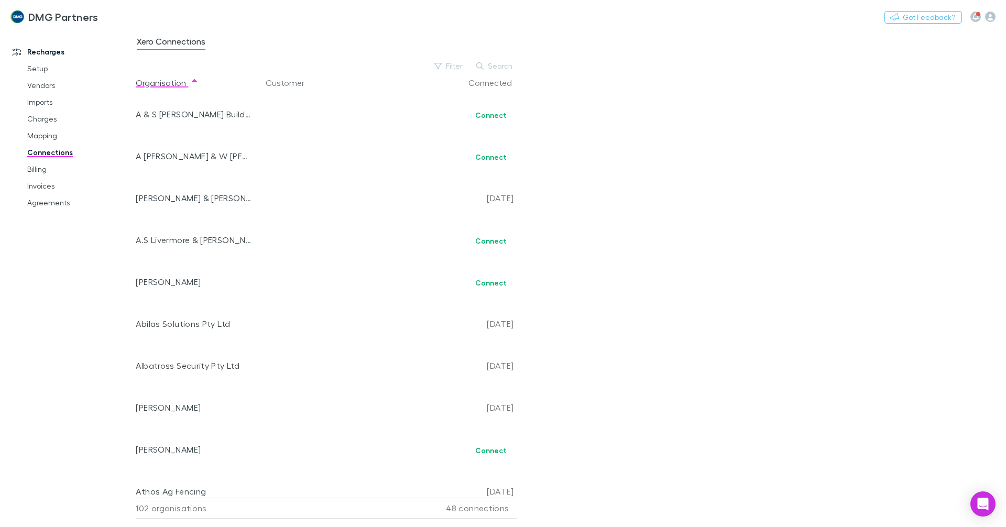
click at [37, 168] on link "Billing" at bounding box center [79, 169] width 125 height 17
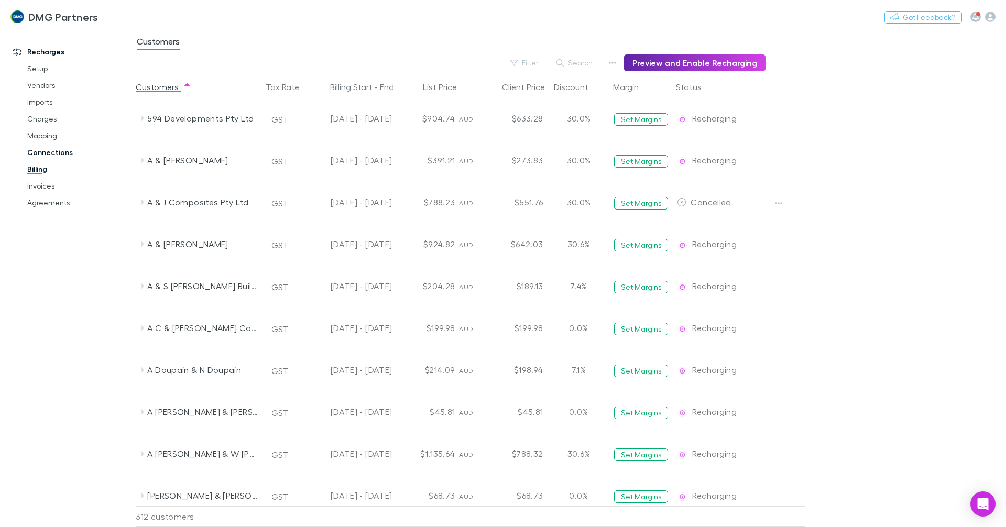
click at [47, 154] on link "Connections" at bounding box center [79, 152] width 125 height 17
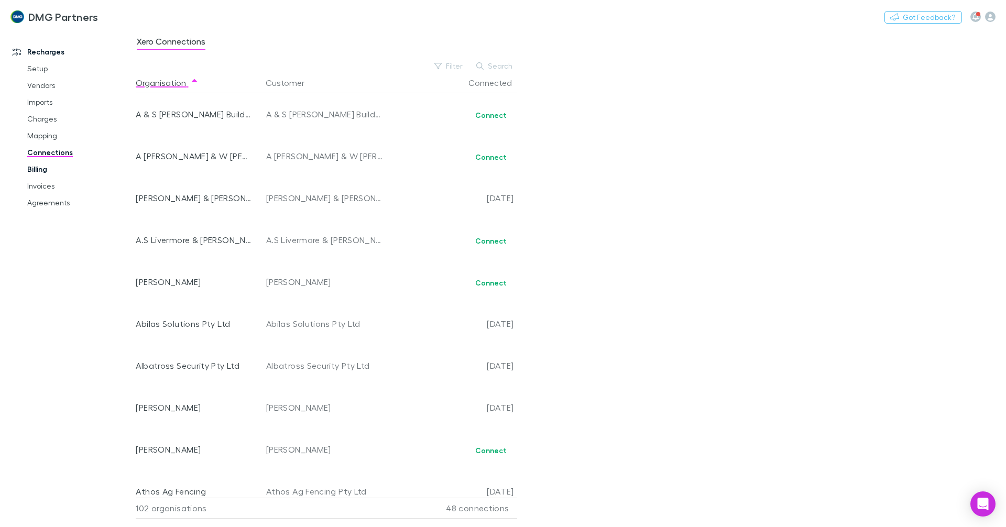
click at [27, 172] on link "Billing" at bounding box center [79, 169] width 125 height 17
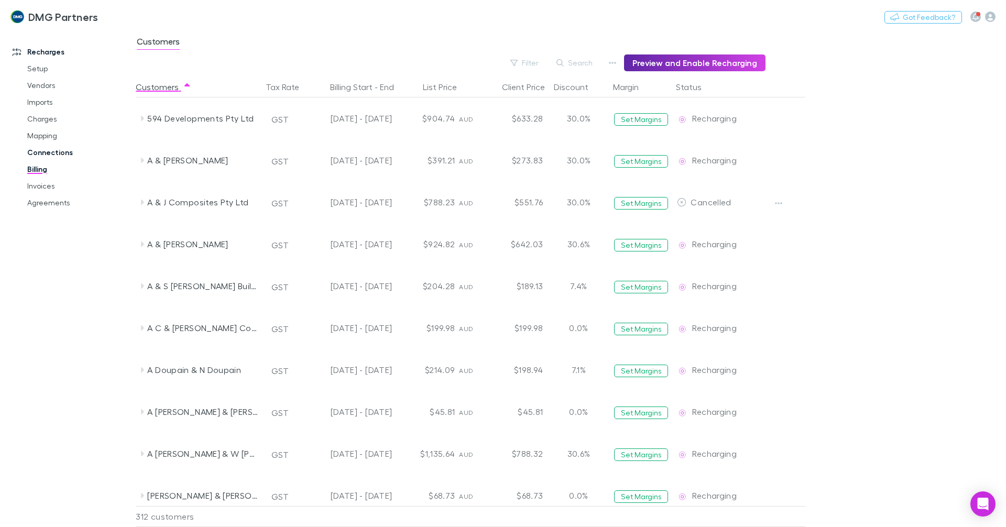
click at [33, 148] on link "Connections" at bounding box center [79, 152] width 125 height 17
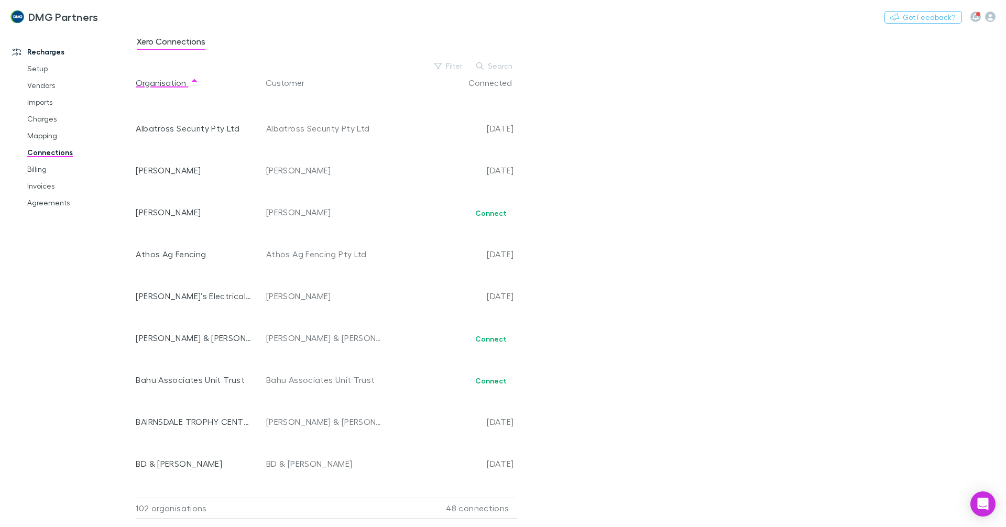
scroll to position [262, 0]
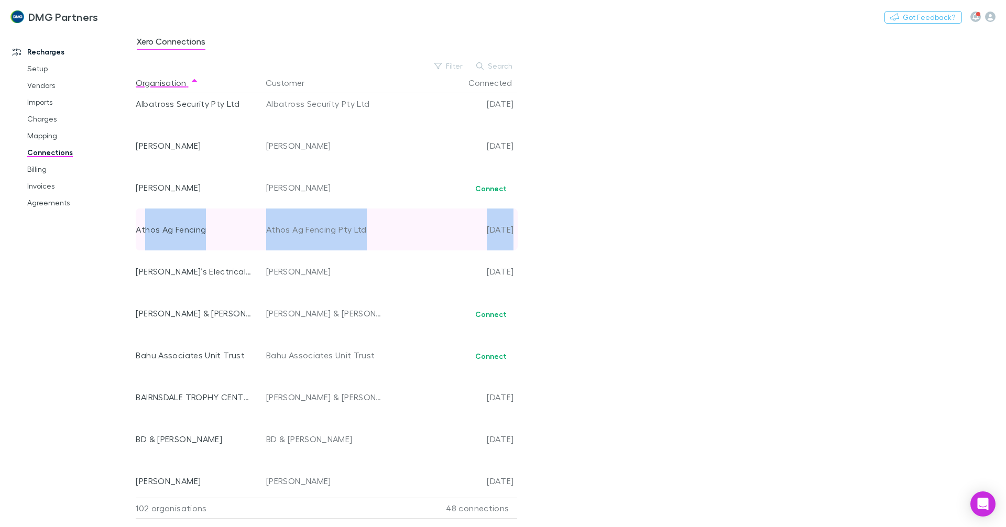
drag, startPoint x: 555, startPoint y: 231, endPoint x: 146, endPoint y: 222, distance: 408.4
click at [146, 222] on div "Xero Connections Filter Search Organisation Customer Connected A & S [PERSON_NA…" at bounding box center [571, 278] width 871 height 498
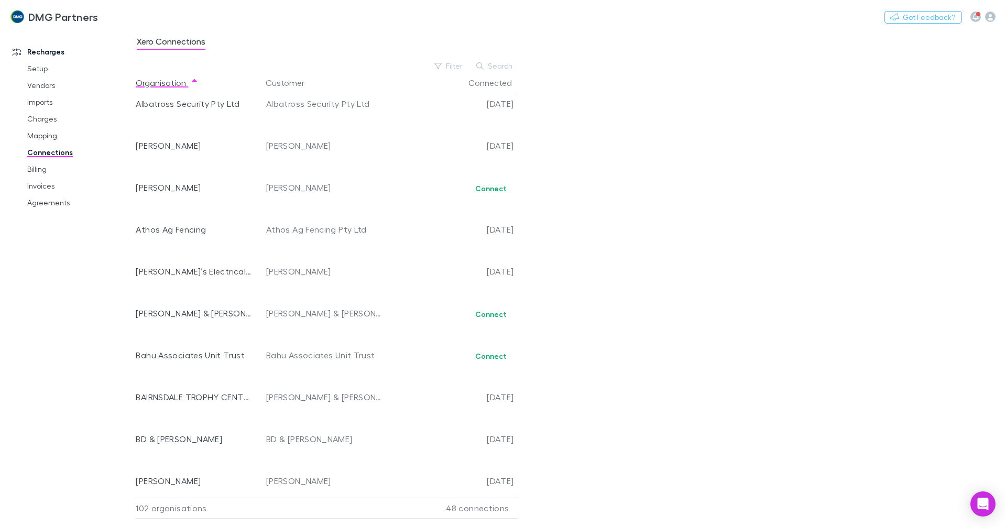
click at [760, 259] on div "Xero Connections Filter Search Organisation Customer Connected A & S [PERSON_NA…" at bounding box center [571, 278] width 871 height 498
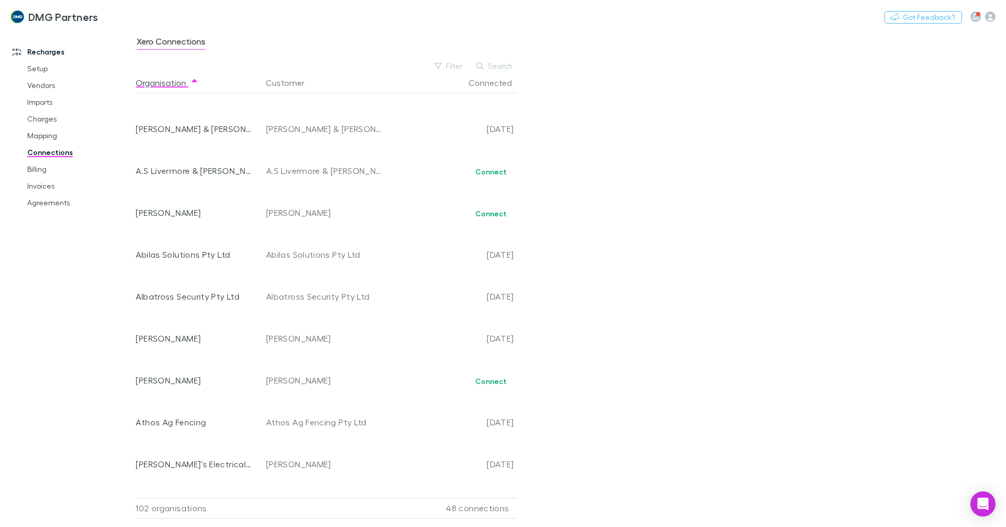
scroll to position [52, 0]
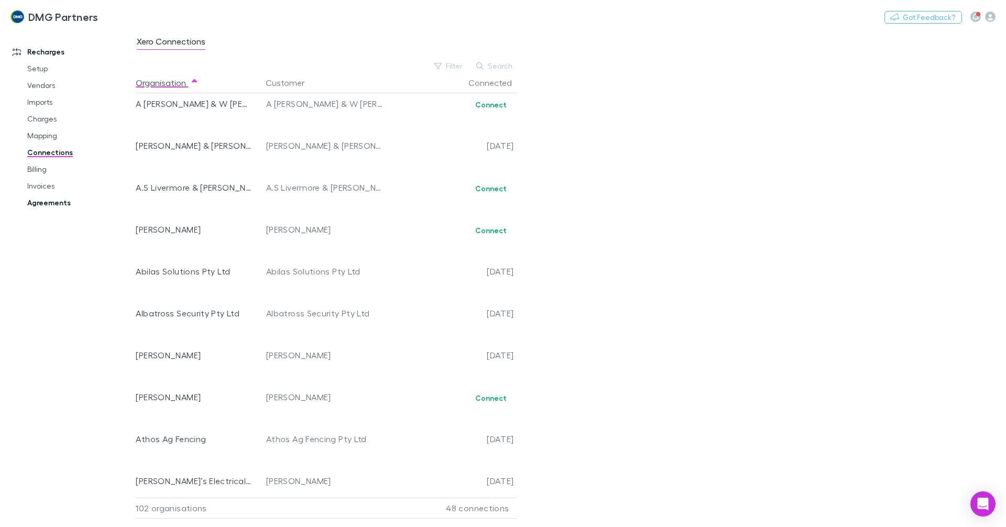
click at [59, 209] on link "Agreements" at bounding box center [79, 202] width 125 height 17
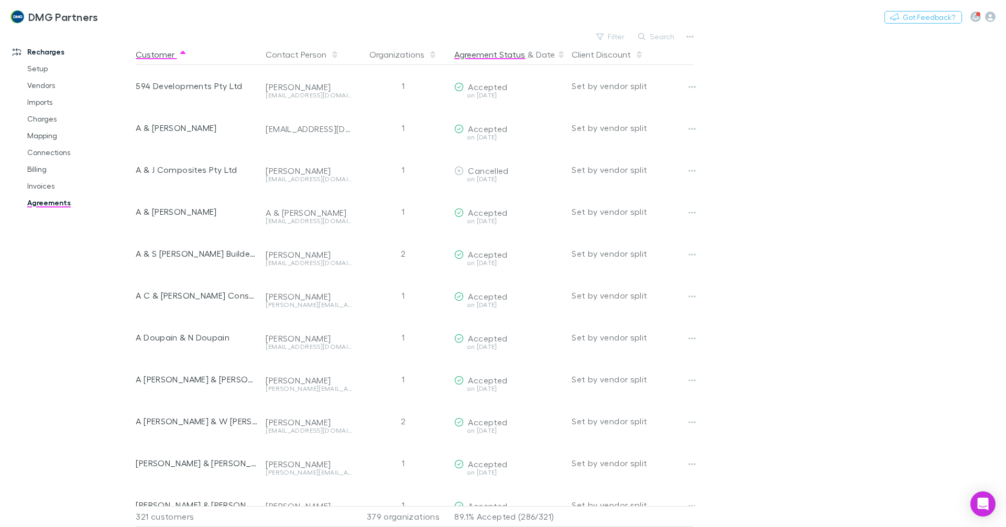
click at [469, 53] on button "Agreement Status" at bounding box center [489, 54] width 71 height 21
click at [510, 58] on button "Agreement Status" at bounding box center [489, 54] width 71 height 21
click at [511, 53] on button "Agreement Status" at bounding box center [489, 54] width 71 height 21
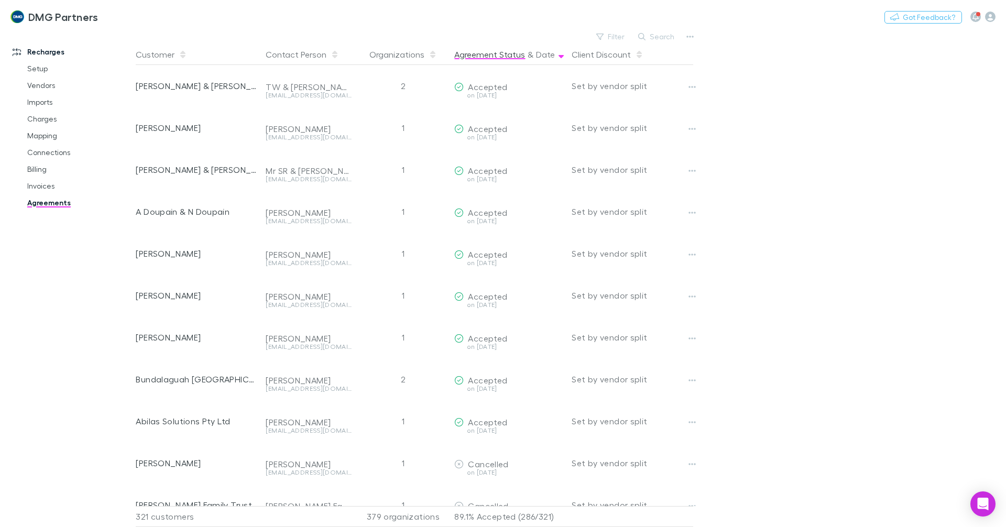
click at [511, 53] on button "Agreement Status" at bounding box center [489, 54] width 71 height 21
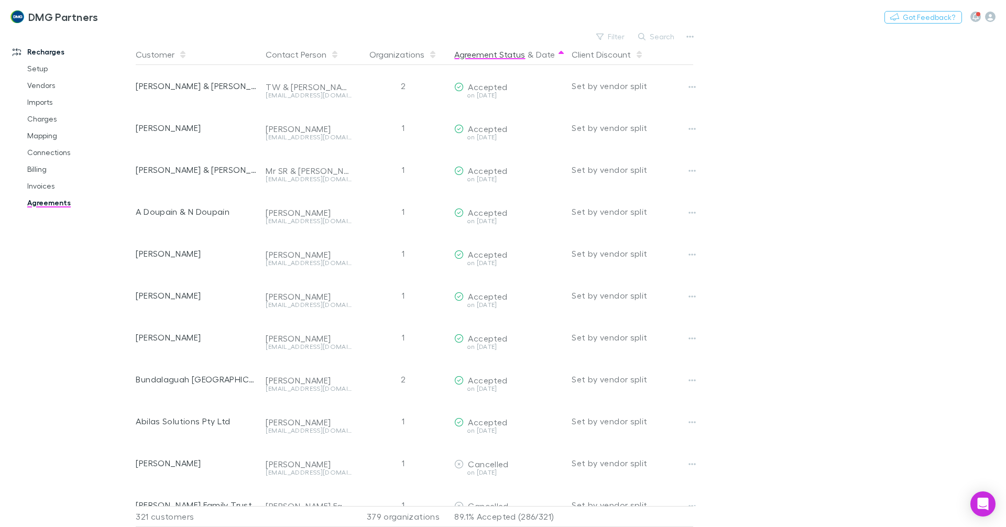
click at [511, 53] on button "Agreement Status" at bounding box center [489, 54] width 71 height 21
click at [510, 57] on button "Agreement Status" at bounding box center [489, 54] width 71 height 21
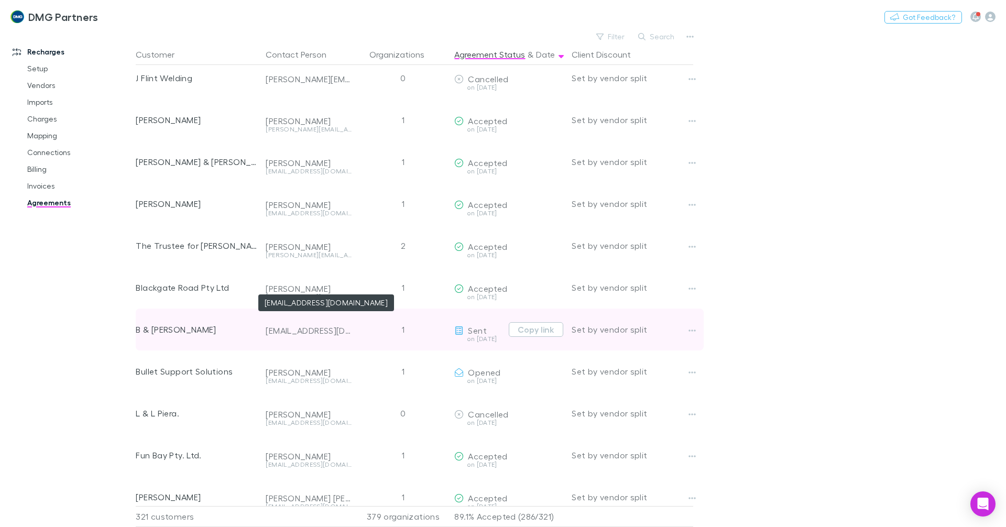
scroll to position [3498, 0]
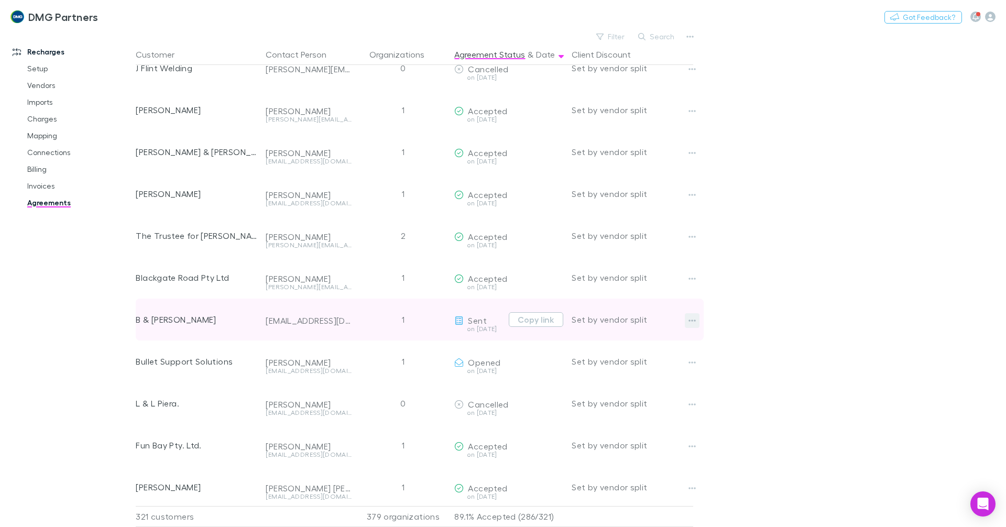
click at [698, 321] on button "button" at bounding box center [692, 320] width 15 height 15
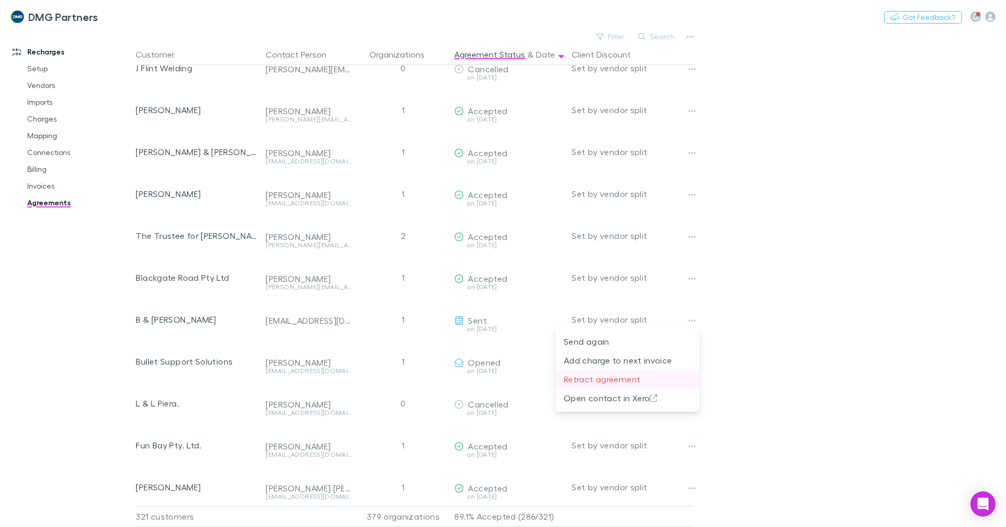
click at [642, 380] on p "Retract agreement" at bounding box center [627, 379] width 127 height 13
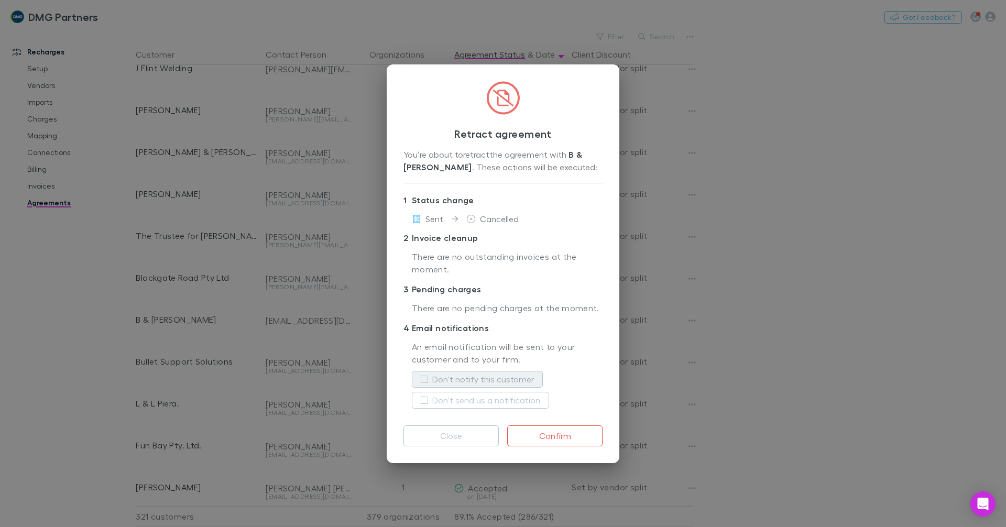
click at [446, 385] on label "Don't notify this customer" at bounding box center [483, 379] width 102 height 13
click at [440, 399] on label "Don't send us a notification" at bounding box center [486, 400] width 108 height 13
click at [543, 437] on button "Confirm" at bounding box center [554, 436] width 95 height 21
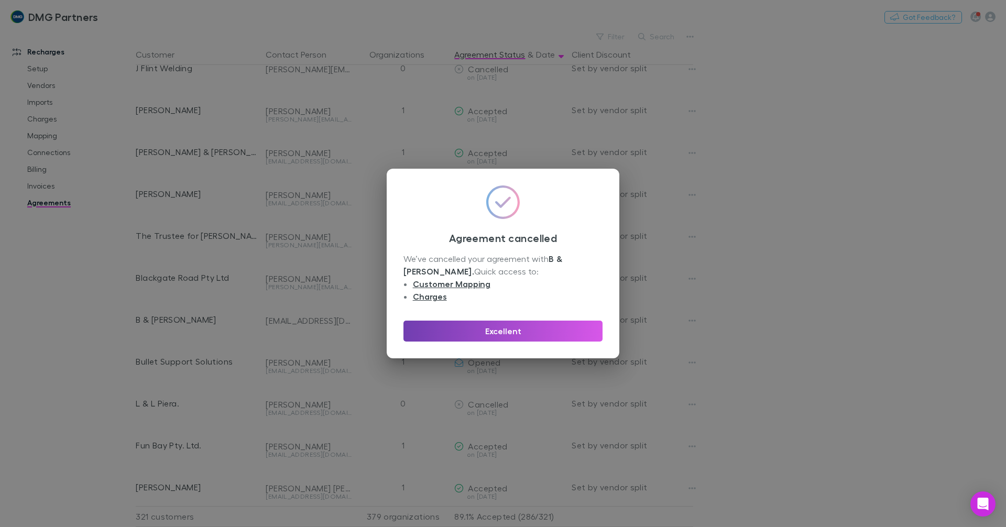
click at [541, 334] on button "Excellent" at bounding box center [503, 331] width 199 height 21
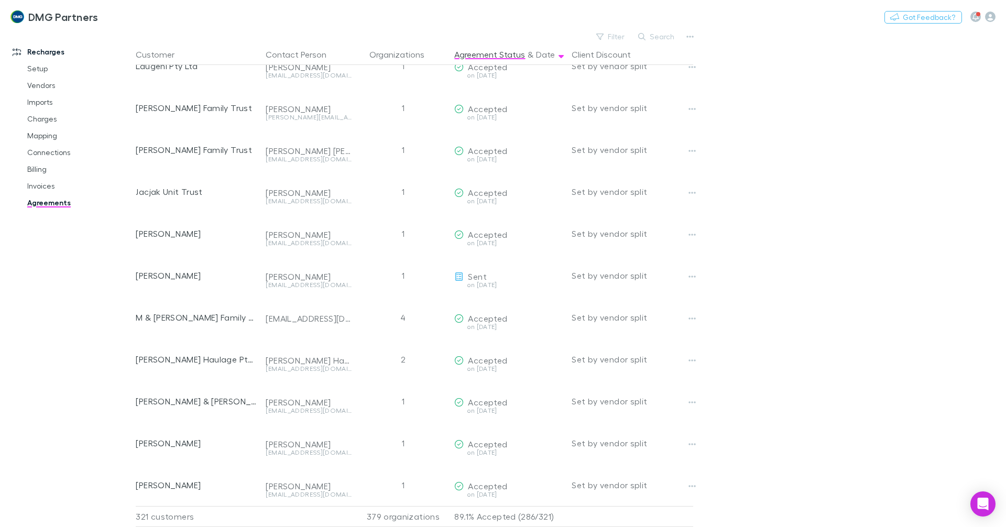
scroll to position [10942, 0]
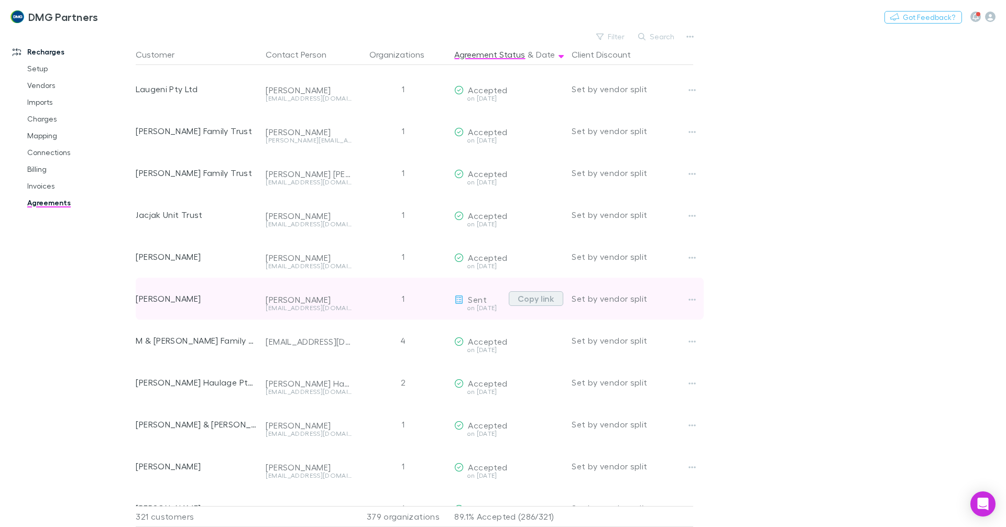
click at [544, 295] on button "Copy link" at bounding box center [536, 298] width 55 height 15
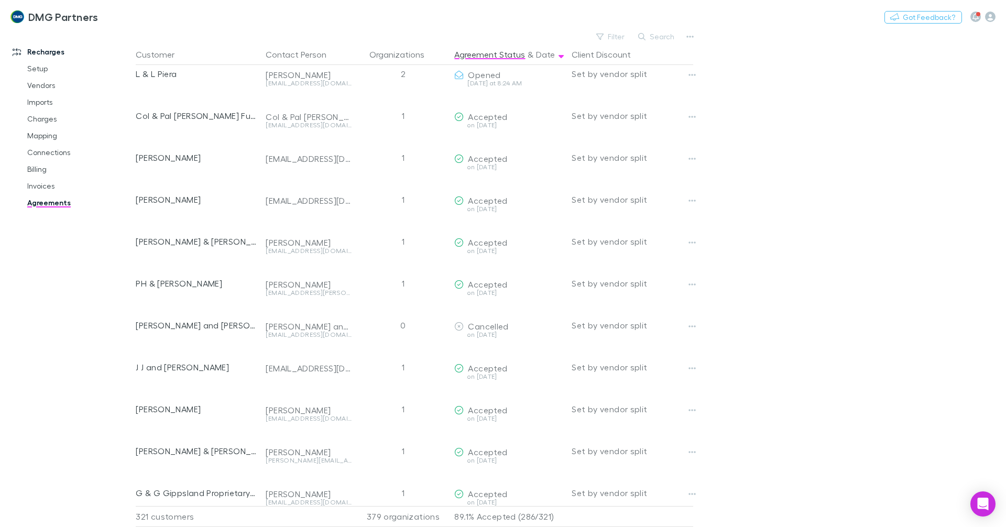
scroll to position [12032, 0]
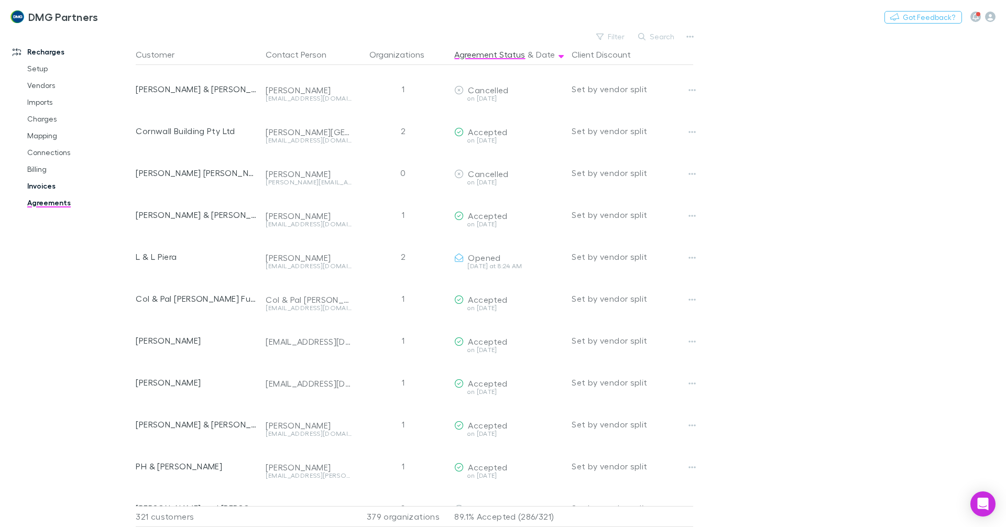
click at [33, 184] on link "Invoices" at bounding box center [79, 186] width 125 height 17
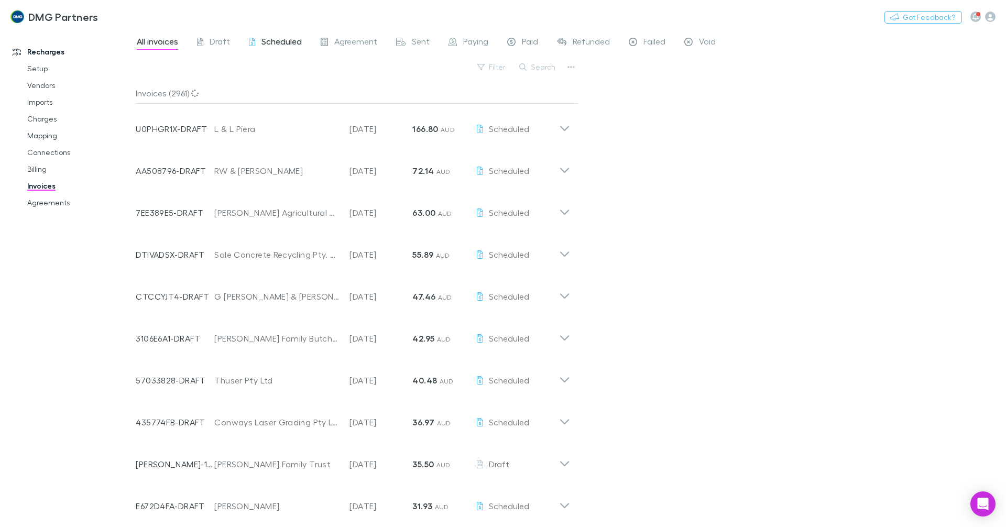
click at [282, 38] on span "Scheduled" at bounding box center [282, 43] width 40 height 14
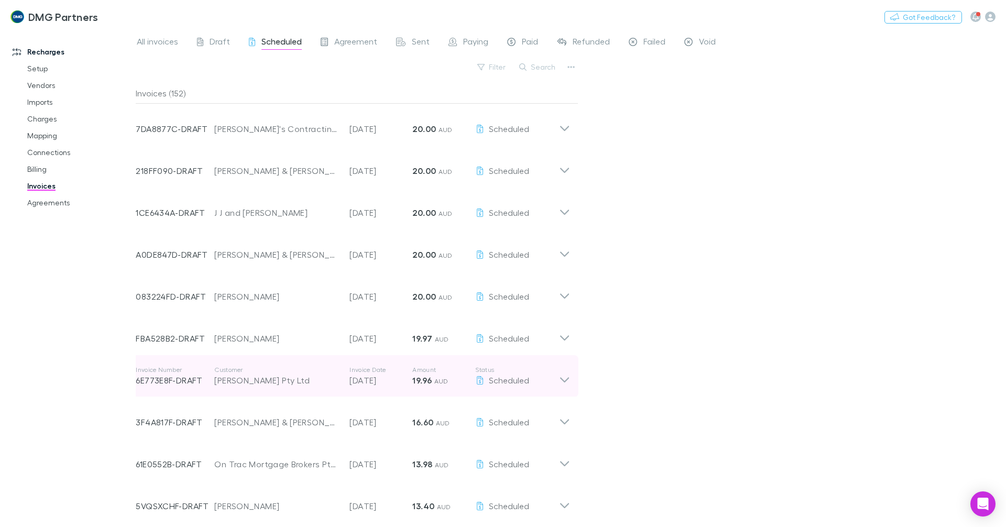
scroll to position [1048, 0]
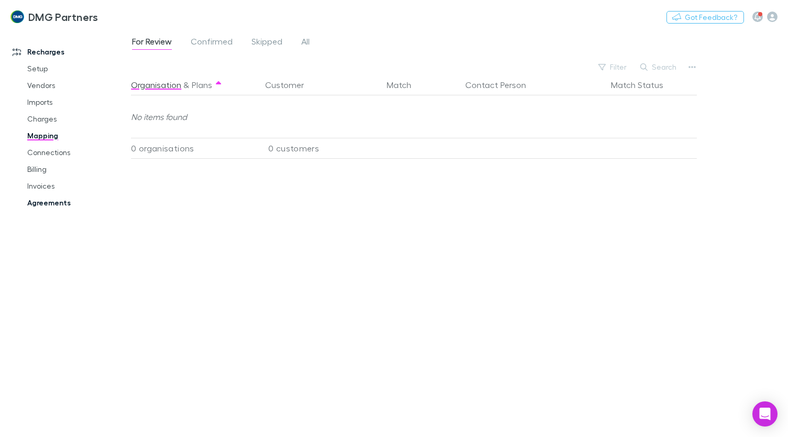
click at [47, 205] on link "Agreements" at bounding box center [77, 202] width 120 height 17
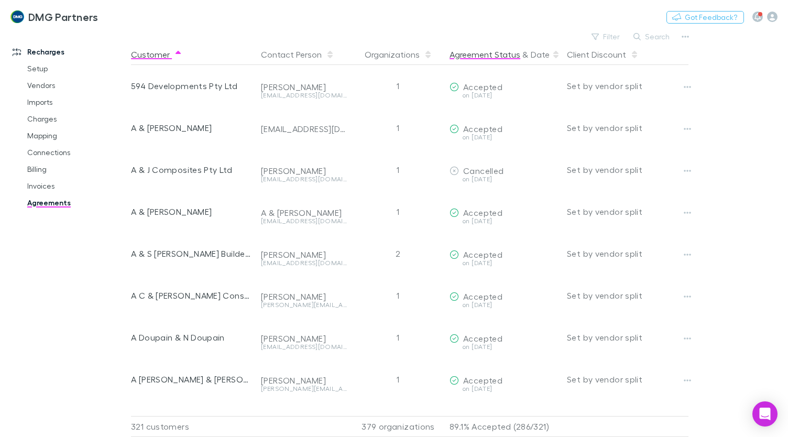
click at [492, 48] on button "Agreement Status" at bounding box center [485, 54] width 71 height 21
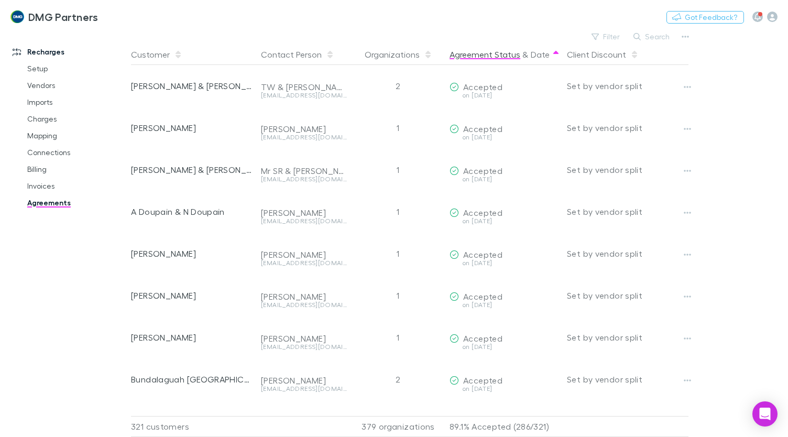
click at [504, 56] on button "Agreement Status" at bounding box center [485, 54] width 71 height 21
click at [487, 57] on button "Agreement Status" at bounding box center [485, 54] width 71 height 21
click at [467, 57] on button "Agreement Status" at bounding box center [485, 54] width 71 height 21
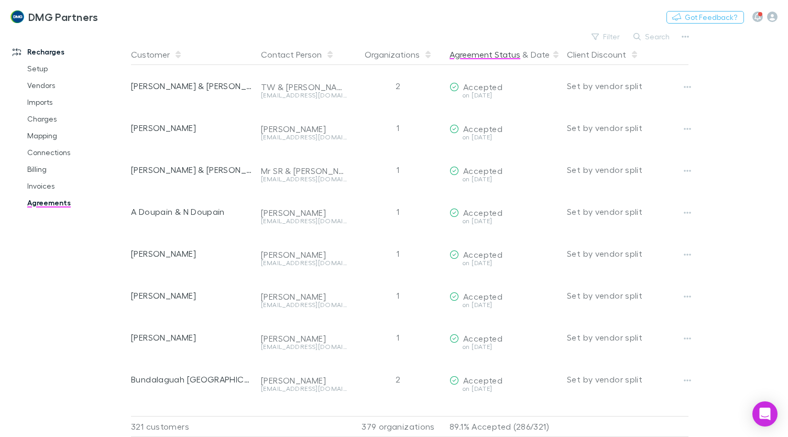
click at [467, 57] on button "Agreement Status" at bounding box center [485, 54] width 71 height 21
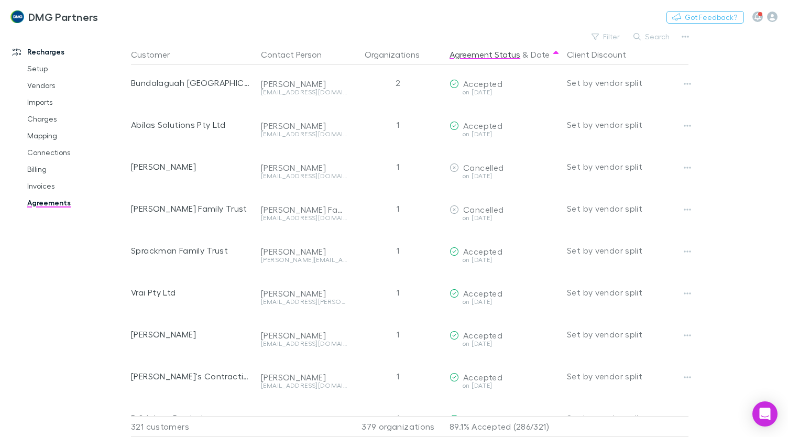
scroll to position [315, 0]
